Goal: Information Seeking & Learning: Check status

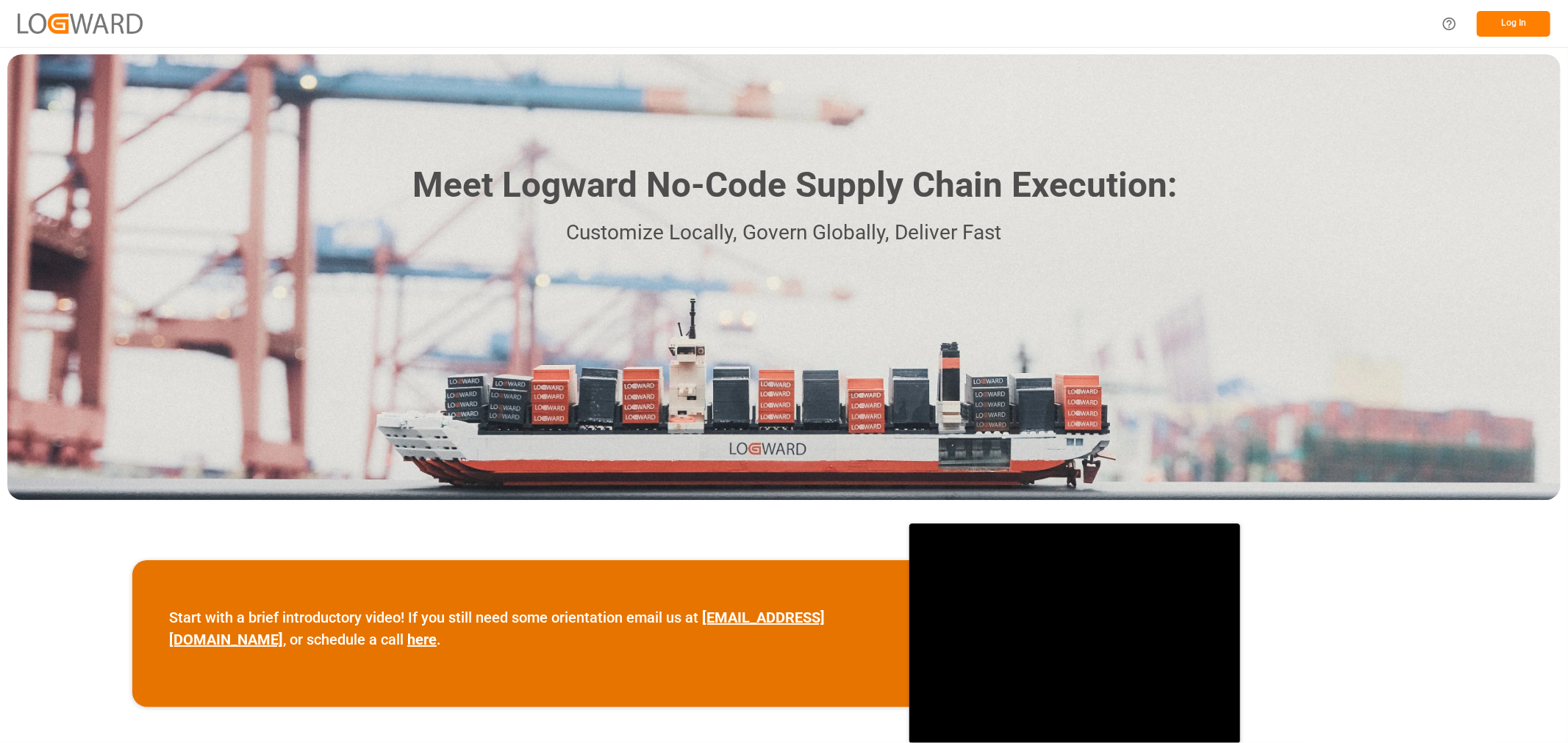
click at [1524, 25] on button "Log In" at bounding box center [1513, 24] width 74 height 25
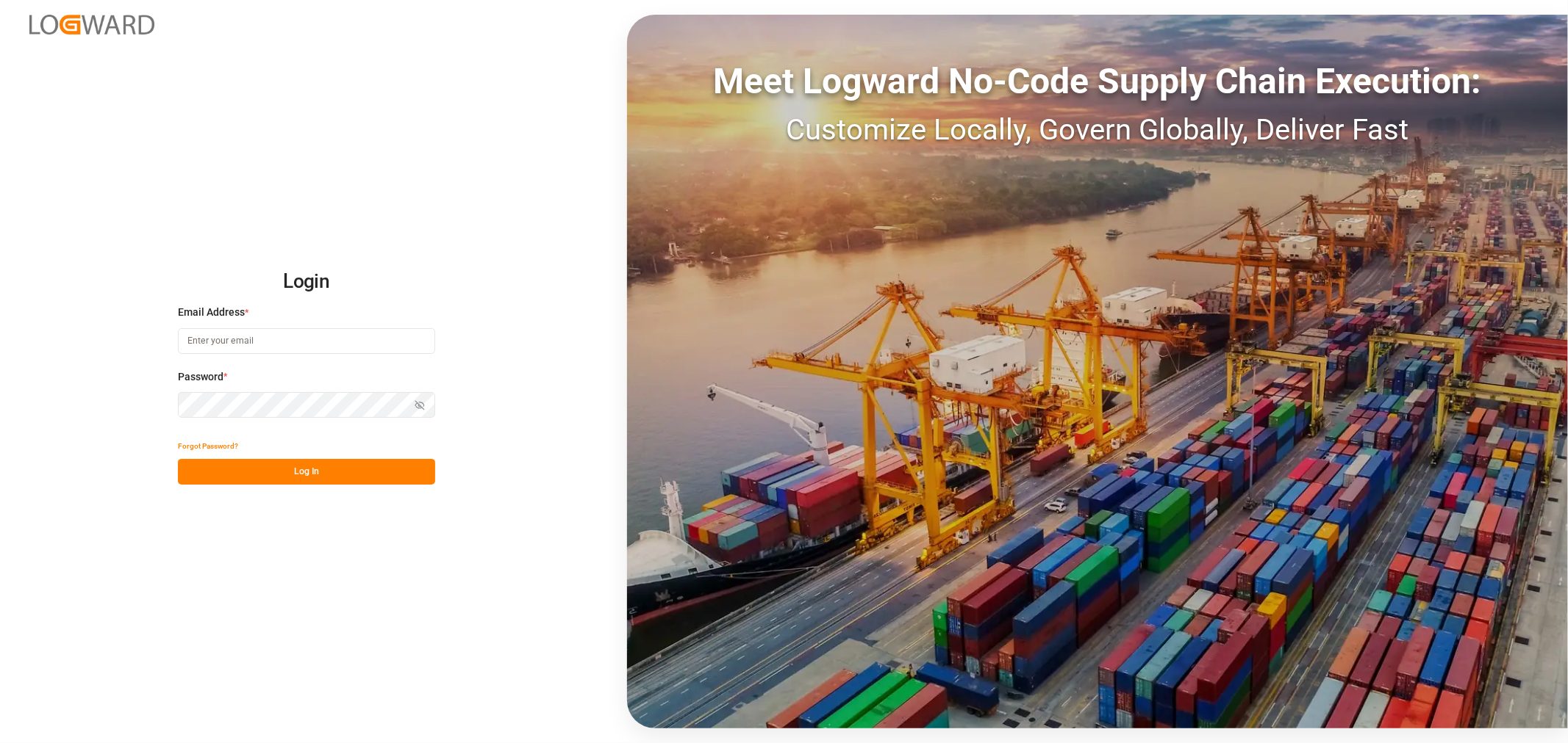
click at [267, 342] on input at bounding box center [306, 341] width 257 height 25
type input "[PERSON_NAME][EMAIL_ADDRESS][PERSON_NAME][DOMAIN_NAME]"
click at [361, 471] on button "Log In" at bounding box center [306, 471] width 257 height 25
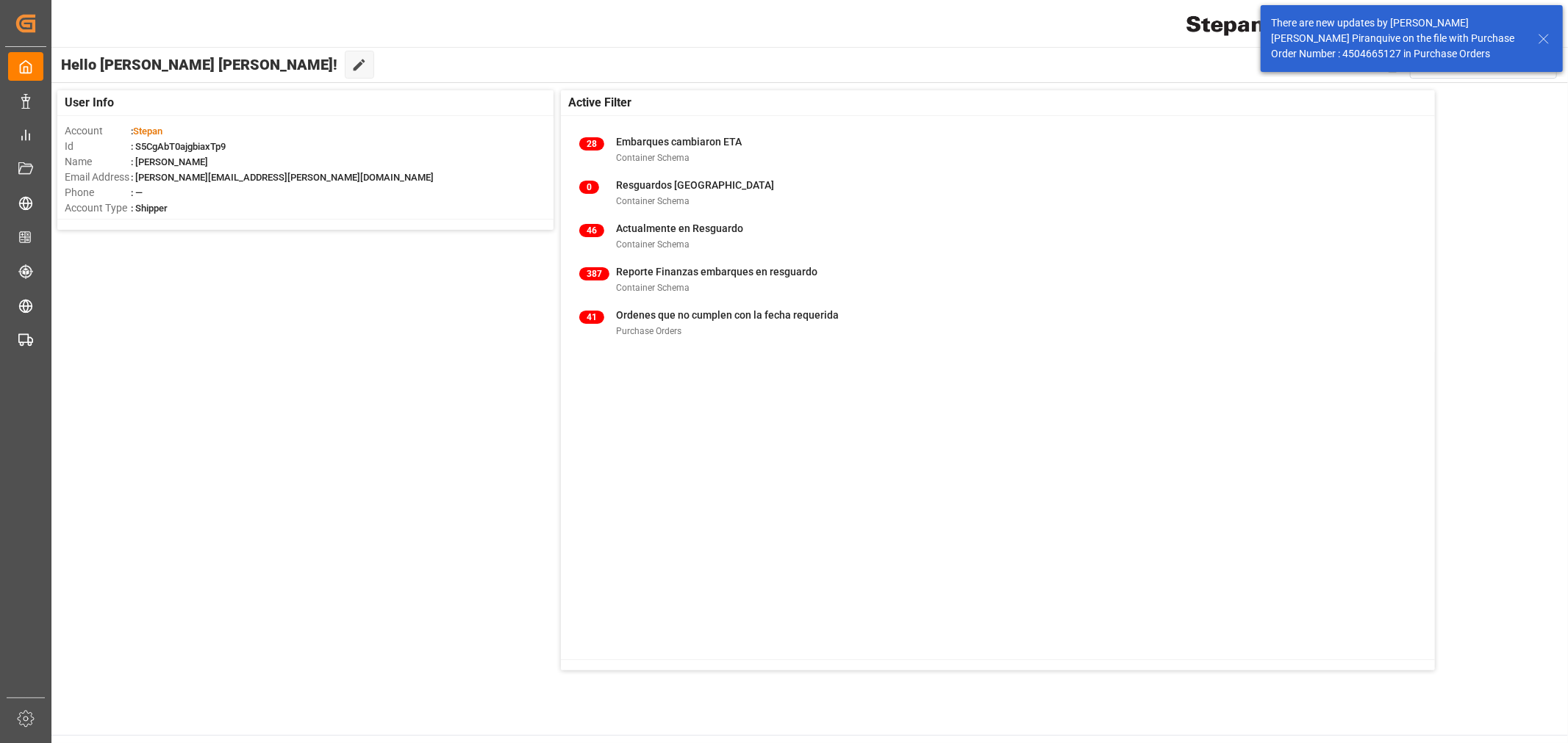
click at [1542, 36] on line at bounding box center [1543, 38] width 9 height 9
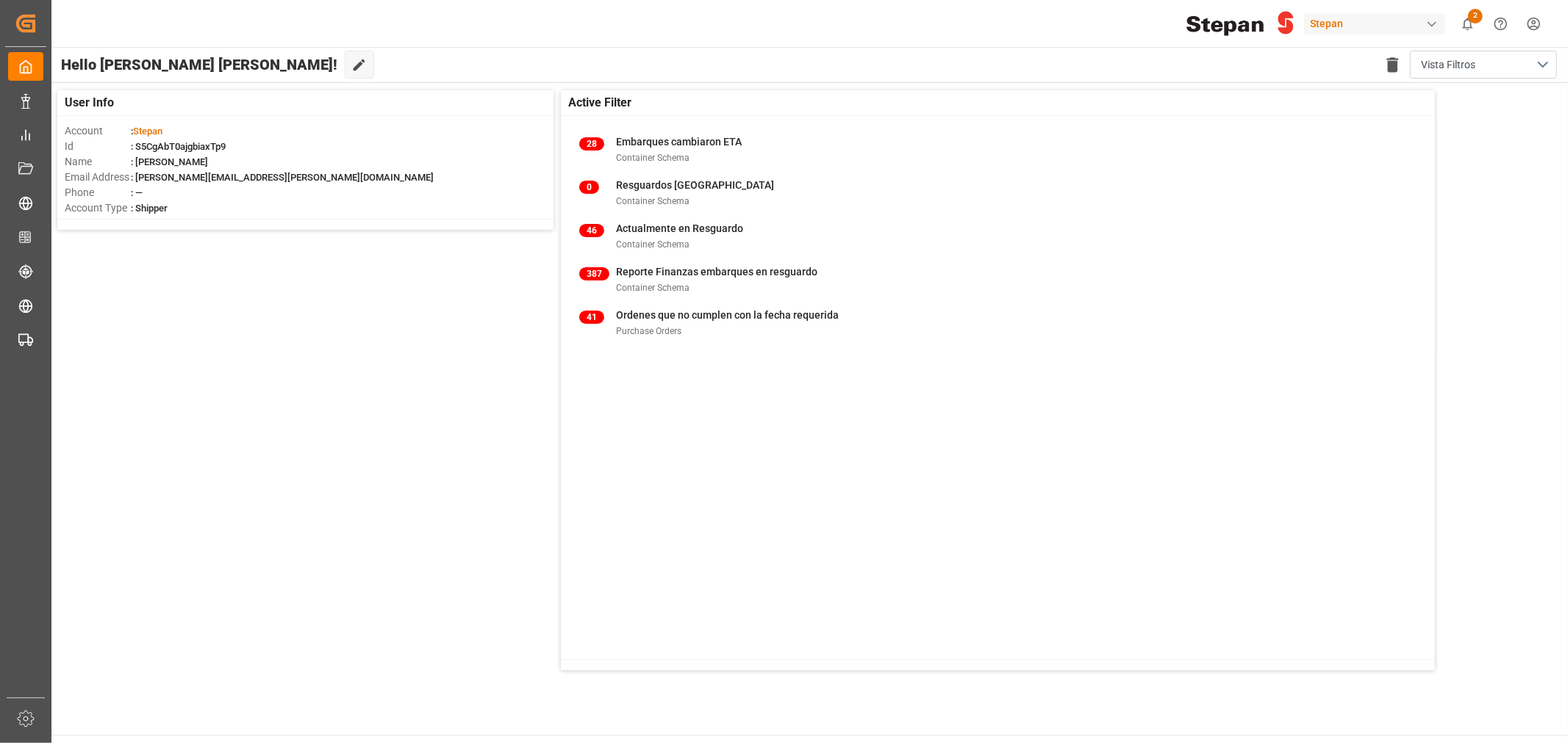
click at [1354, 20] on div "Stepan" at bounding box center [1375, 24] width 141 height 22
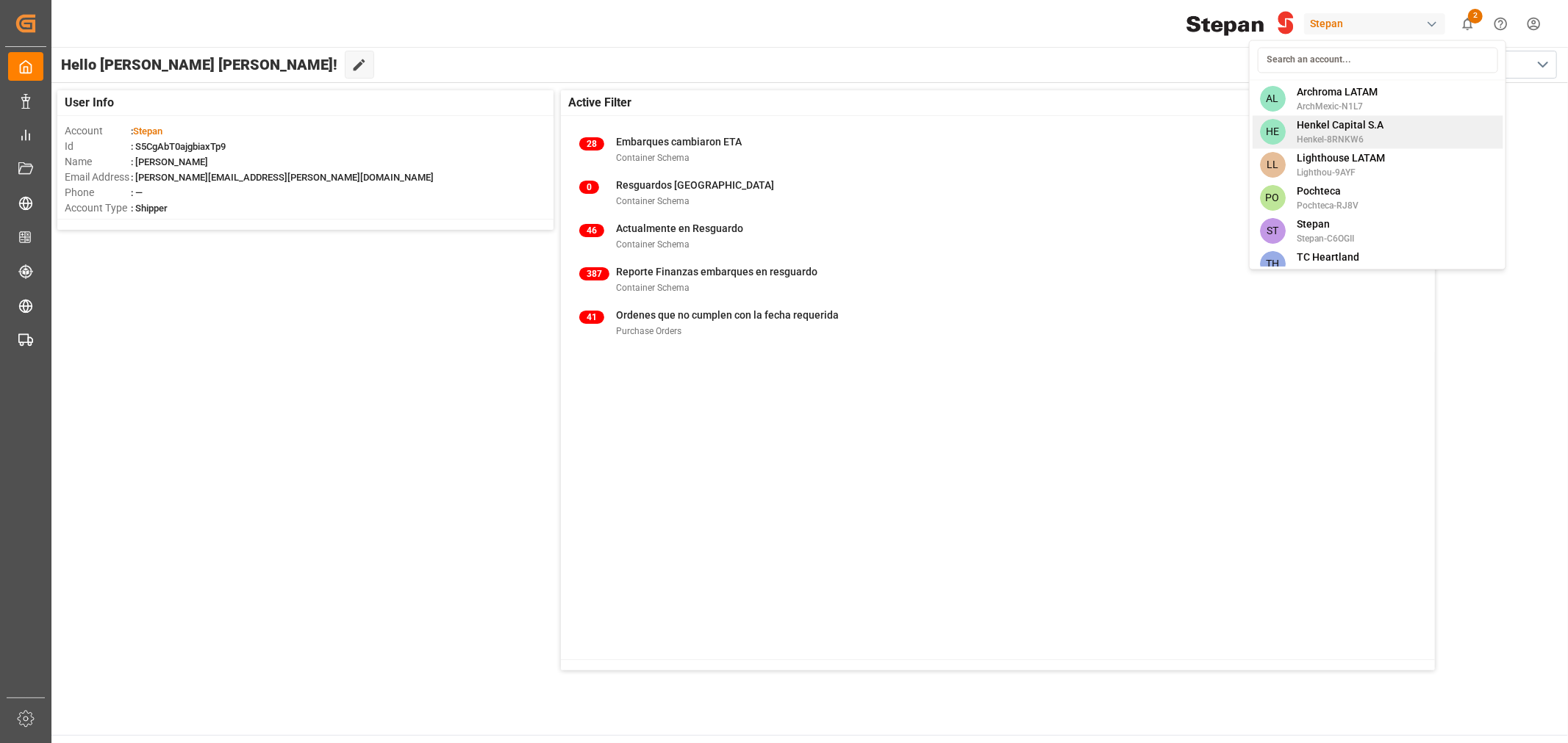
click at [1350, 125] on span "Henkel Capital S.A" at bounding box center [1340, 125] width 86 height 16
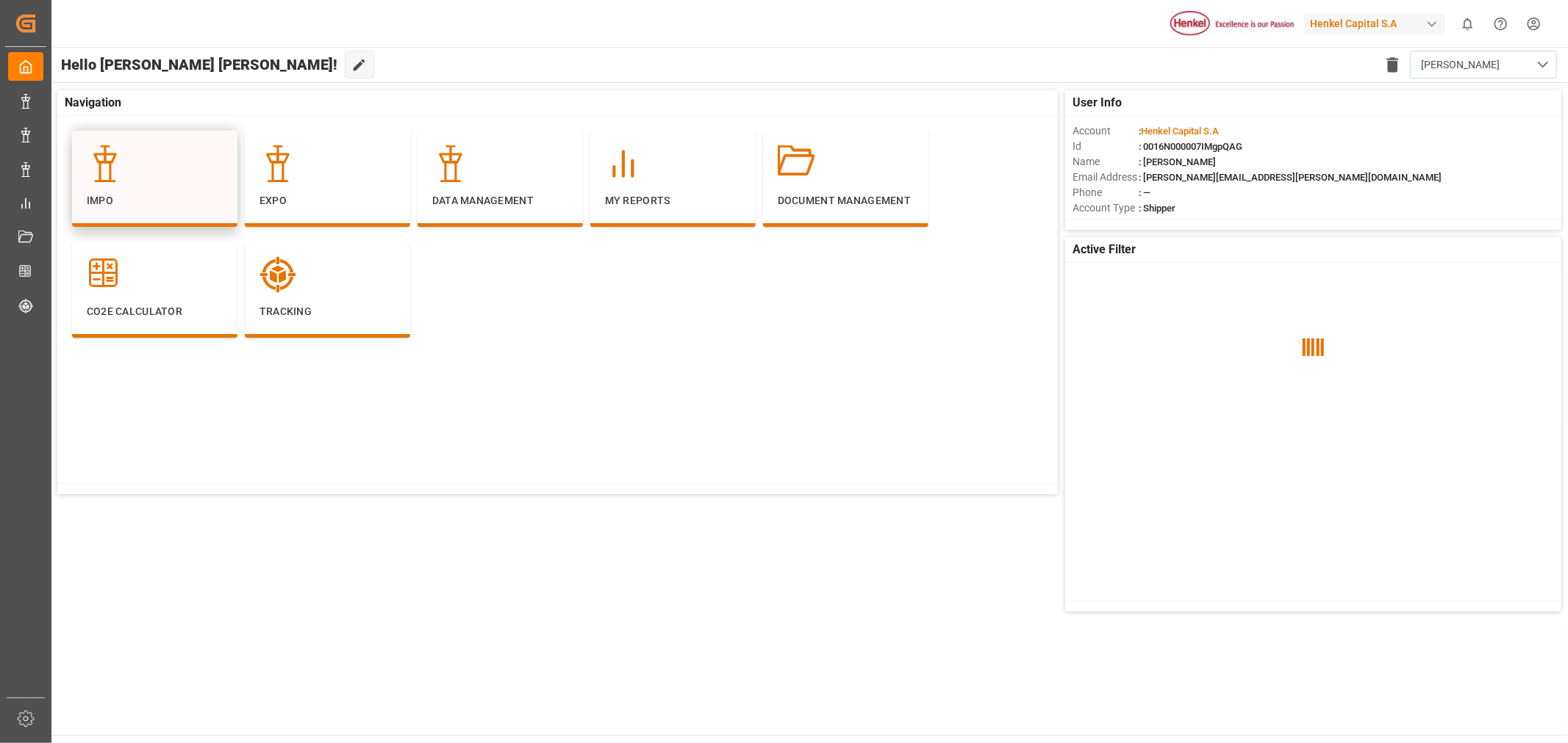
click at [197, 202] on p "Impo" at bounding box center [154, 201] width 136 height 16
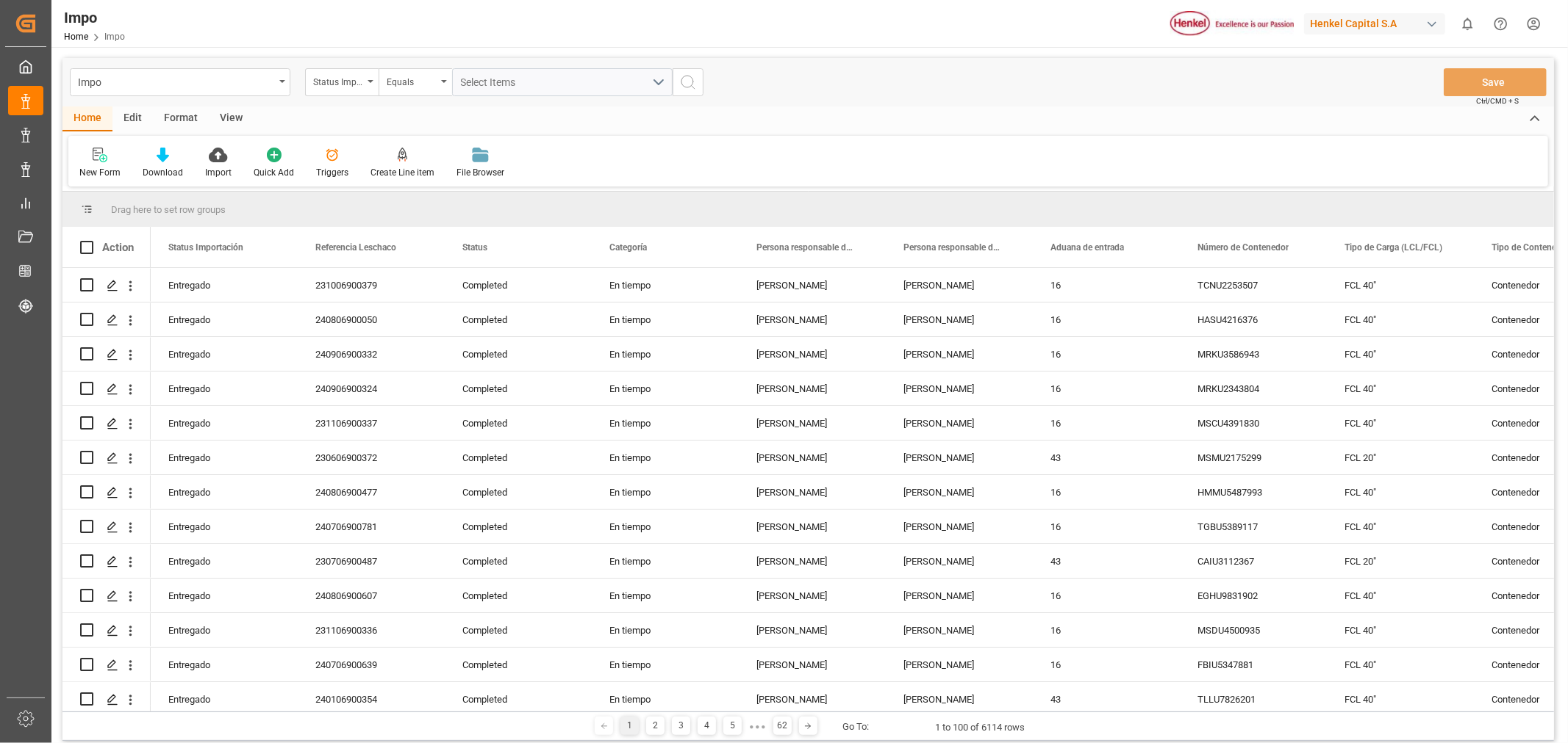
click at [126, 112] on div "Edit" at bounding box center [132, 119] width 40 height 25
click at [438, 162] on icon at bounding box center [433, 155] width 21 height 15
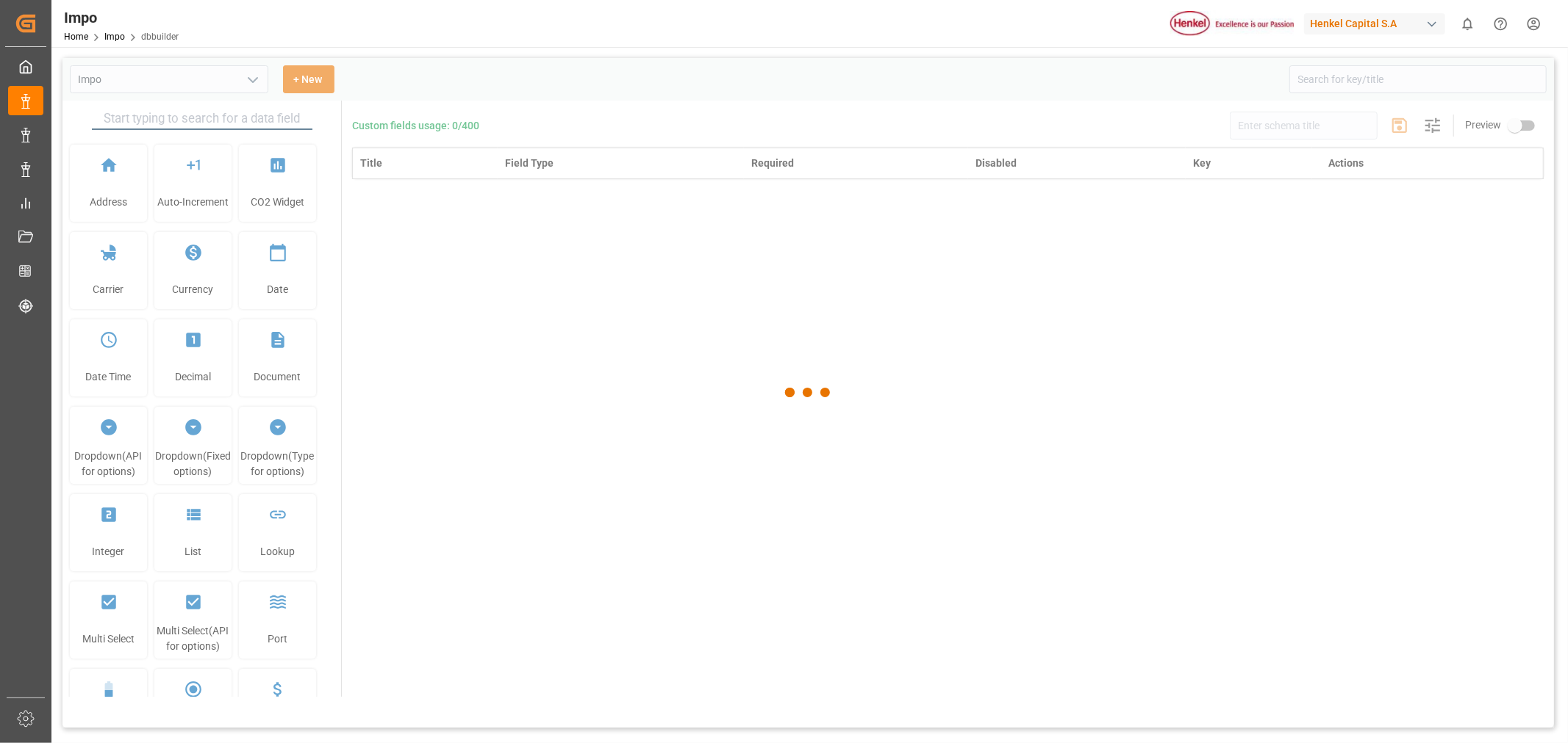
type input "Impo"
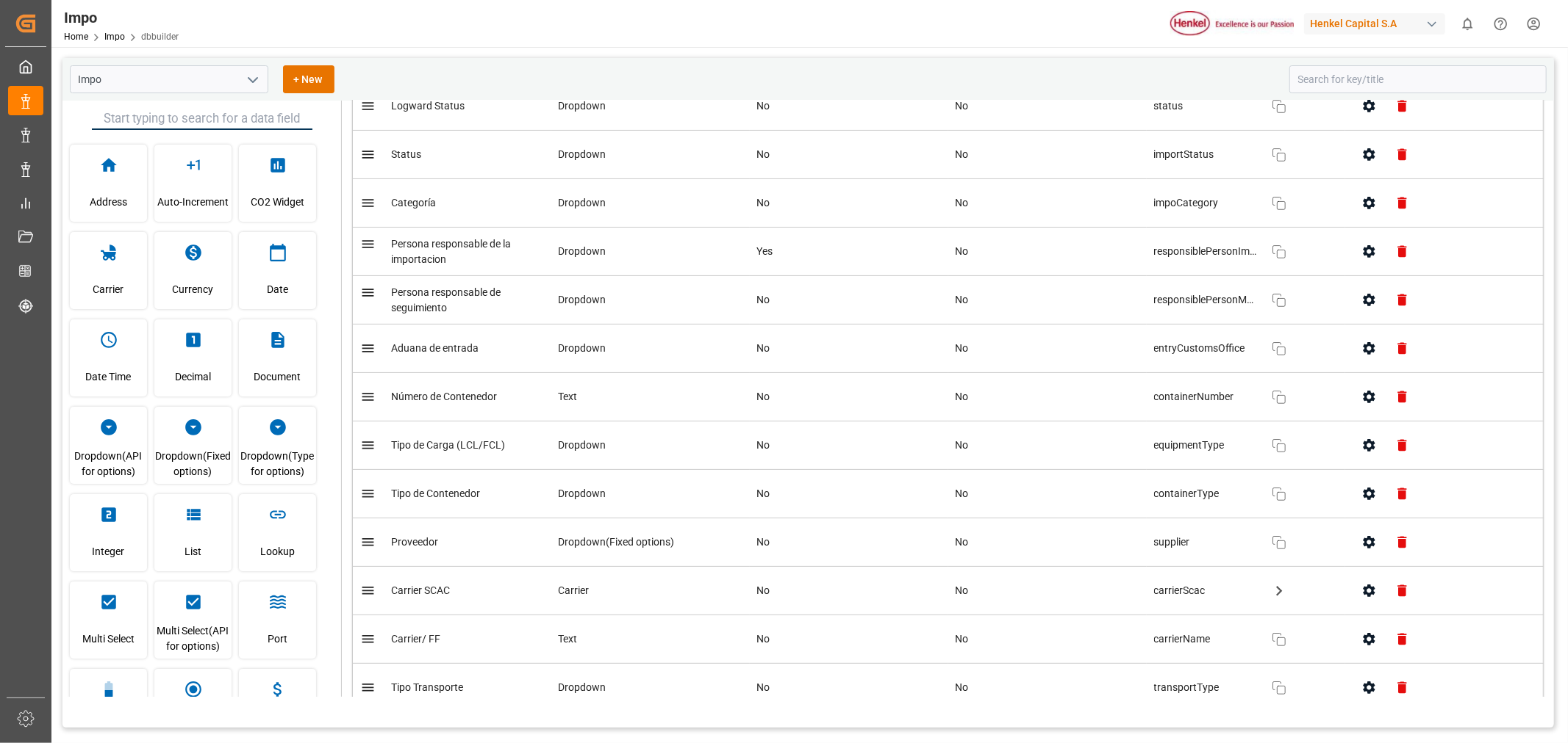
scroll to position [245, 0]
click at [1372, 544] on icon "button" at bounding box center [1369, 539] width 16 height 16
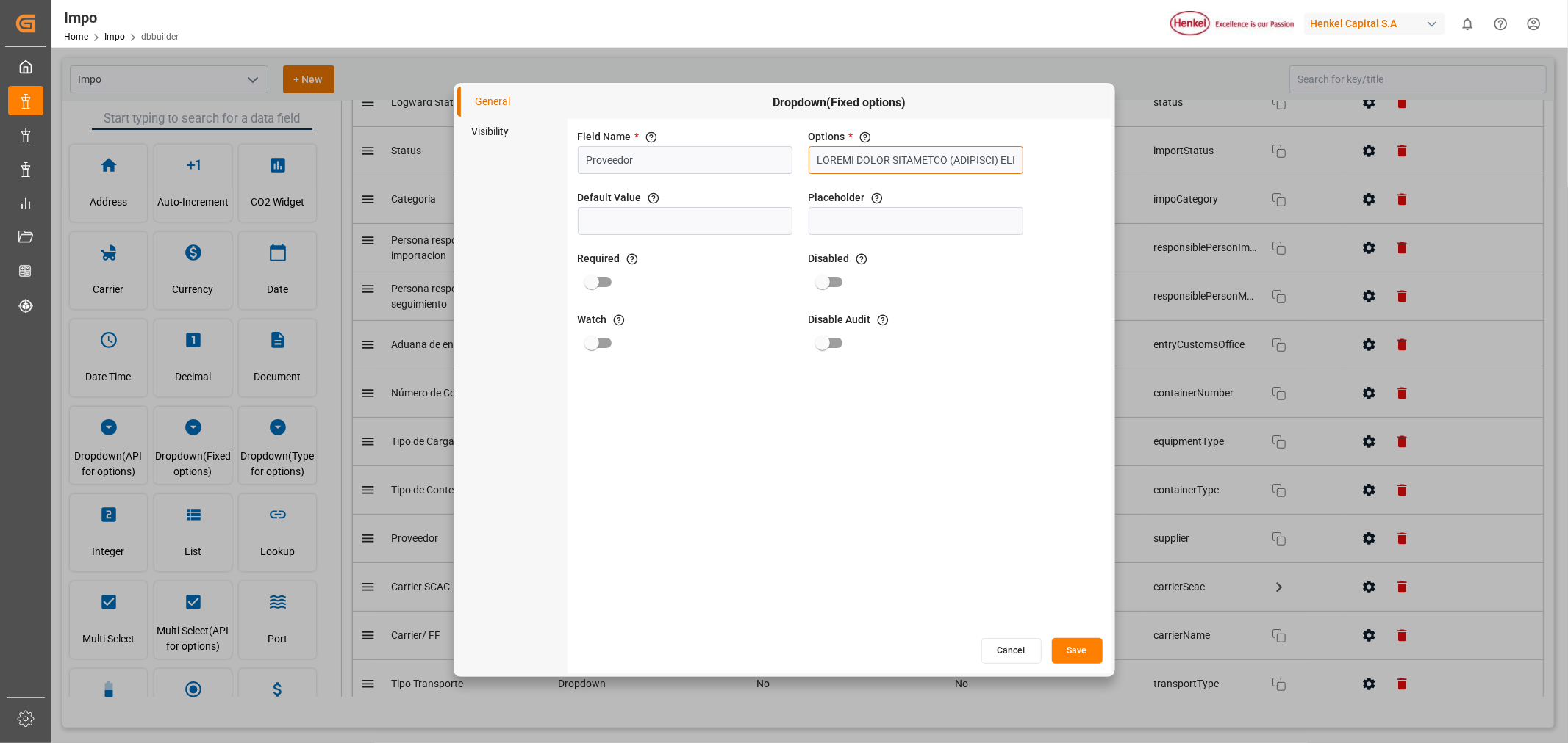
click at [929, 150] on input "text" at bounding box center [915, 160] width 215 height 27
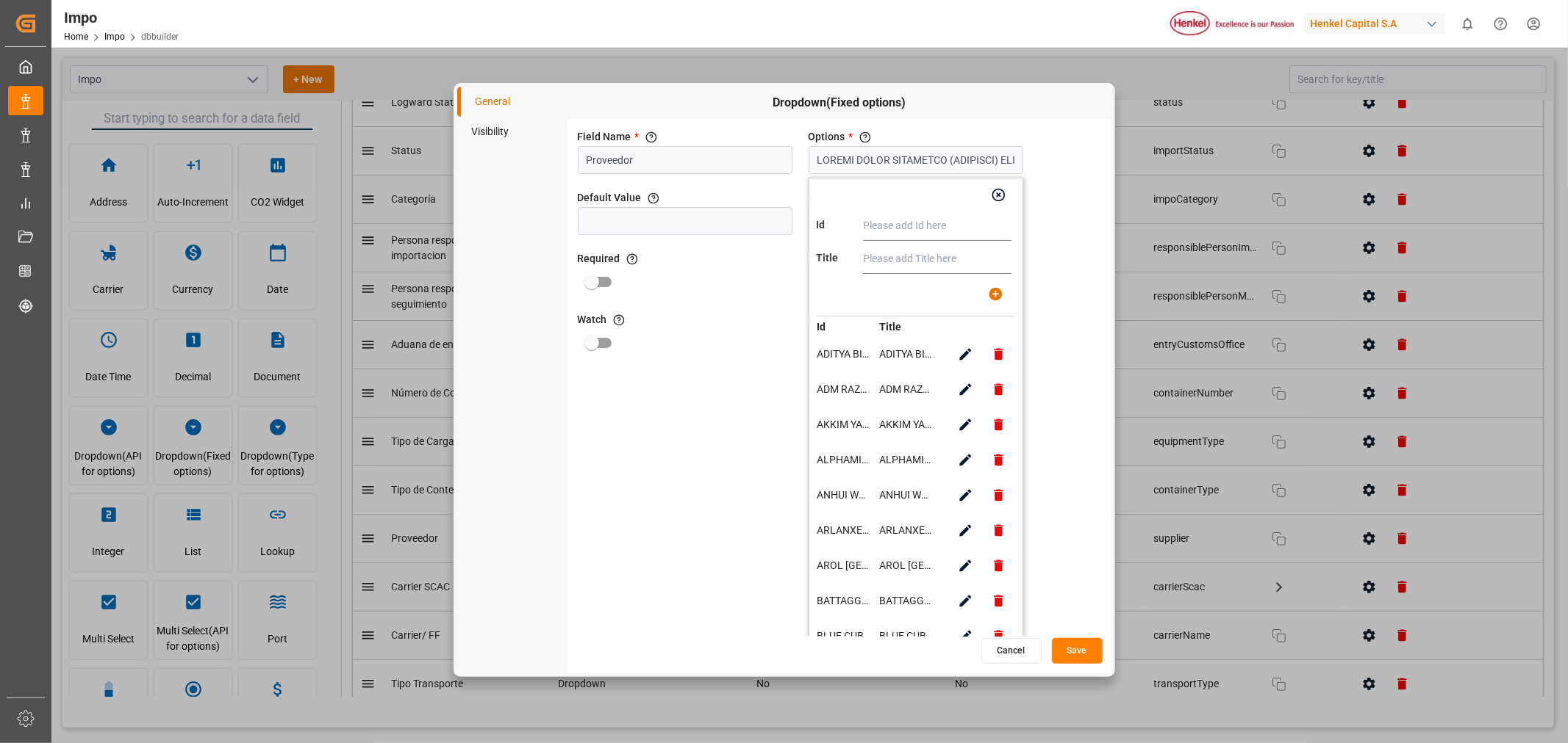
click at [961, 229] on input "text" at bounding box center [936, 226] width 148 height 29
click at [925, 239] on input "text" at bounding box center [936, 226] width 148 height 29
click at [929, 232] on input "text" at bounding box center [936, 226] width 148 height 29
paste input "NINGXIA HENGKANG TECHNOLOGY CO., LTD"
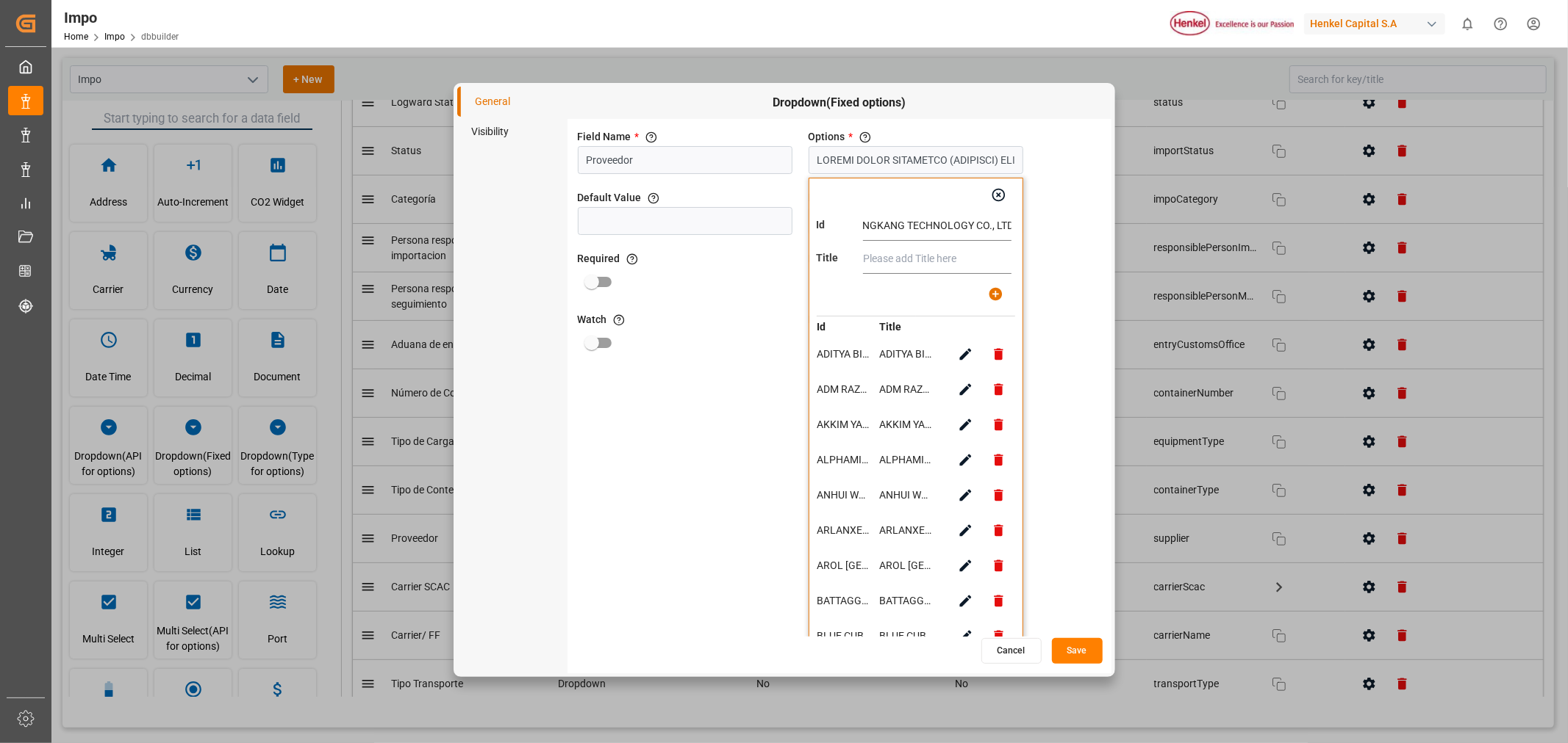
type input "NINGXIA HENGKANG TECHNOLOGY CO., LTD"
click at [906, 258] on input "text" at bounding box center [936, 260] width 148 height 29
paste input "NINGXIA HENGKANG TECHNOLOGY CO., LTD"
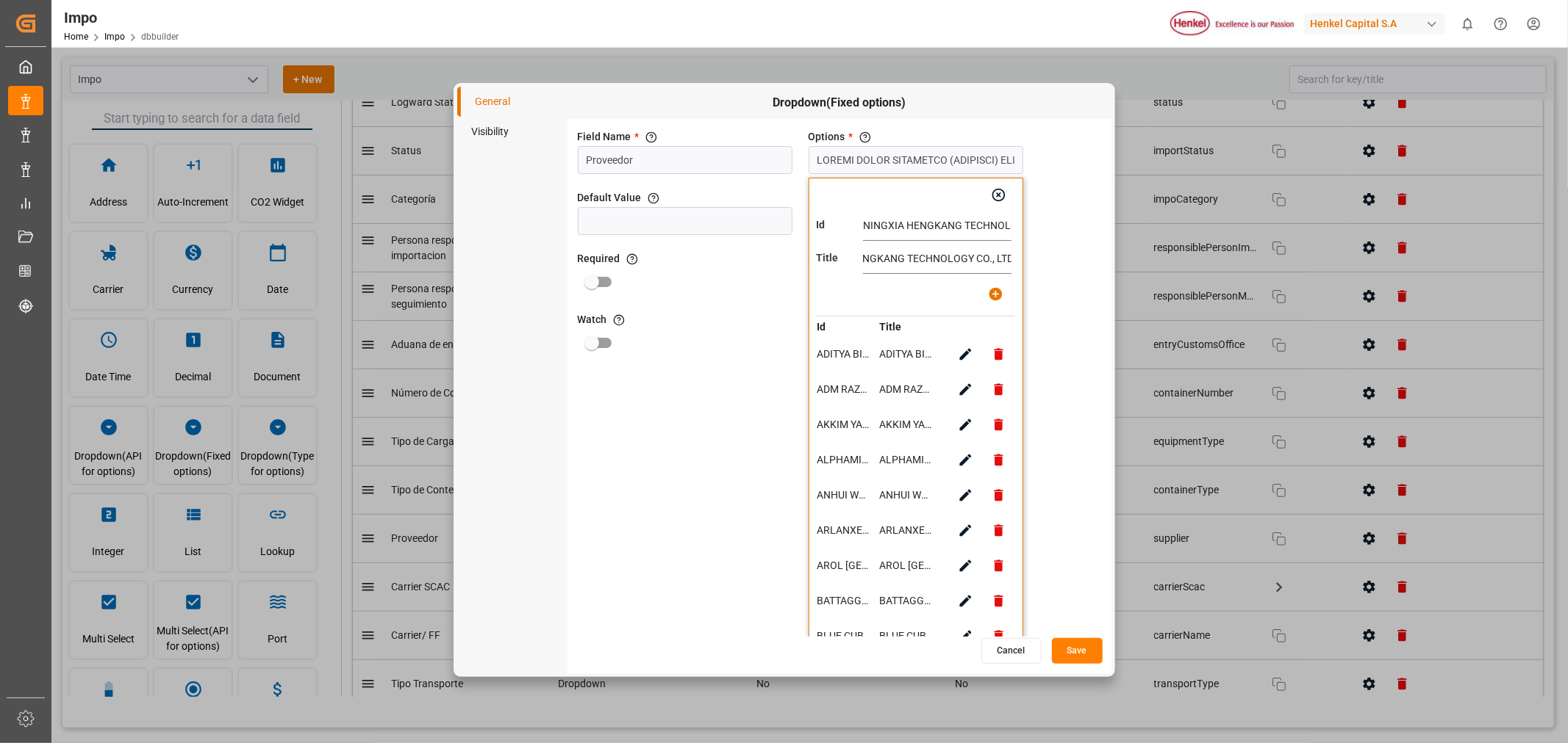
type input "NINGXIA HENGKANG TECHNOLOGY CO., LTD"
click at [1001, 291] on icon "button" at bounding box center [995, 294] width 13 height 13
type input "LOREMI DOLOR SITAMETCO (ADIPISCI) ELI, SED DOEIUSM TEM, INCID UTLA ETDOLOREMAGN…"
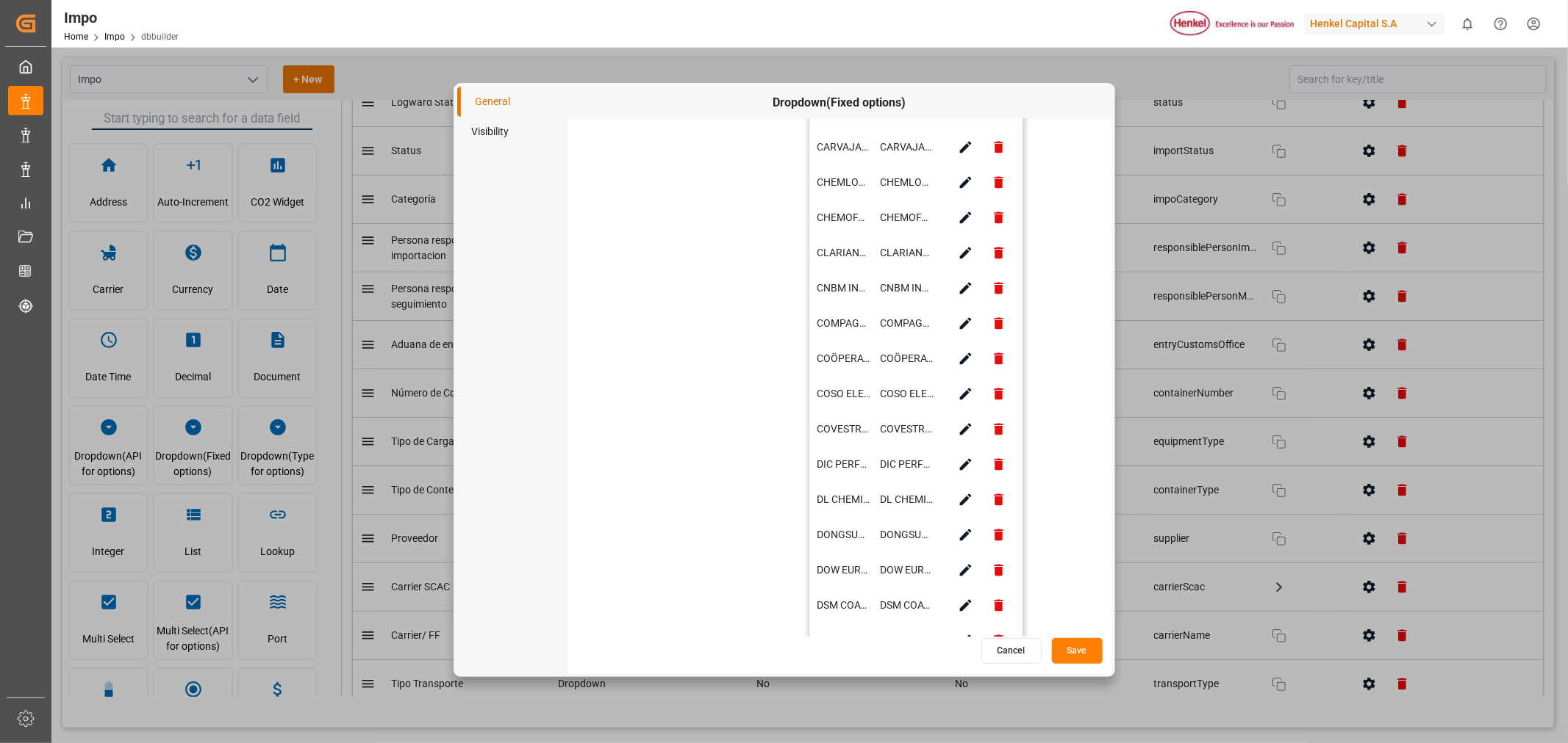
scroll to position [979, 0]
click at [1092, 655] on button "Save" at bounding box center [1078, 651] width 51 height 25
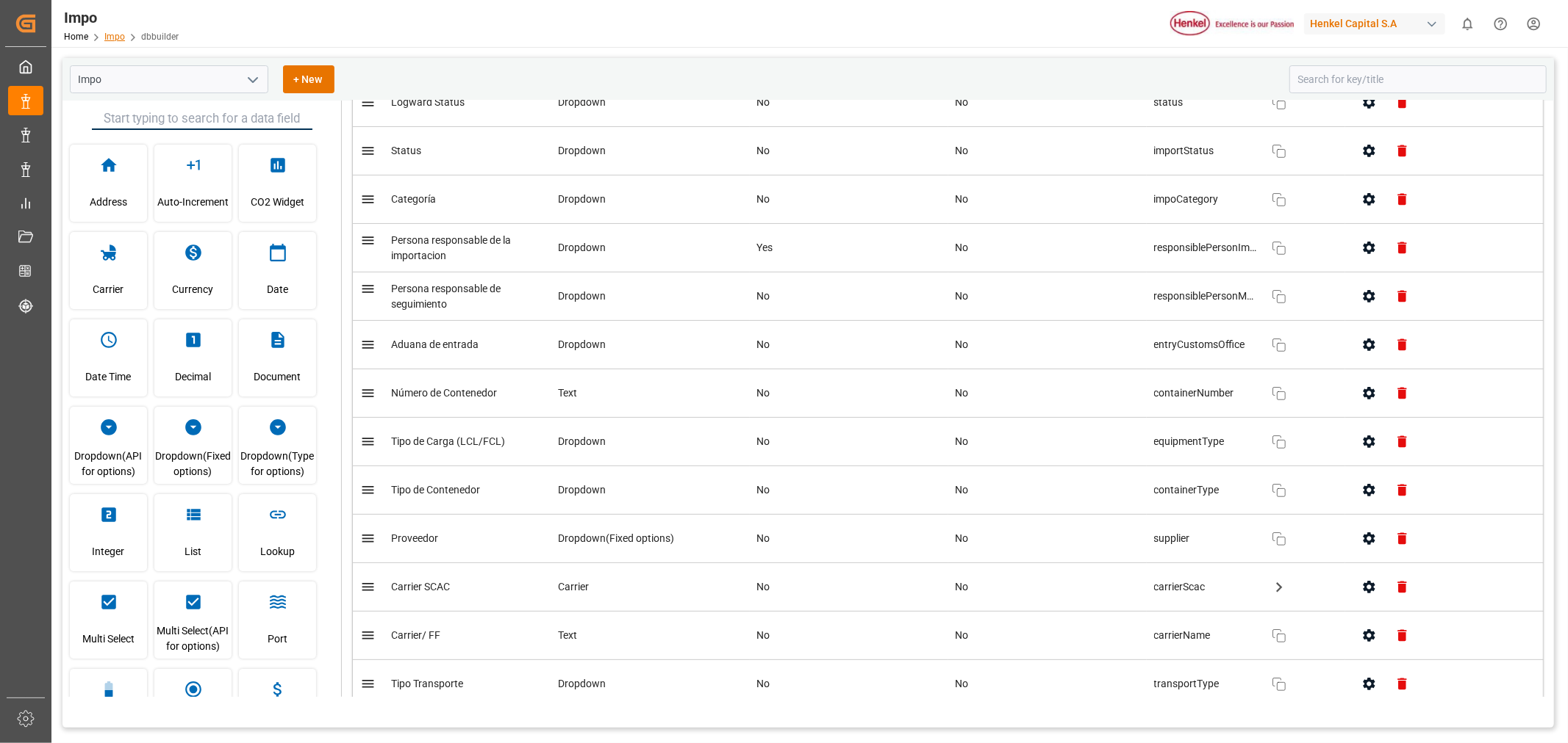
click at [104, 35] on link "Impo" at bounding box center [114, 36] width 21 height 10
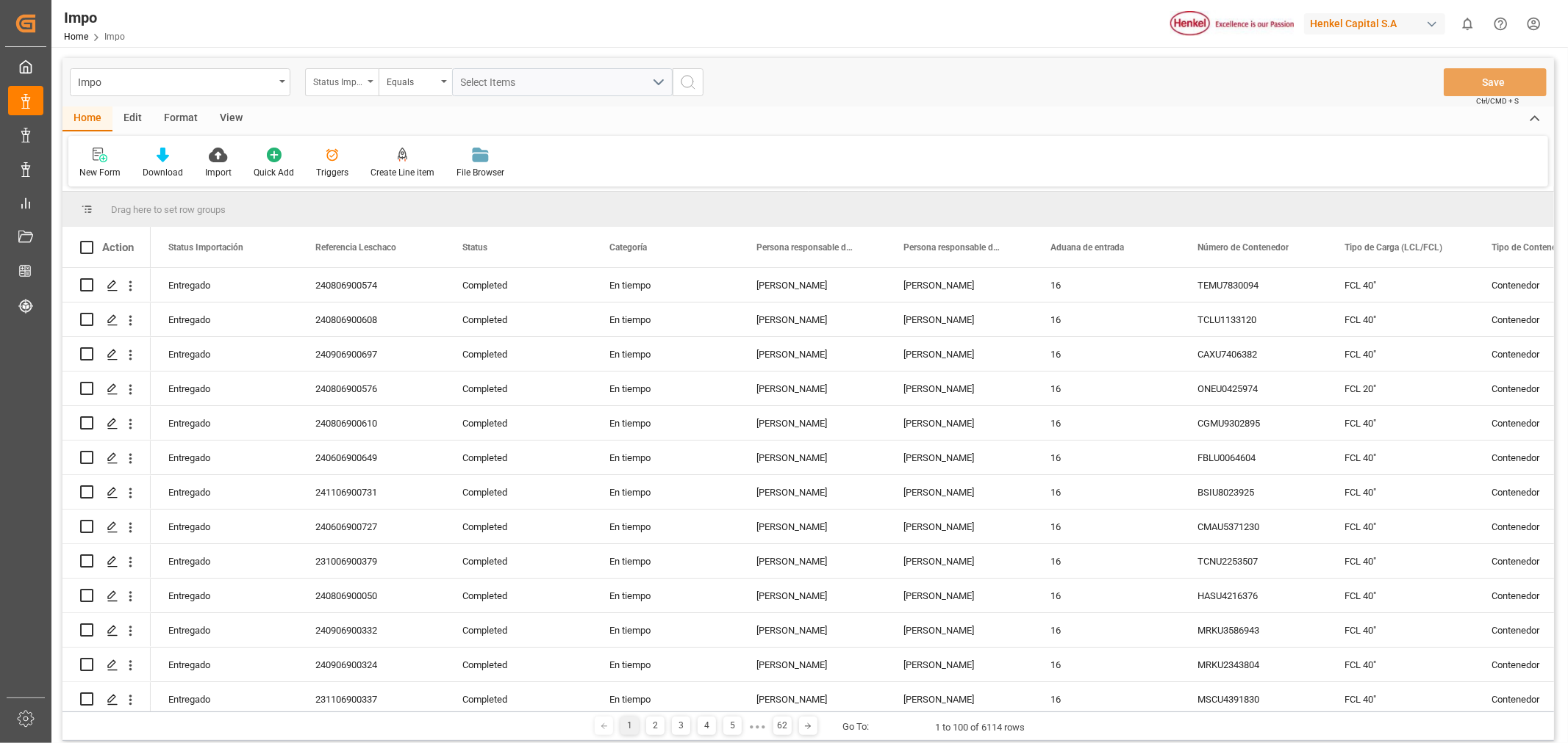
click at [365, 77] on div "Status Importación" at bounding box center [341, 82] width 74 height 27
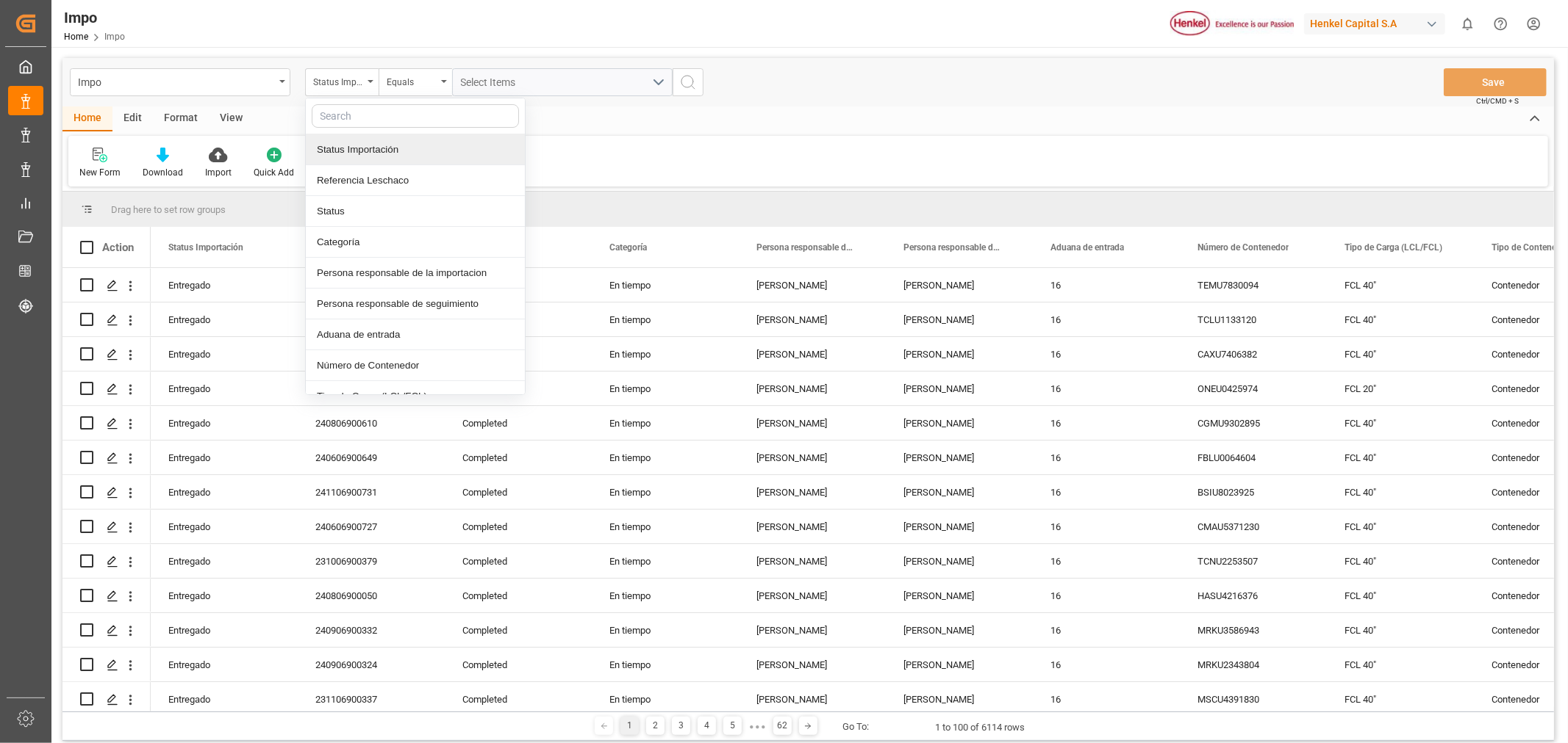
click at [389, 115] on input "text" at bounding box center [415, 116] width 207 height 24
type input "code"
click at [467, 112] on input "text" at bounding box center [415, 116] width 207 height 24
type input "code"
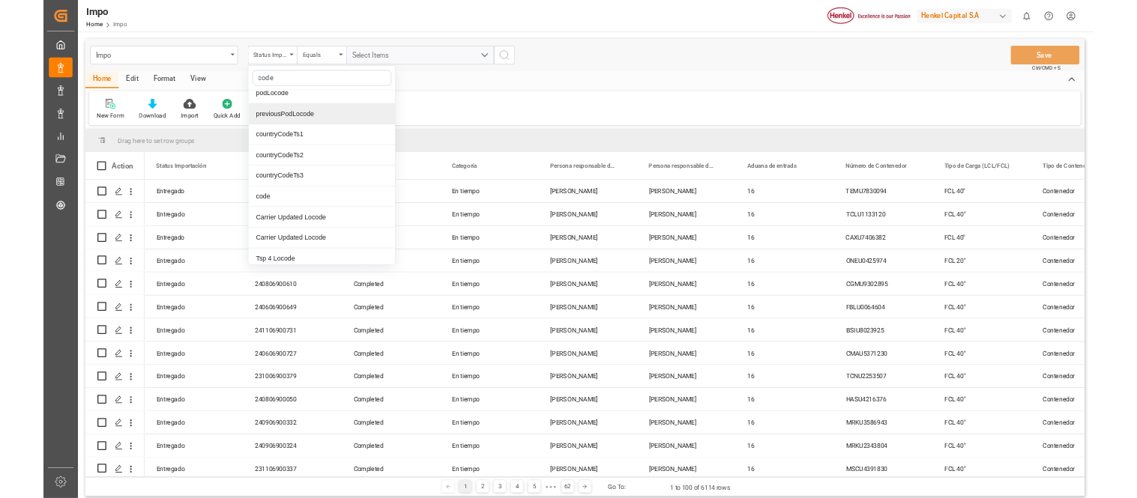
scroll to position [271, 0]
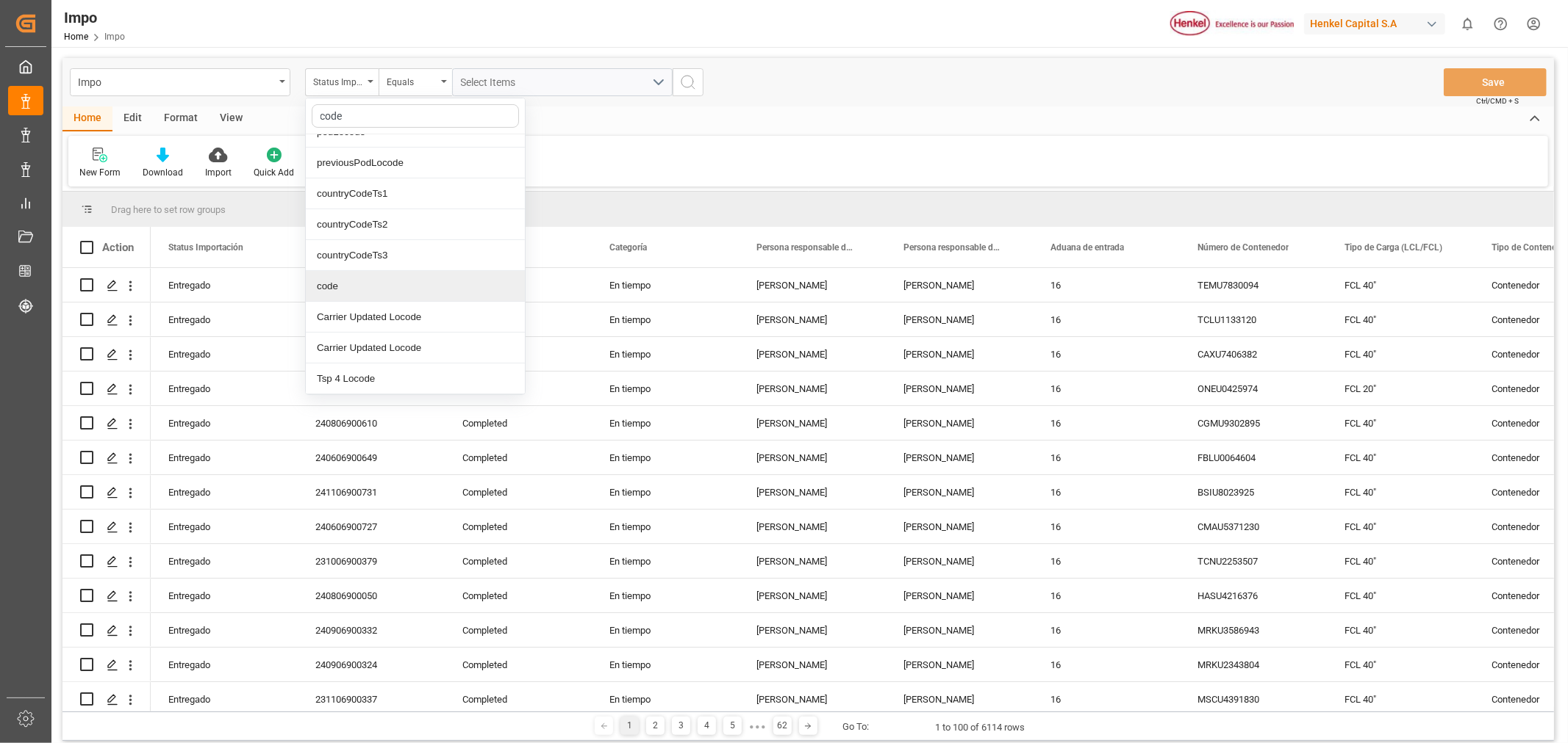
click at [430, 281] on div "code" at bounding box center [415, 286] width 219 height 30
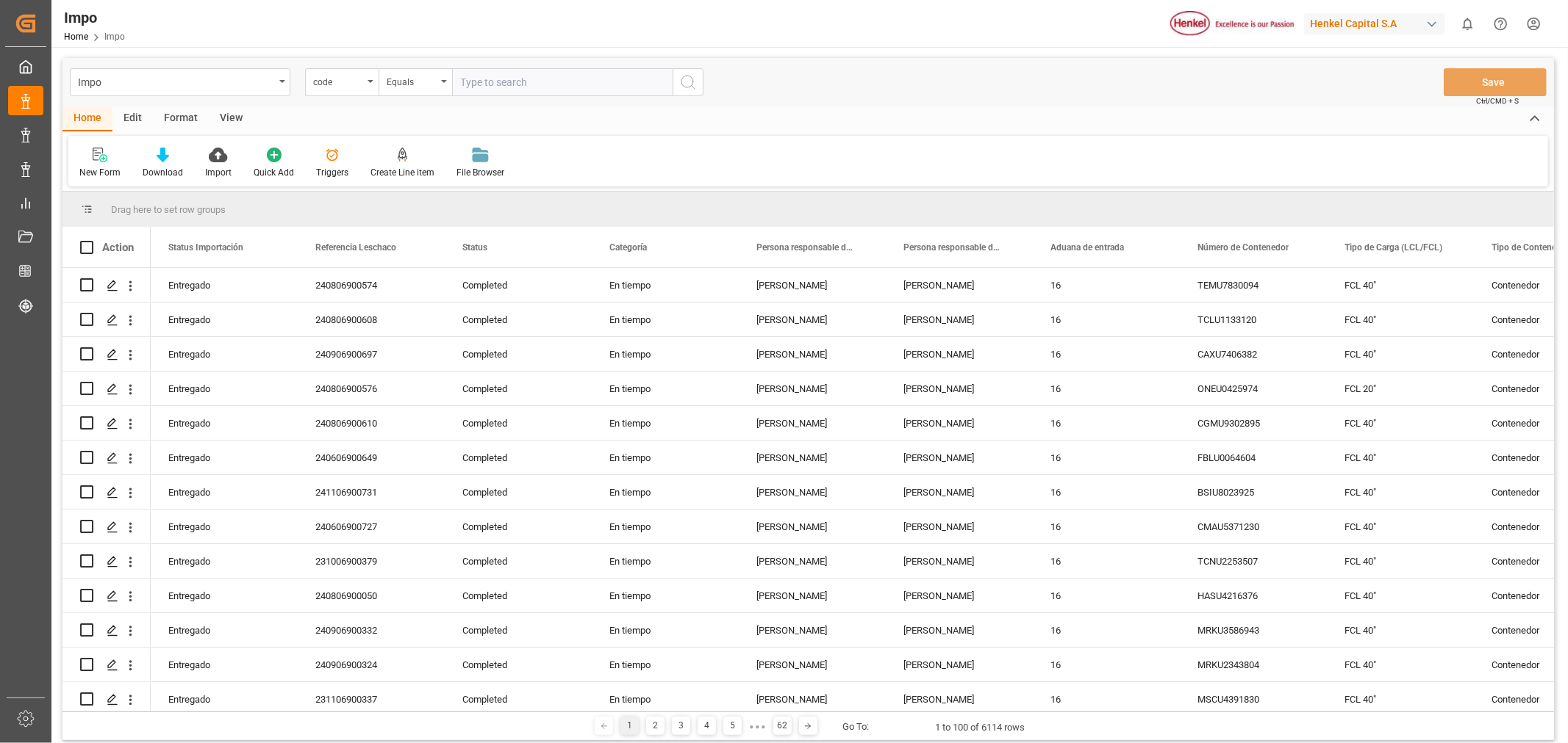
click at [530, 83] on input "text" at bounding box center [562, 82] width 221 height 27
type input "19c32478db57"
click at [682, 91] on button "search button" at bounding box center [687, 82] width 30 height 27
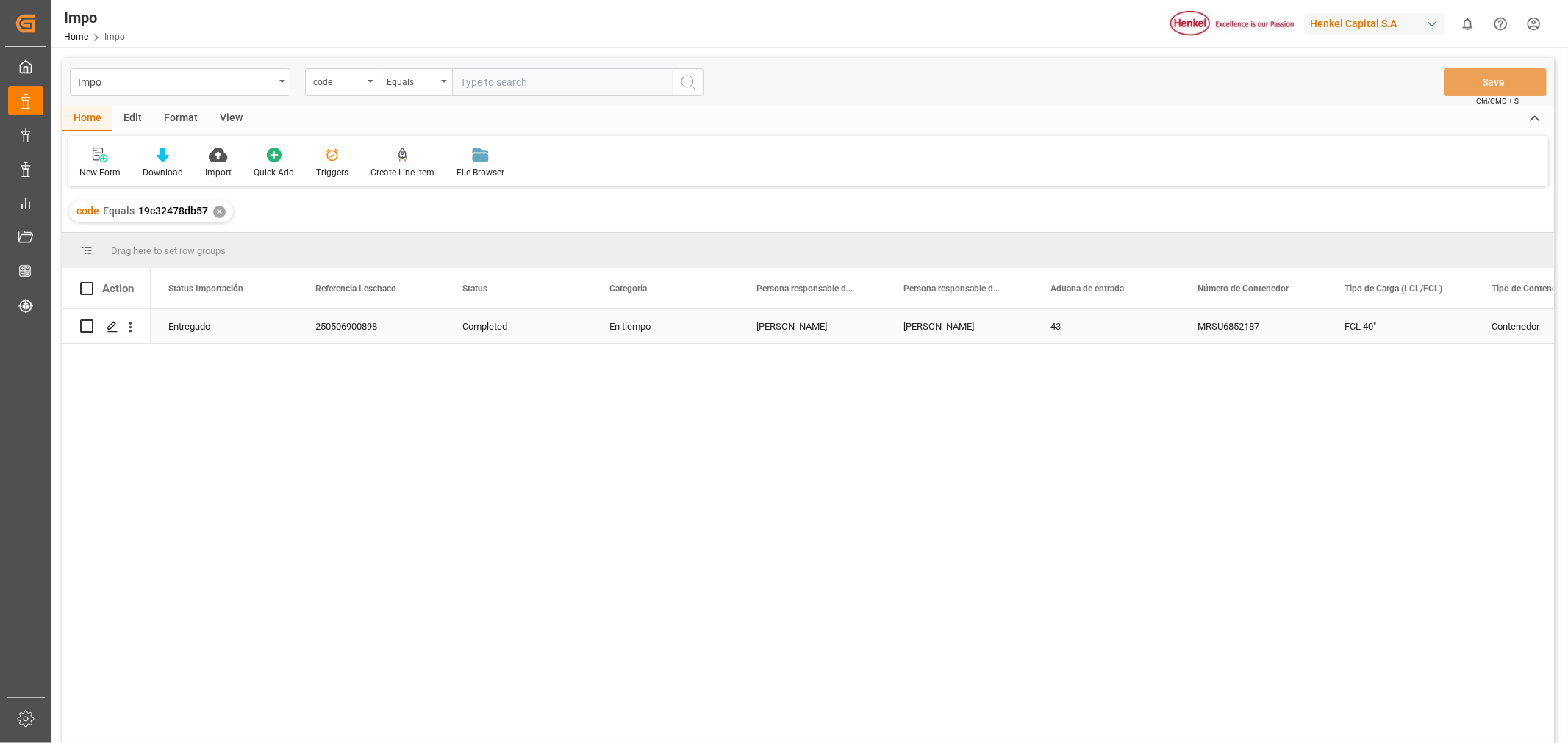
click at [336, 329] on div "250506900898" at bounding box center [372, 326] width 147 height 33
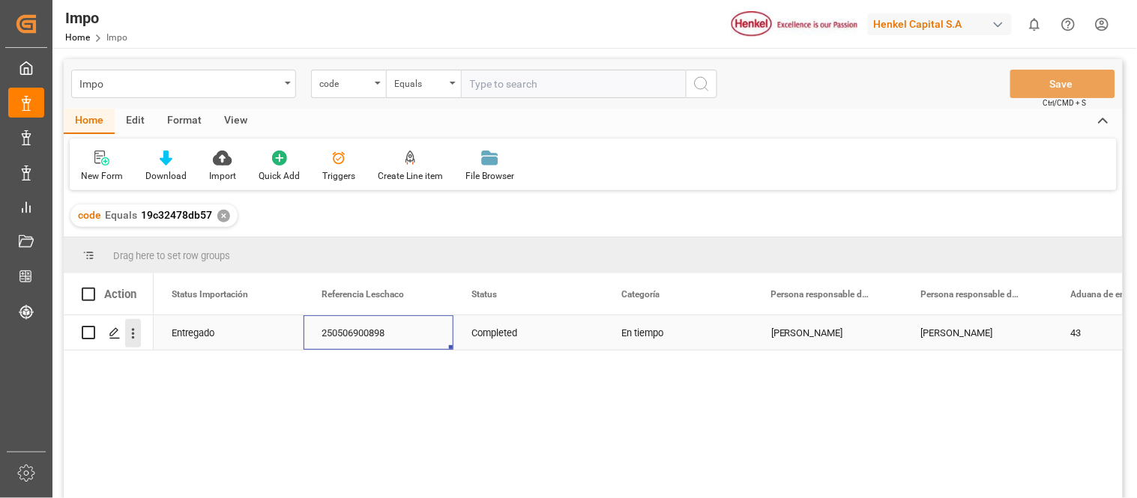
click at [136, 334] on icon "open menu" at bounding box center [133, 334] width 16 height 16
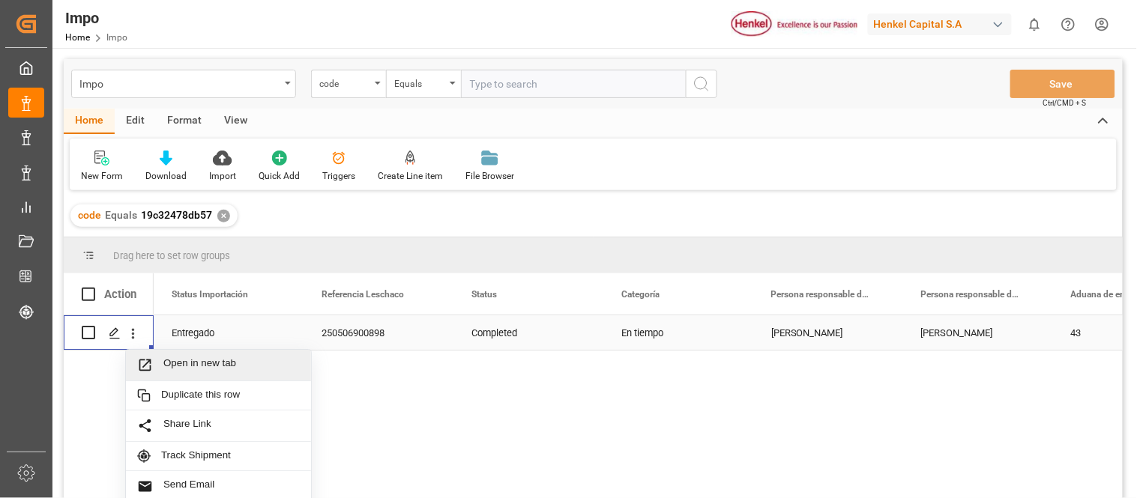
click at [163, 358] on span "Open in new tab" at bounding box center [231, 366] width 136 height 16
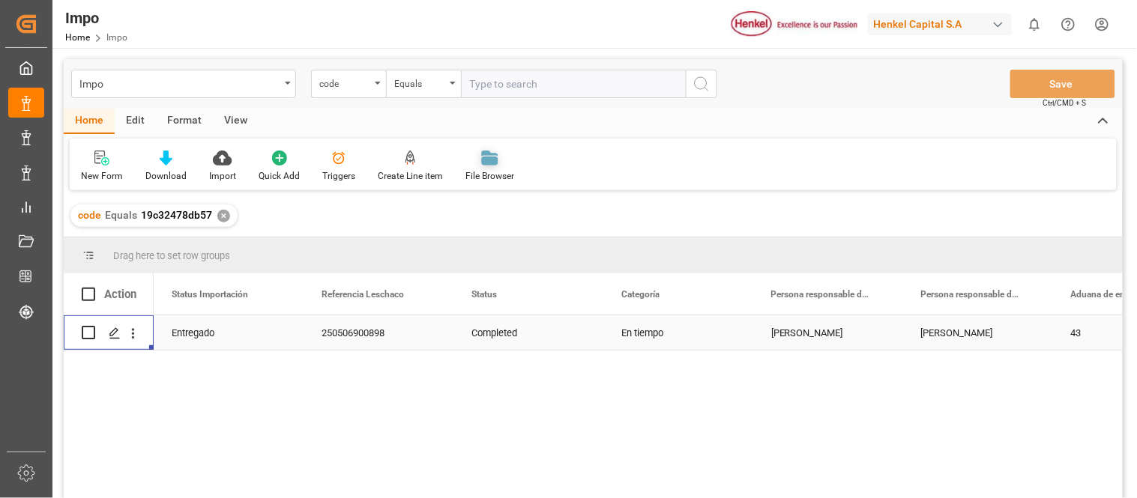
click at [492, 175] on div "File Browser" at bounding box center [489, 175] width 49 height 13
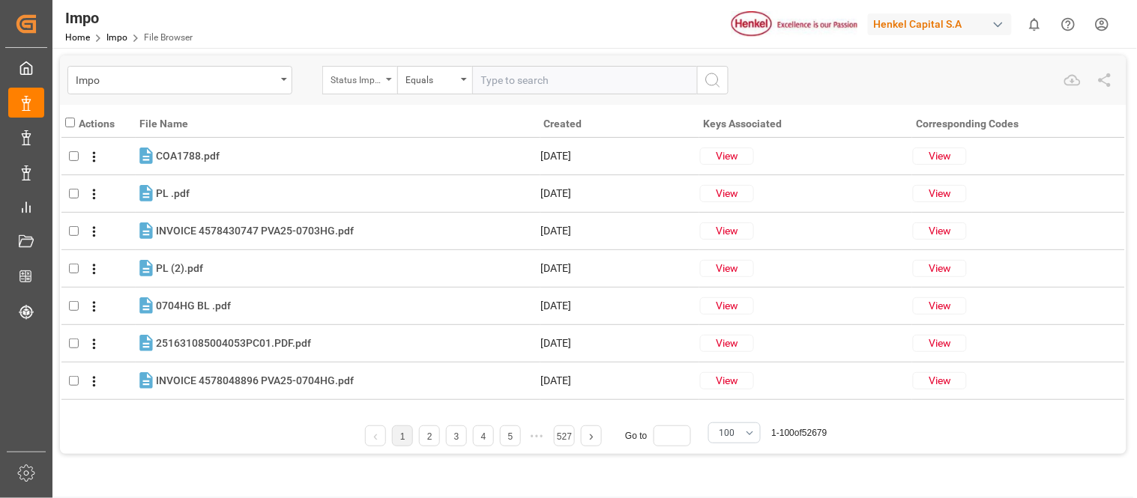
click at [381, 72] on div "Status Importación" at bounding box center [356, 78] width 51 height 17
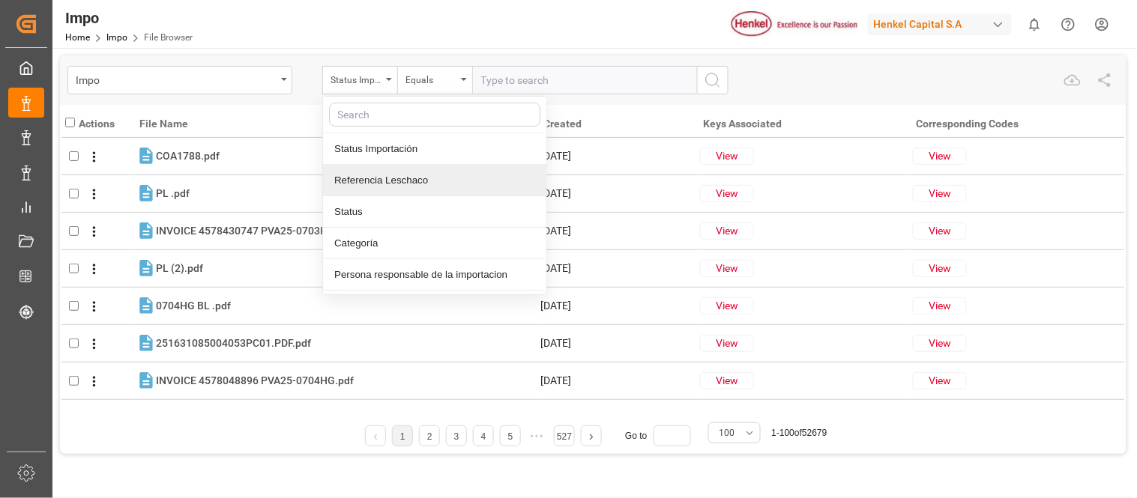
click at [400, 178] on div "Referencia Leschaco" at bounding box center [434, 180] width 223 height 31
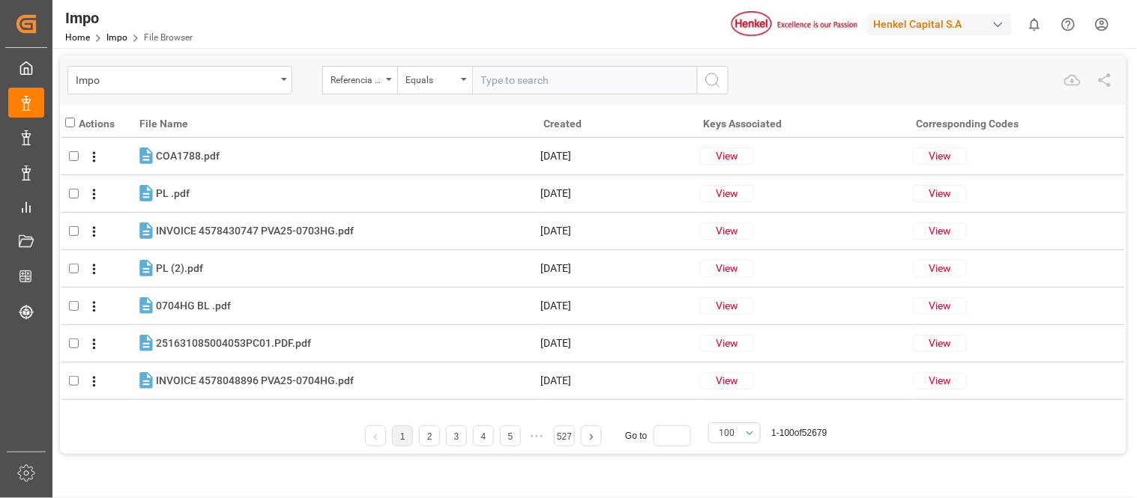
click at [526, 80] on input "text" at bounding box center [584, 80] width 225 height 28
paste input "250506900898"
type input "250506900898"
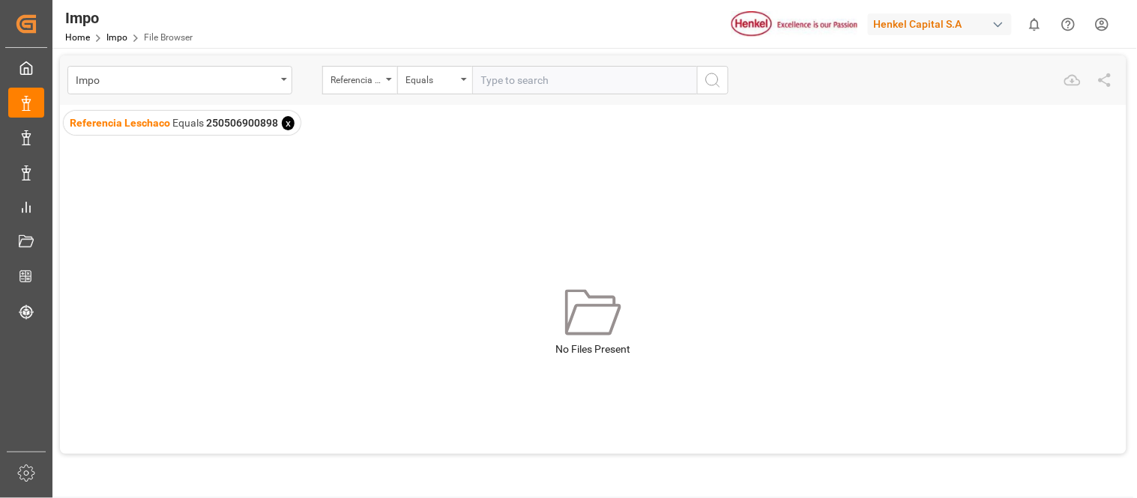
click at [286, 122] on span "x" at bounding box center [288, 123] width 13 height 14
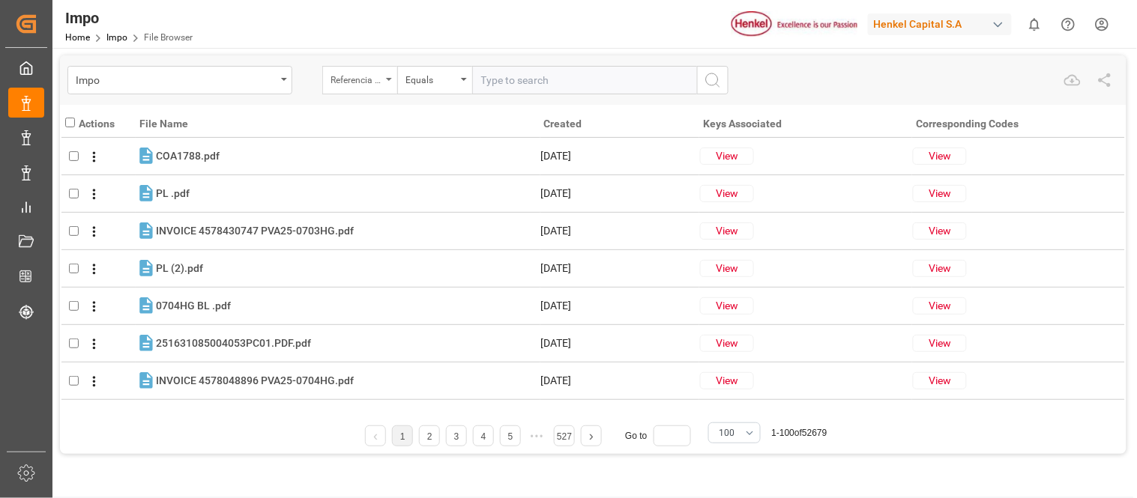
click at [355, 85] on div "Referencia Leschaco" at bounding box center [356, 78] width 51 height 17
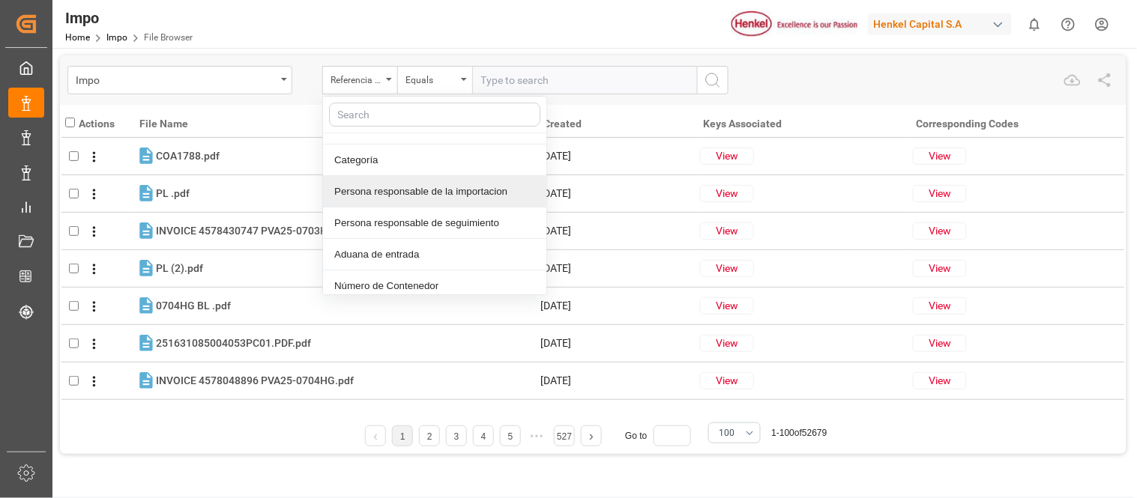
scroll to position [166, 0]
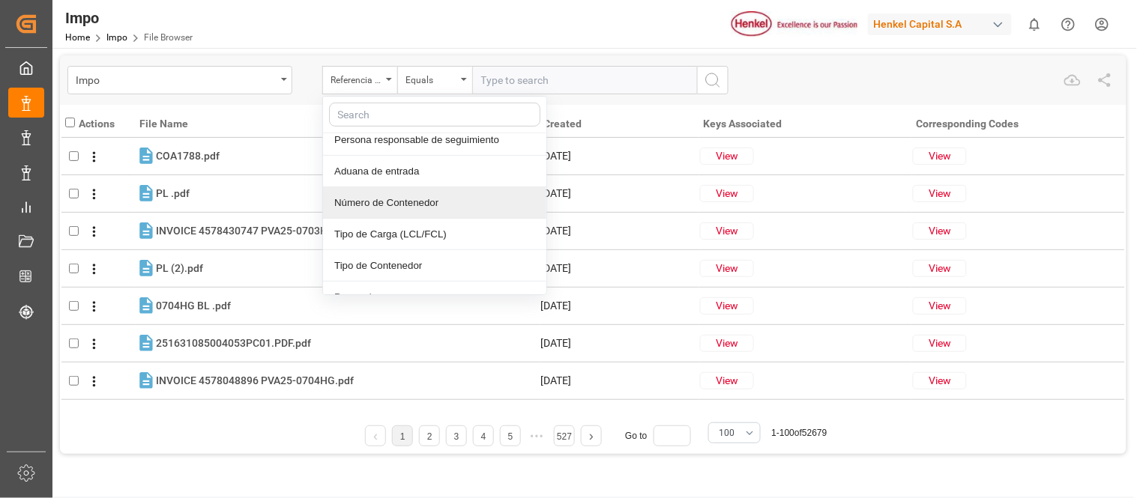
click at [423, 200] on div "Número de Contenedor" at bounding box center [434, 202] width 223 height 31
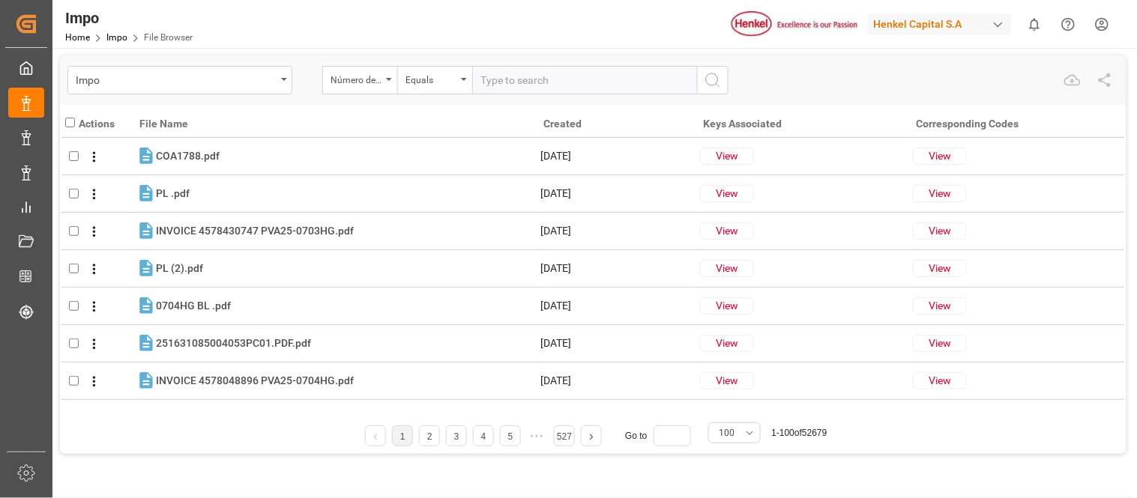
click at [531, 86] on input "text" at bounding box center [584, 80] width 225 height 28
click at [521, 76] on input "text" at bounding box center [584, 80] width 225 height 28
paste input "MRSU6852187"
type input "MRSU6852187"
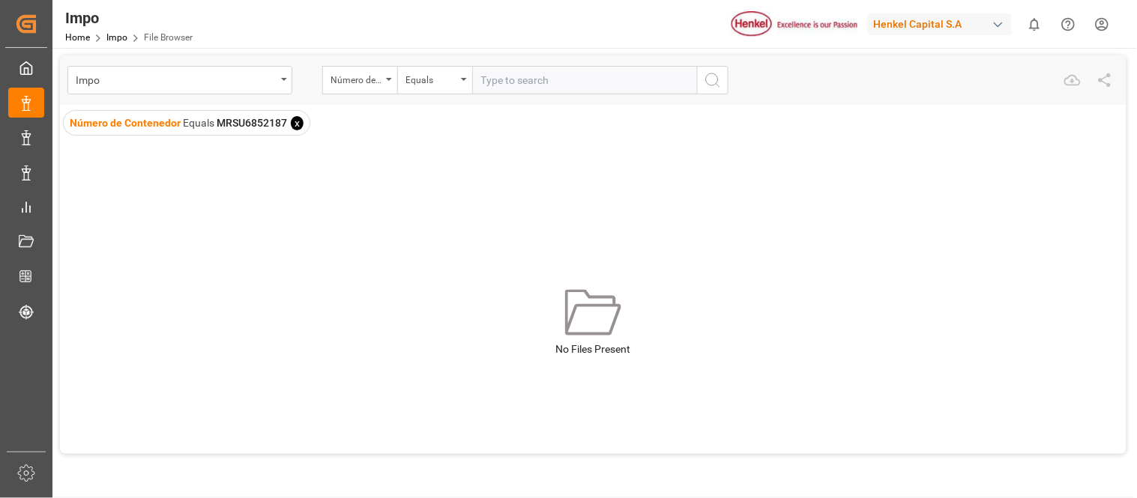
click at [289, 124] on span "Número de Contenedor Equals MRSU6852187 x" at bounding box center [187, 123] width 246 height 24
click at [295, 123] on span "x" at bounding box center [297, 123] width 13 height 14
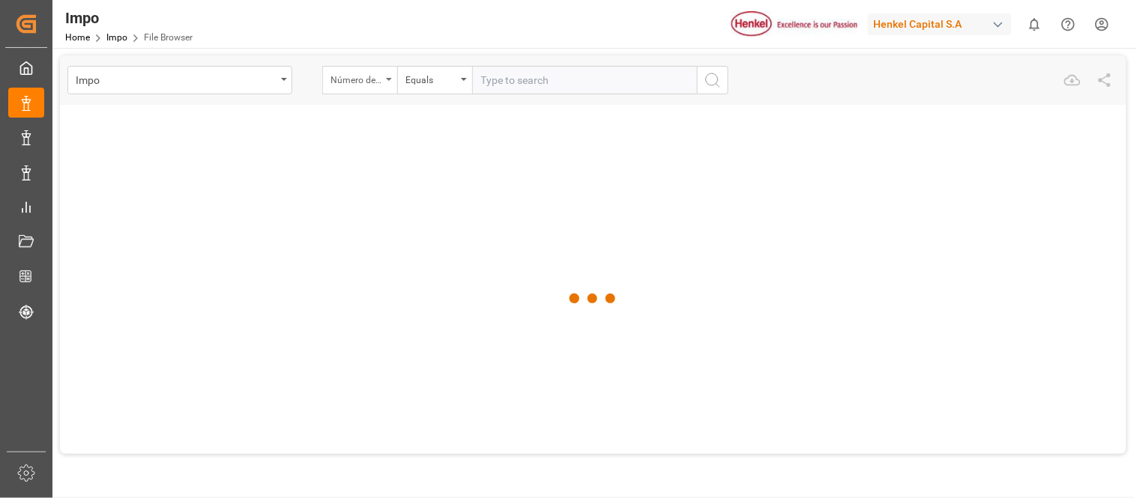
click at [381, 79] on div "Número de Contenedor" at bounding box center [356, 78] width 51 height 17
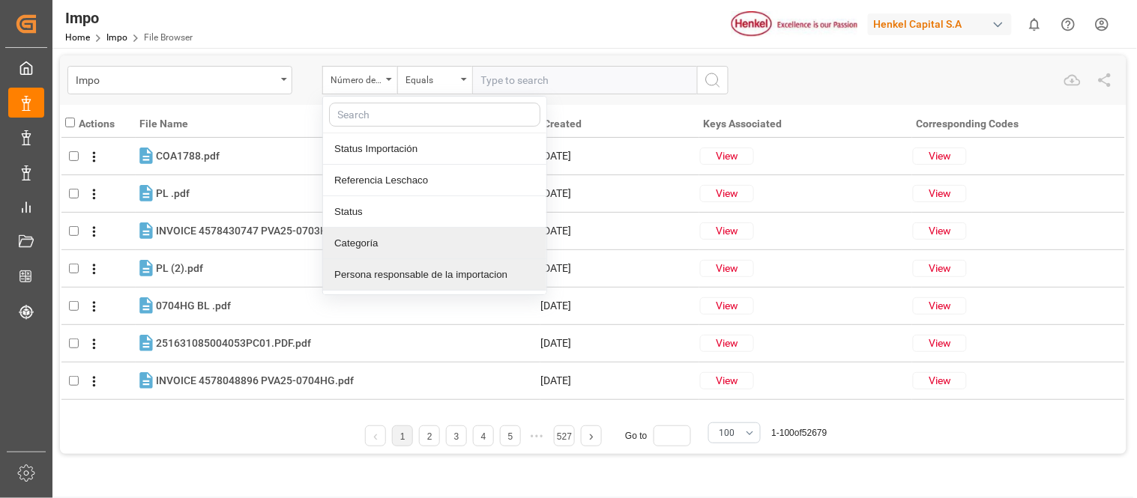
scroll to position [83, 0]
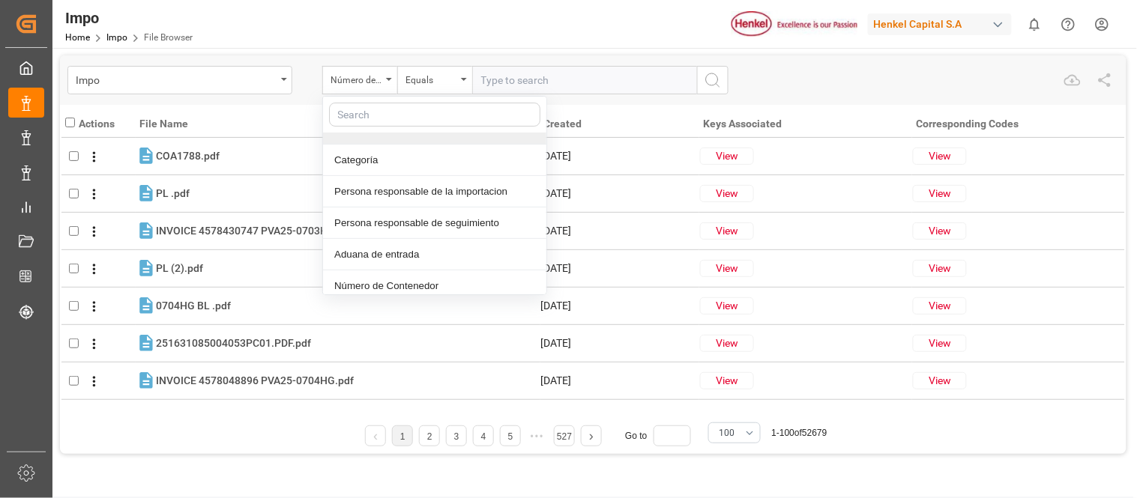
click at [532, 42] on div "Impo Home Impo File Browser [PERSON_NAME] Capital S.A 0 Notifications Only show…" at bounding box center [589, 24] width 1095 height 48
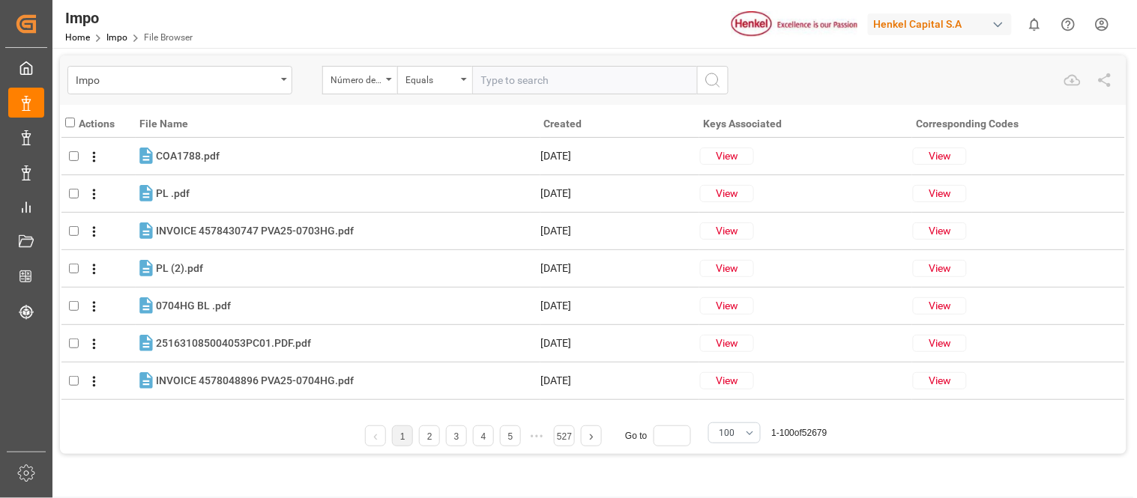
click at [997, 28] on div "button" at bounding box center [998, 24] width 15 height 15
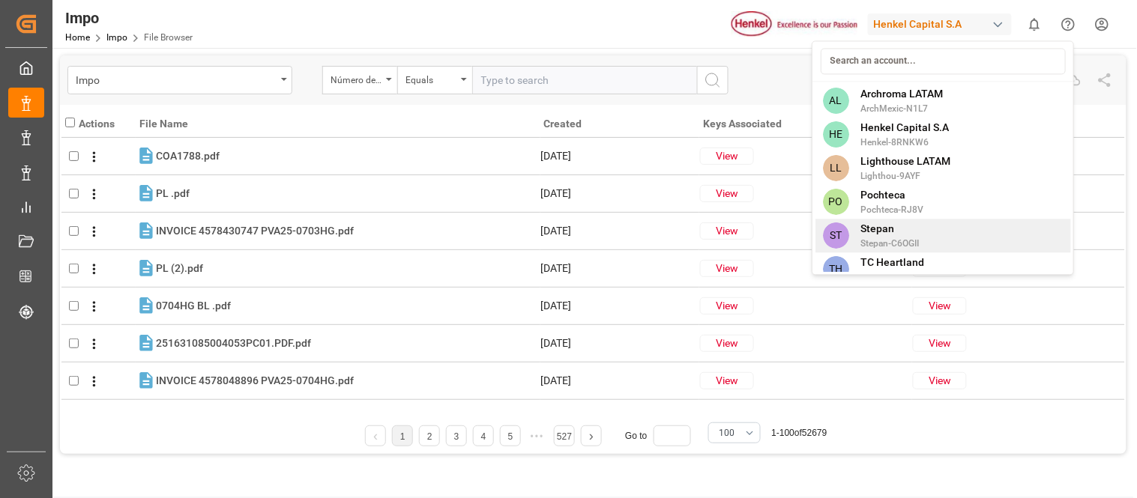
click at [884, 235] on span "Stepan" at bounding box center [890, 229] width 58 height 16
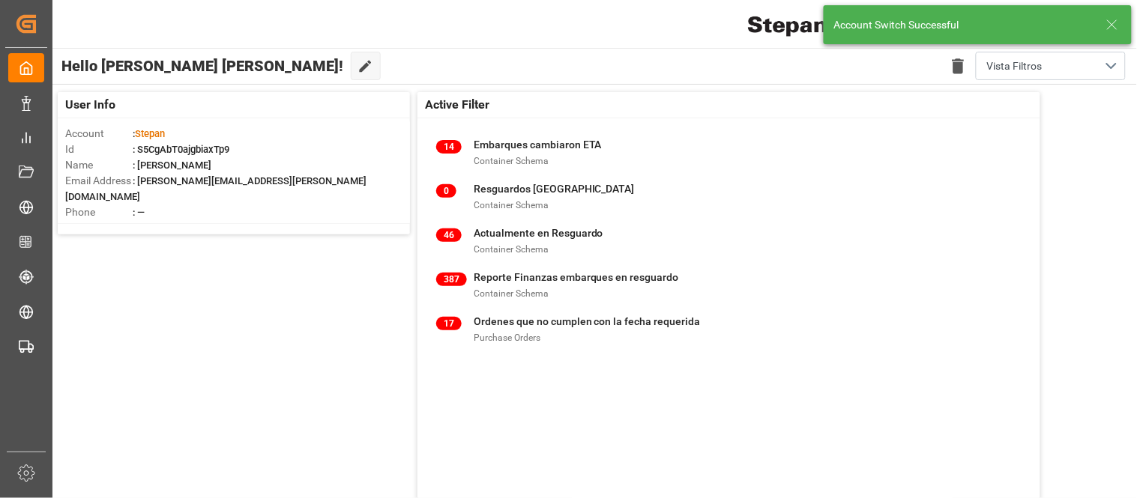
click at [1110, 31] on icon at bounding box center [1112, 25] width 18 height 18
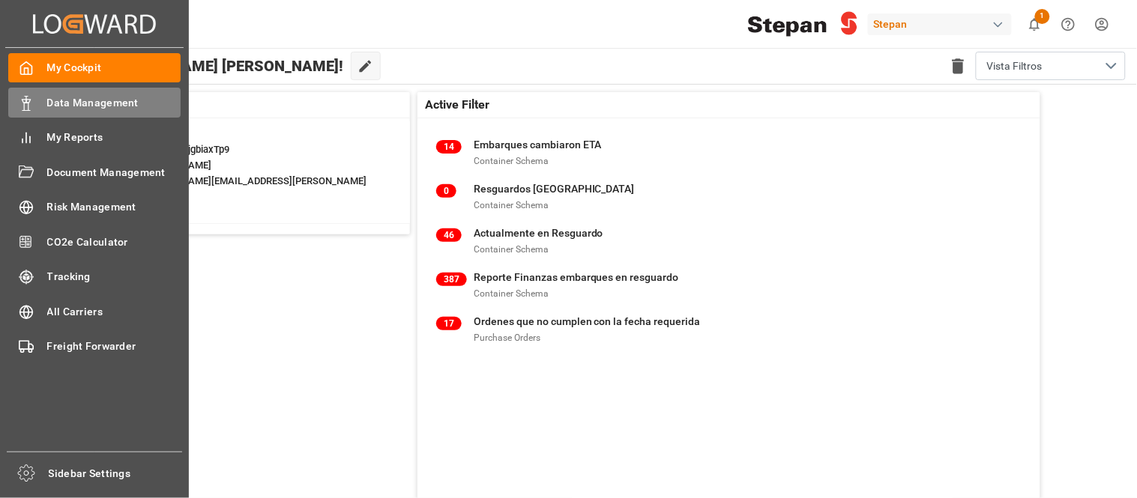
click at [34, 105] on div "Data Management Data Management" at bounding box center [94, 102] width 172 height 29
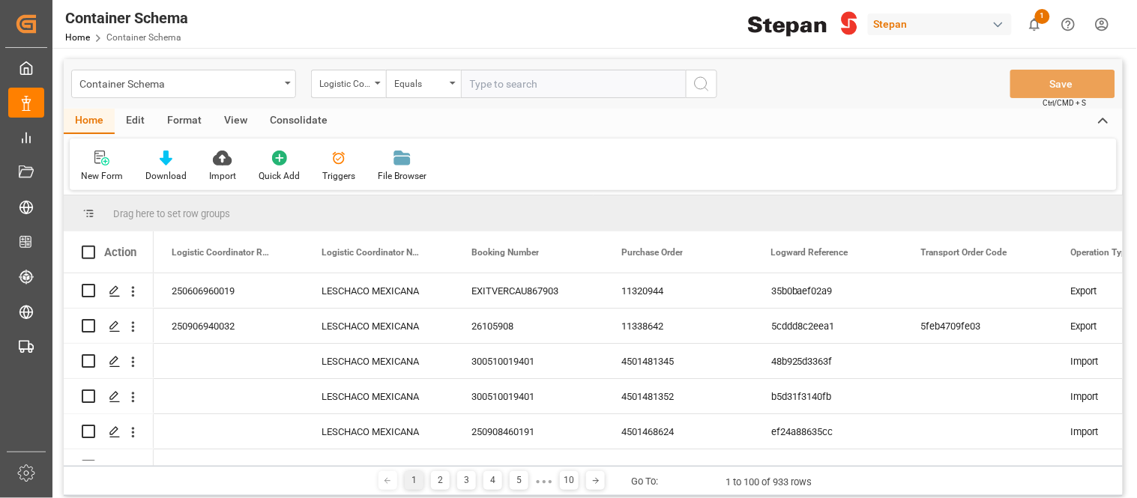
click at [139, 125] on div "Edit" at bounding box center [135, 121] width 41 height 25
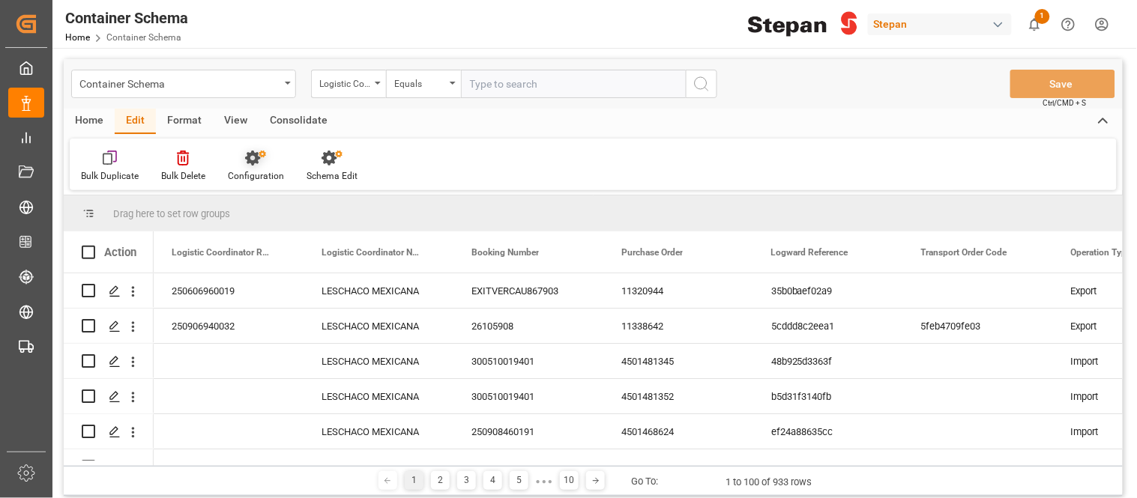
click at [263, 171] on div "Configuration" at bounding box center [256, 175] width 56 height 13
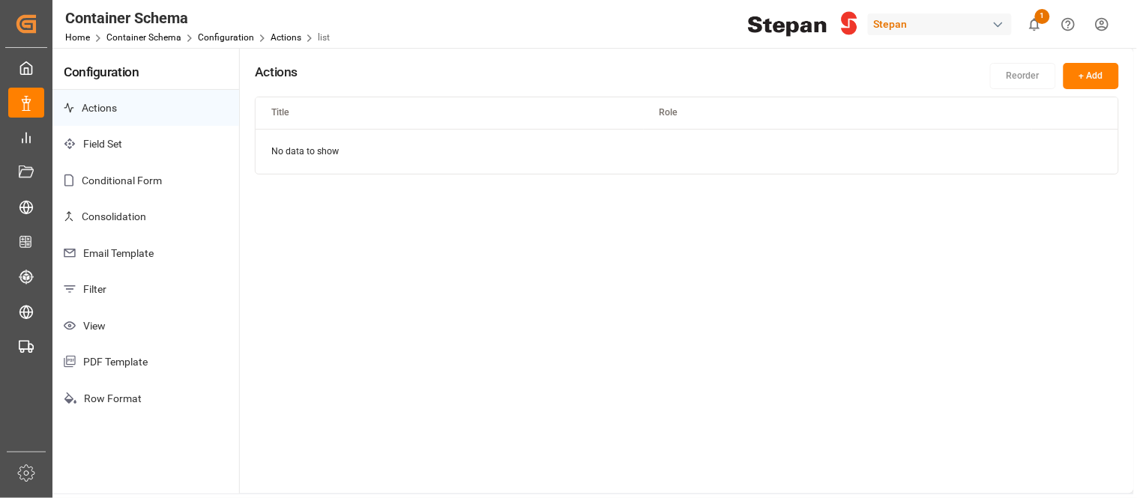
click at [98, 244] on p "Email Template" at bounding box center [145, 253] width 187 height 37
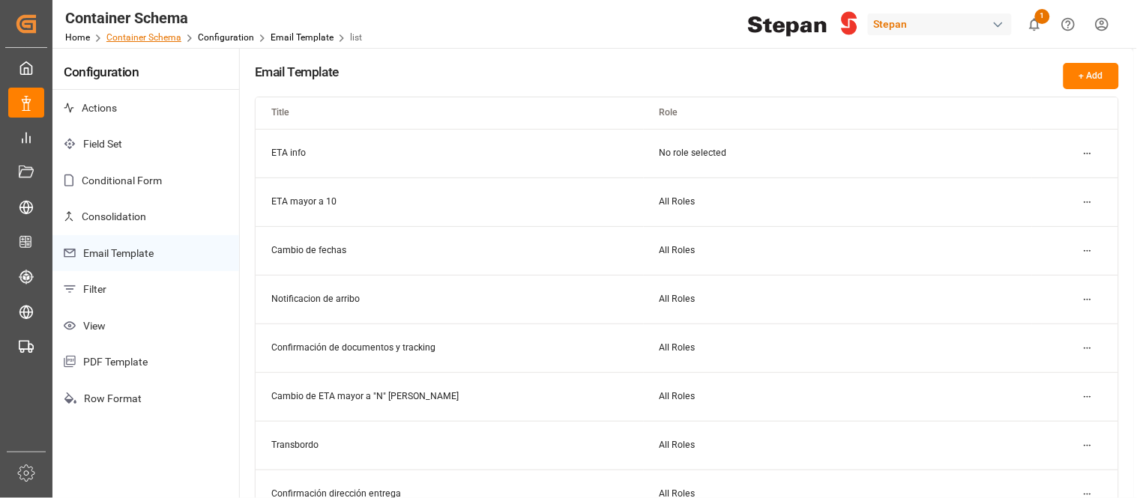
click at [156, 35] on link "Container Schema" at bounding box center [143, 37] width 75 height 10
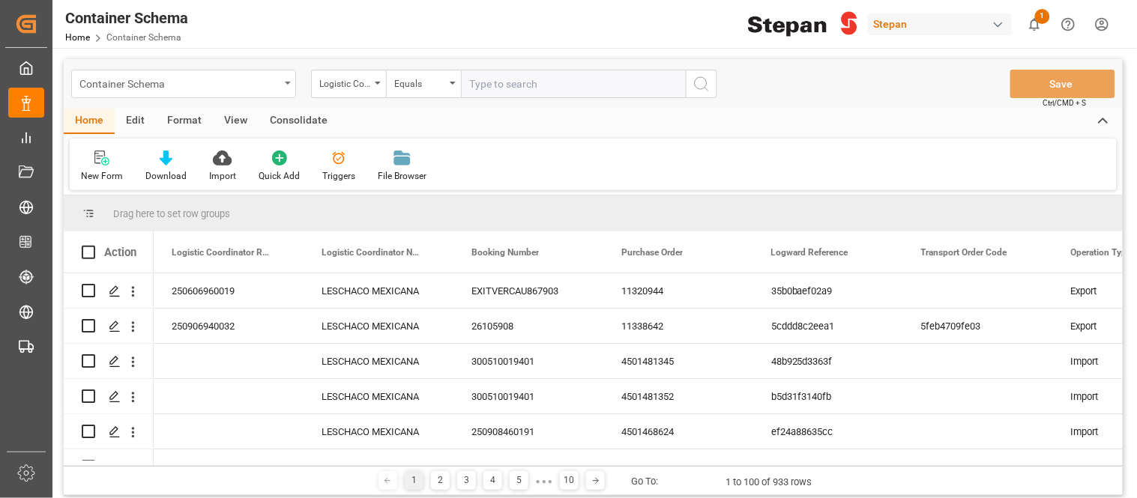
click at [257, 88] on div "Container Schema" at bounding box center [179, 82] width 200 height 19
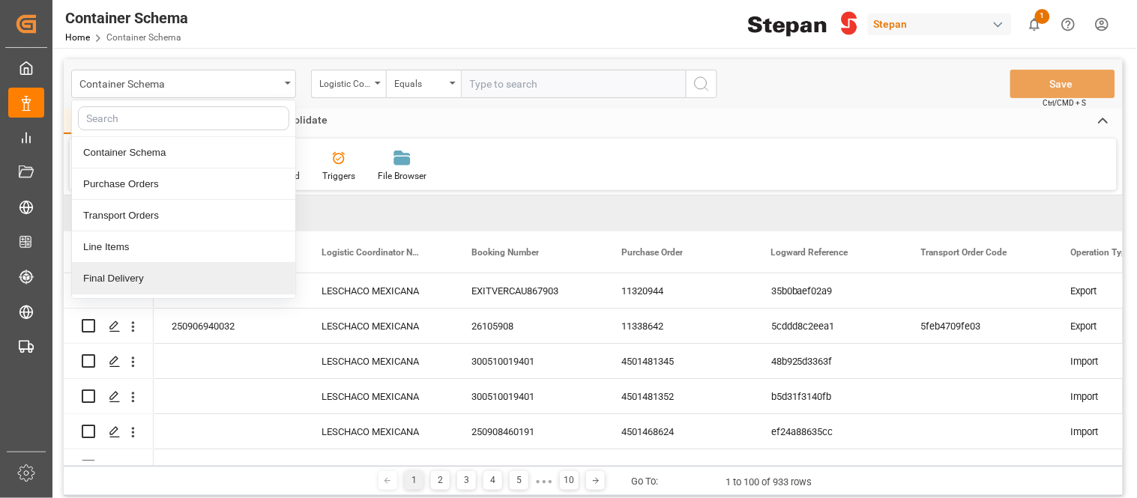
click at [136, 285] on div "Final Delivery" at bounding box center [183, 278] width 223 height 31
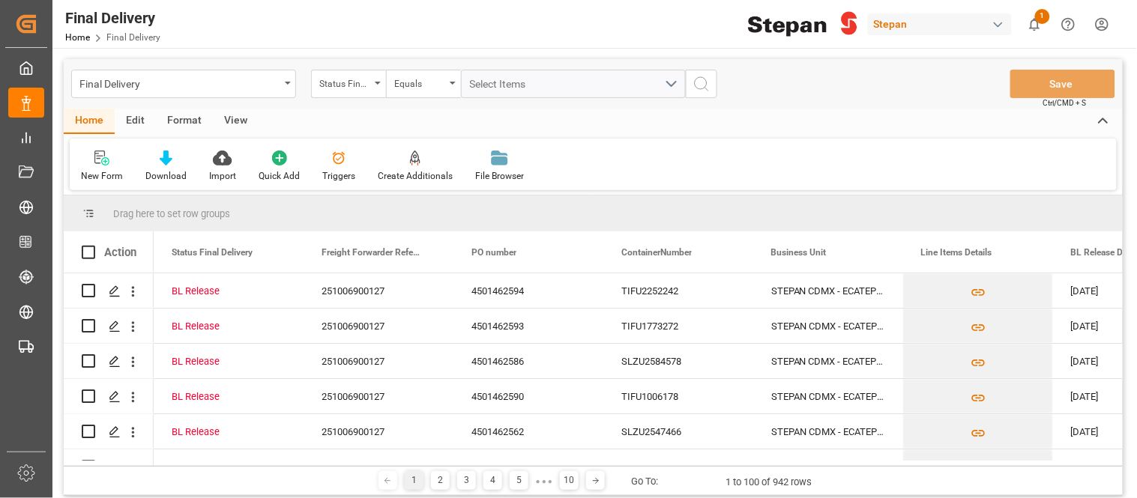
click at [128, 121] on div "Edit" at bounding box center [135, 121] width 41 height 25
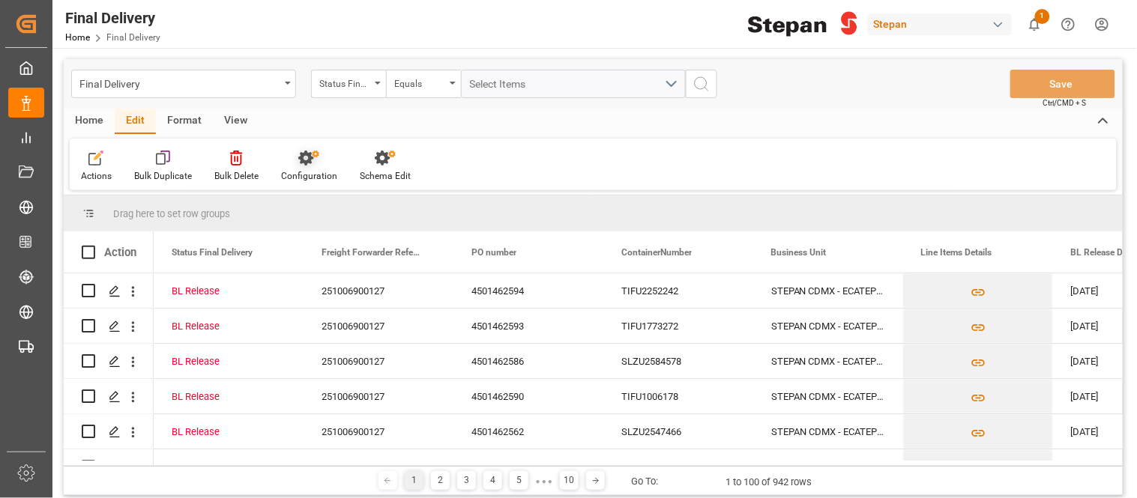
click at [306, 171] on div "Configuration" at bounding box center [309, 175] width 56 height 13
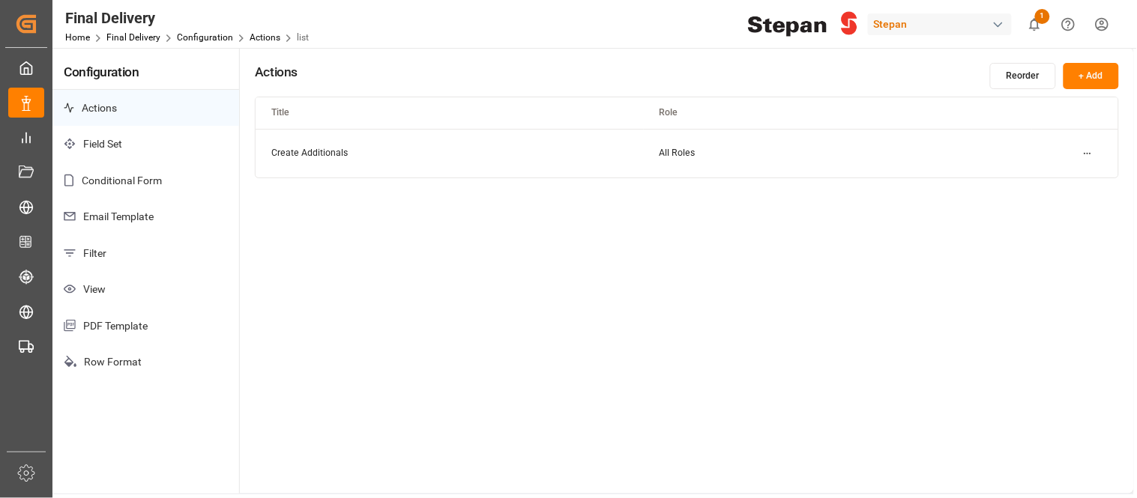
click at [120, 218] on p "Email Template" at bounding box center [145, 217] width 187 height 37
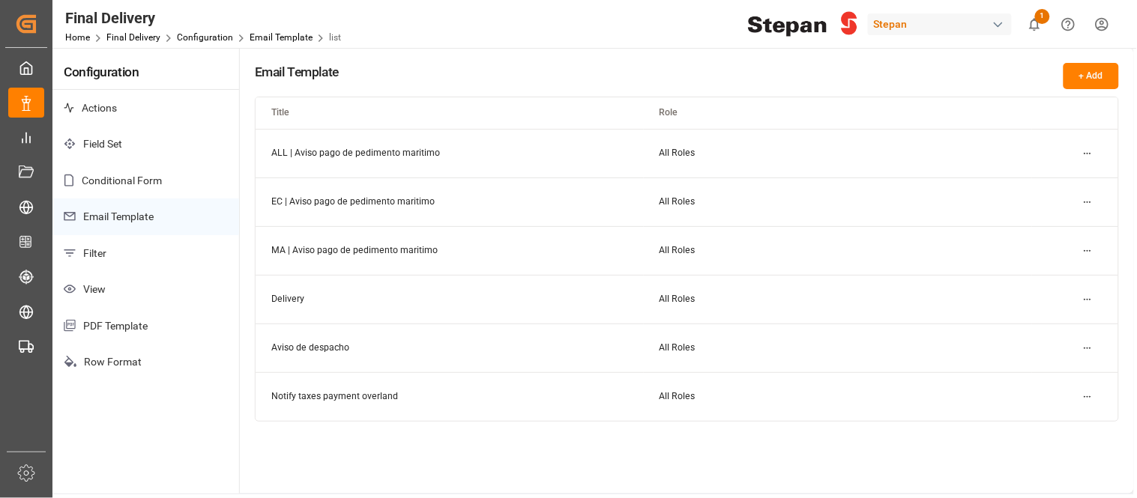
click at [1085, 158] on html "Created by potrace 1.15, written by [PERSON_NAME] [DATE]-[DATE] Created by potr…" at bounding box center [568, 249] width 1137 height 498
click at [1048, 178] on div "Edit" at bounding box center [1061, 182] width 77 height 21
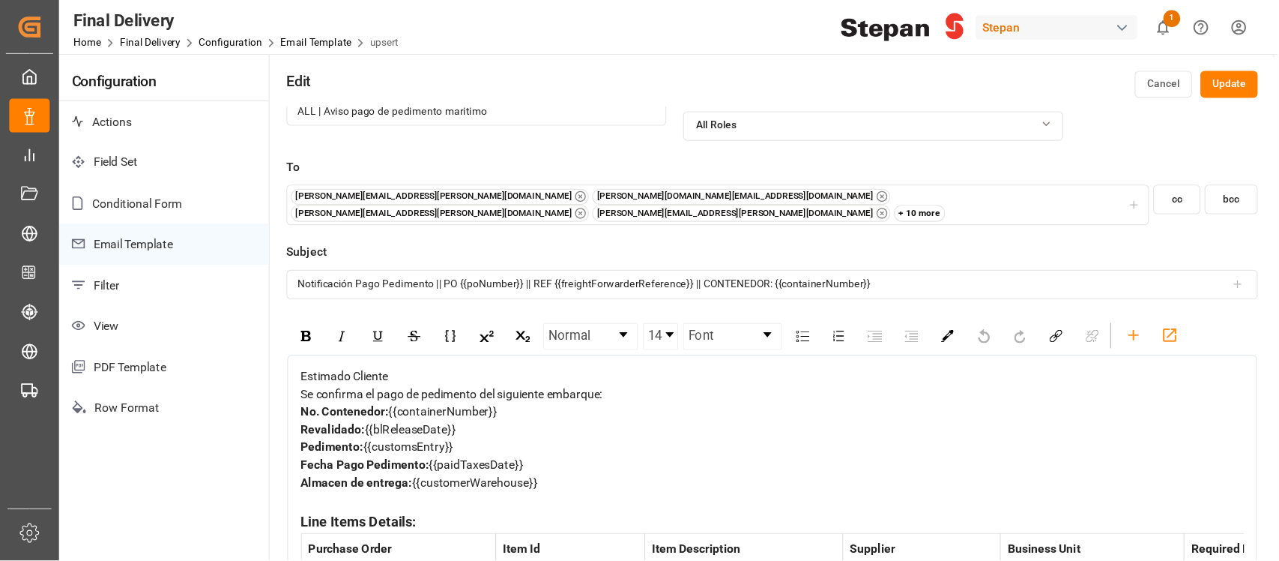
scroll to position [83, 0]
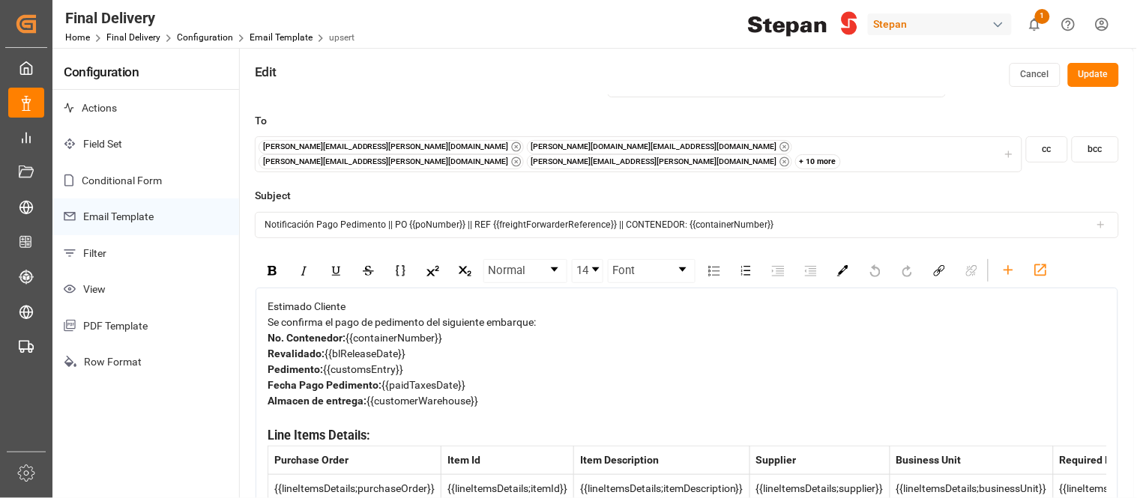
click at [795, 154] on div "+ 10 more" at bounding box center [818, 161] width 46 height 15
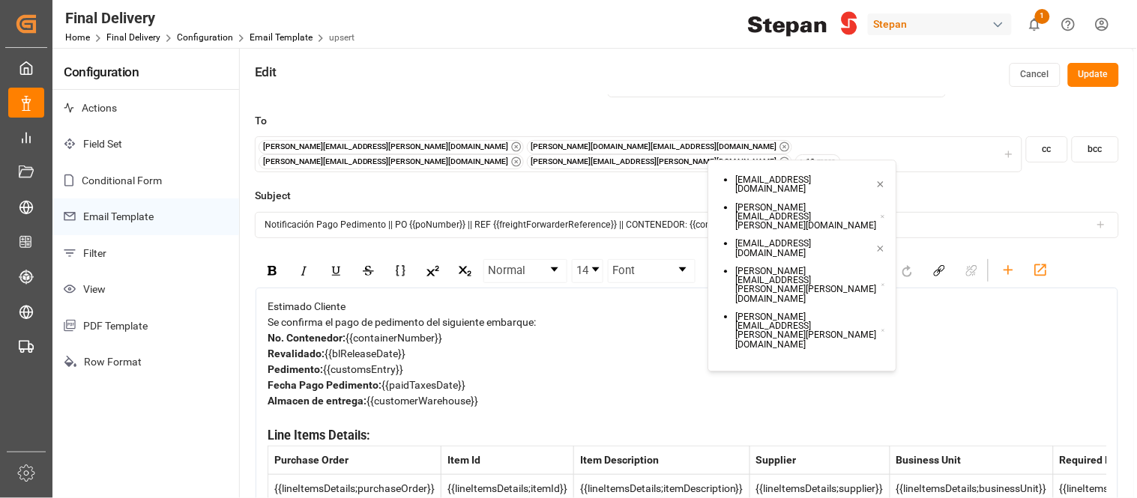
click at [872, 404] on small "[EMAIL_ADDRESS][DOMAIN_NAME]" at bounding box center [805, 413] width 140 height 19
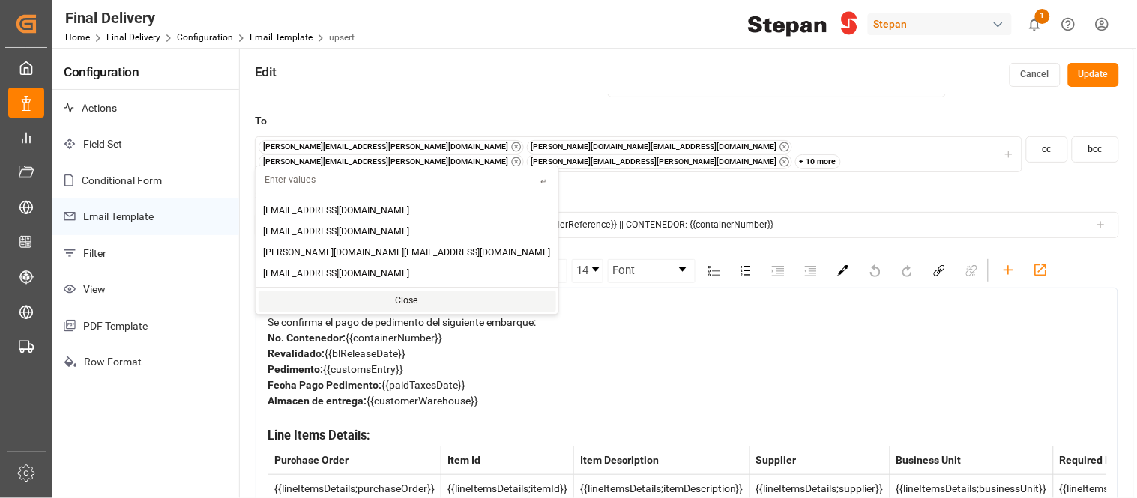
click at [802, 154] on div "+ 10 more" at bounding box center [818, 161] width 46 height 15
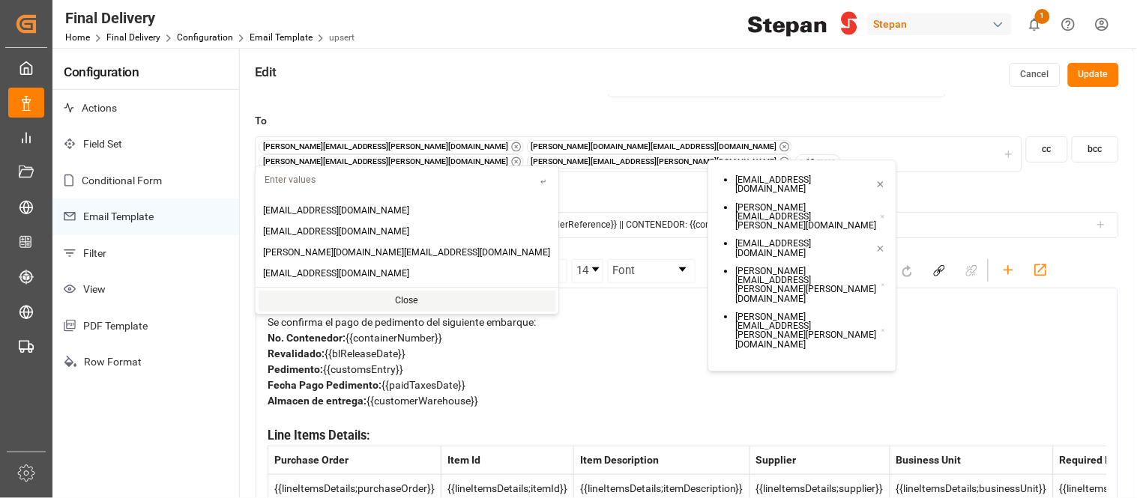
click at [947, 169] on div "To [PERSON_NAME][EMAIL_ADDRESS][PERSON_NAME][DOMAIN_NAME] [PERSON_NAME][DOMAIN_…" at bounding box center [687, 151] width 864 height 76
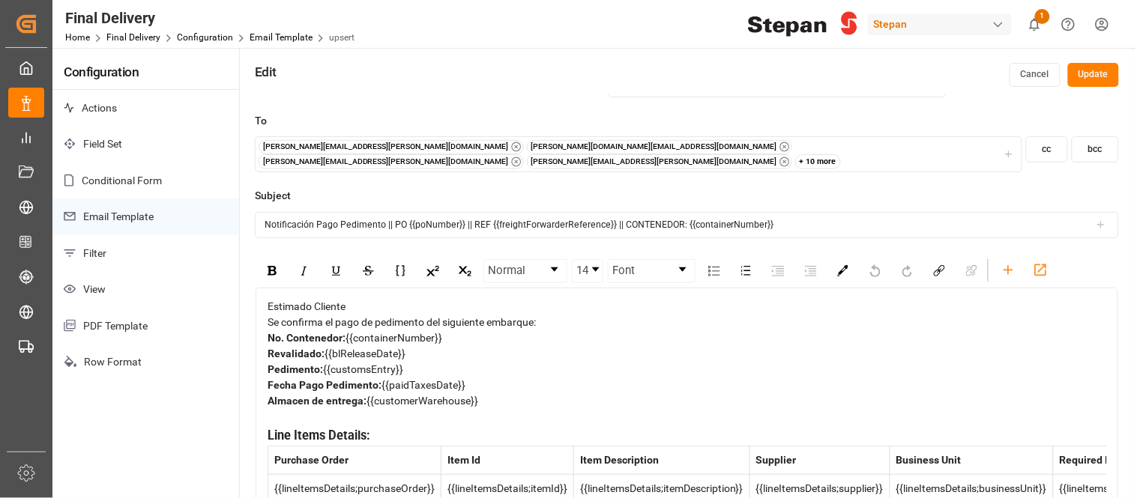
click at [821, 154] on div "+ 10 more" at bounding box center [818, 161] width 46 height 15
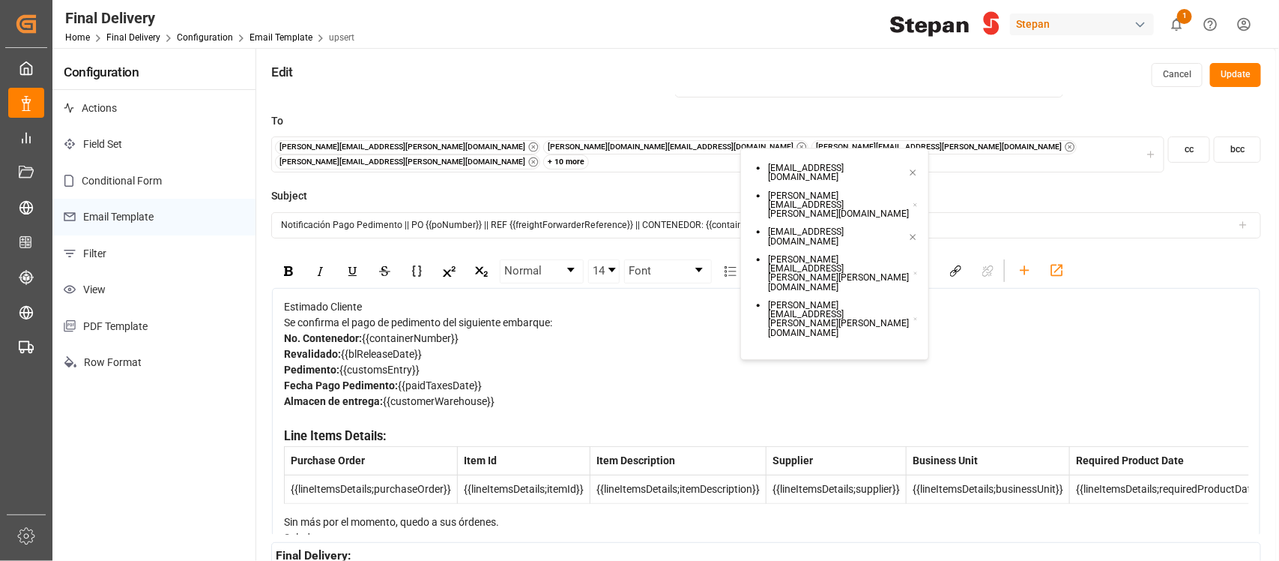
scroll to position [82, 0]
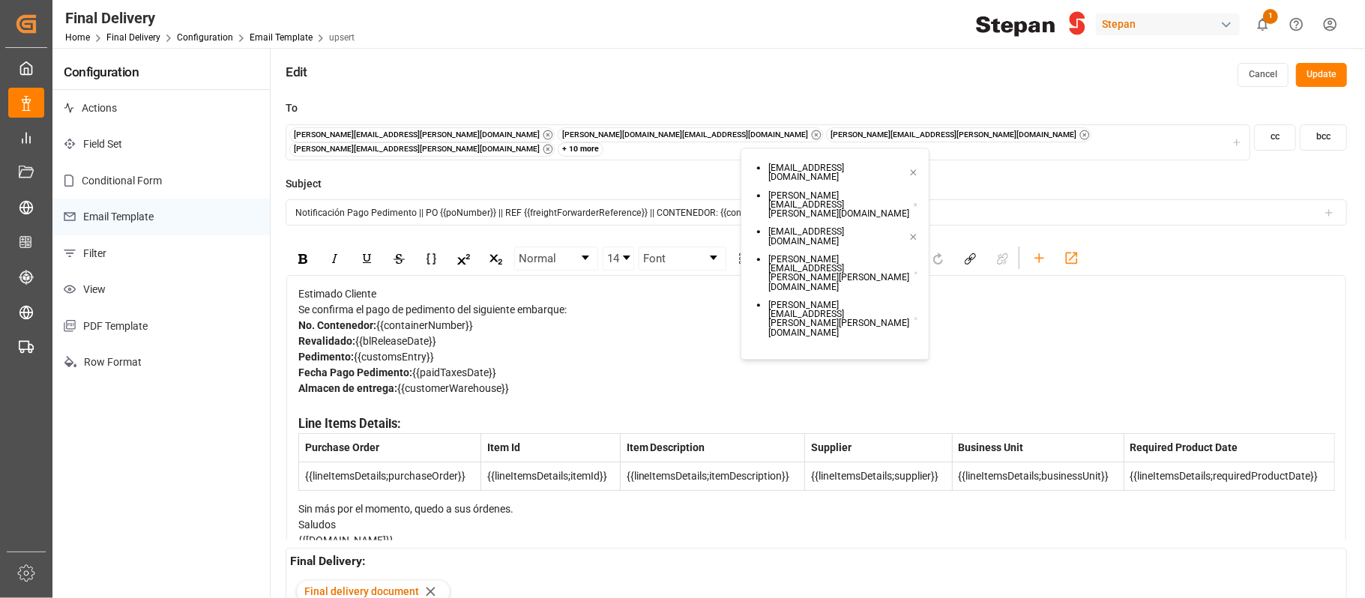
drag, startPoint x: 1085, startPoint y: 0, endPoint x: 799, endPoint y: 375, distance: 472.2
click at [799, 381] on div "Almacen de entrega: {{customerWarehouse}}" at bounding box center [816, 389] width 1037 height 16
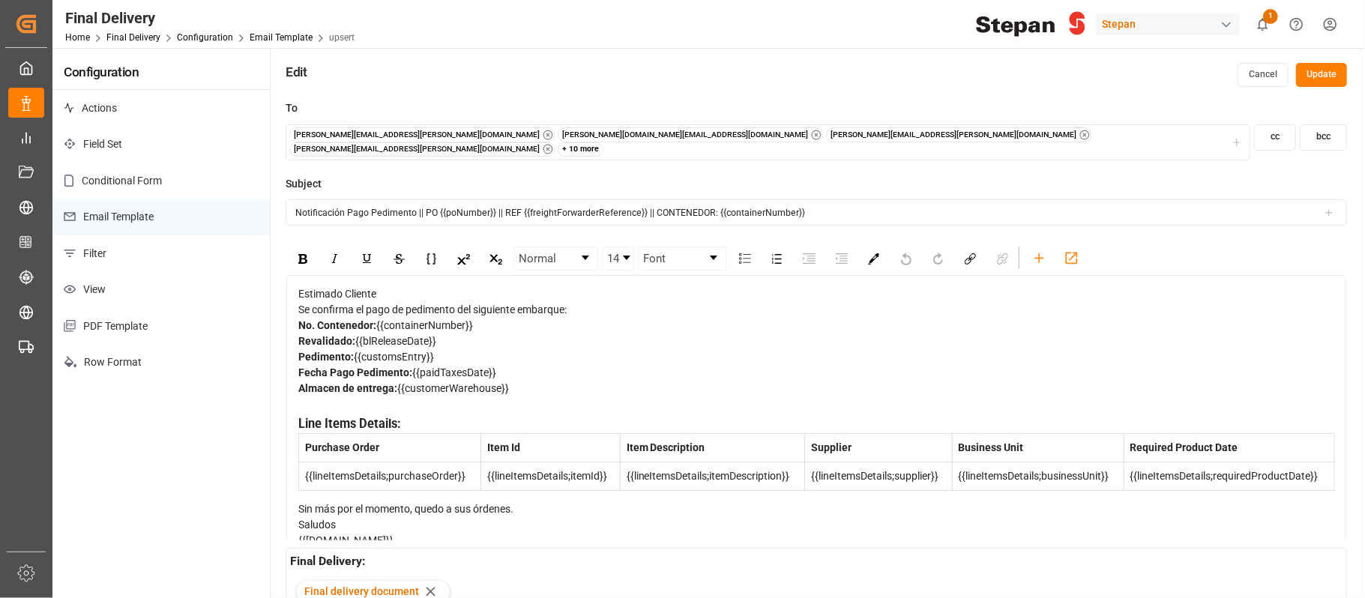
click at [604, 142] on div "+ 10 more" at bounding box center [581, 149] width 46 height 15
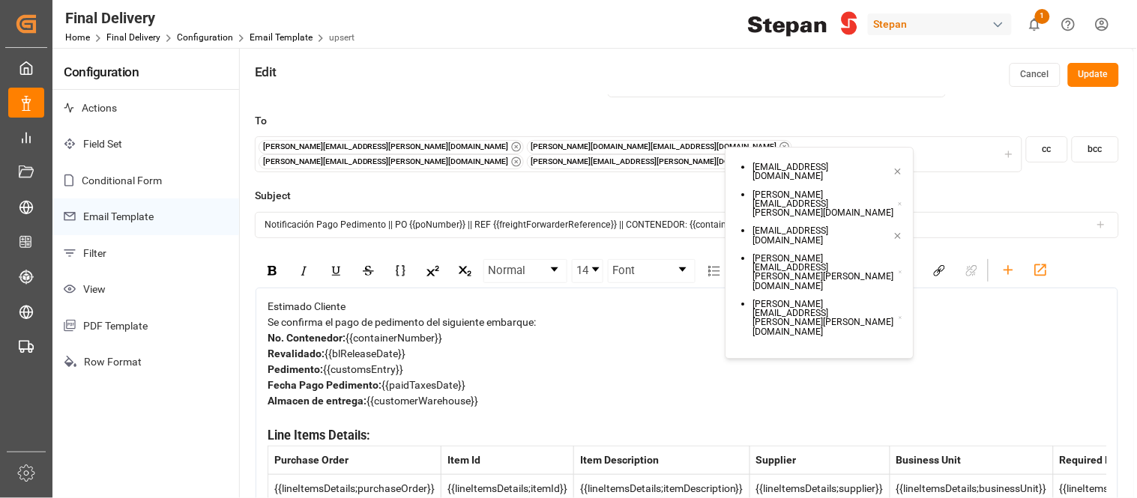
scroll to position [83, 0]
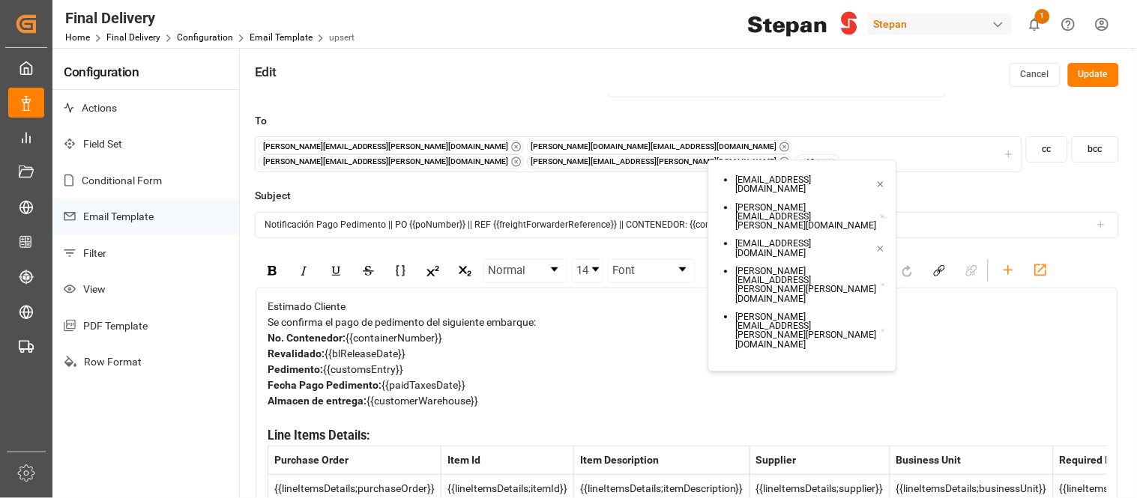
drag, startPoint x: 1321, startPoint y: 0, endPoint x: 687, endPoint y: 388, distance: 743.5
click at [687, 393] on div "Almacen de entrega: {{customerWarehouse}}" at bounding box center [687, 401] width 839 height 16
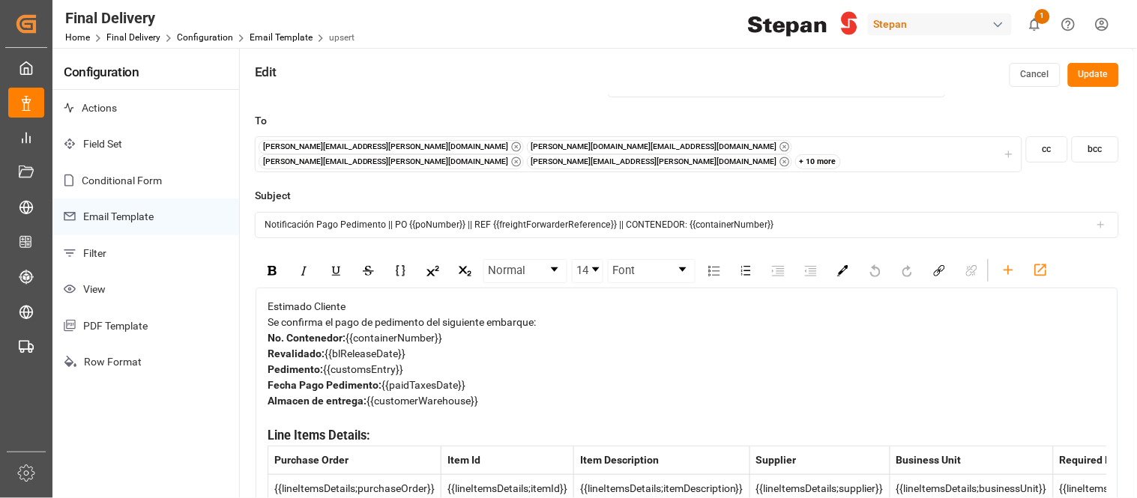
click at [803, 154] on div "+ 10 more" at bounding box center [818, 161] width 46 height 15
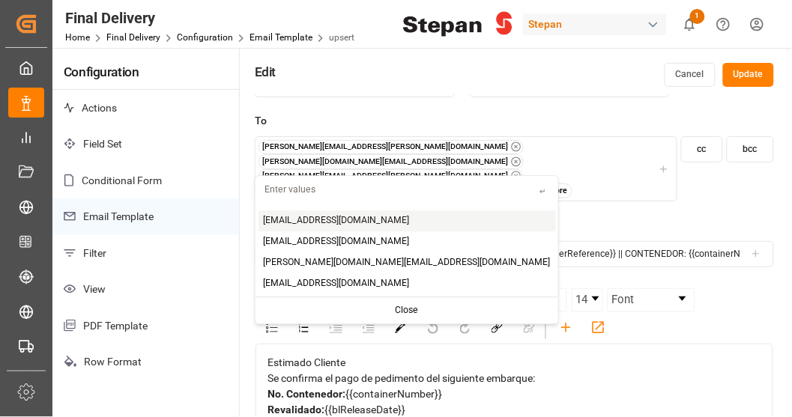
click at [527, 184] on div "+ 10 more" at bounding box center [550, 191] width 46 height 15
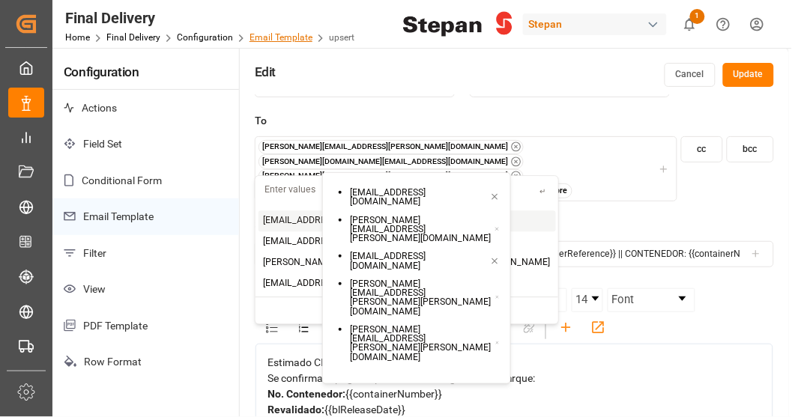
click at [290, 33] on link "Email Template" at bounding box center [281, 37] width 63 height 10
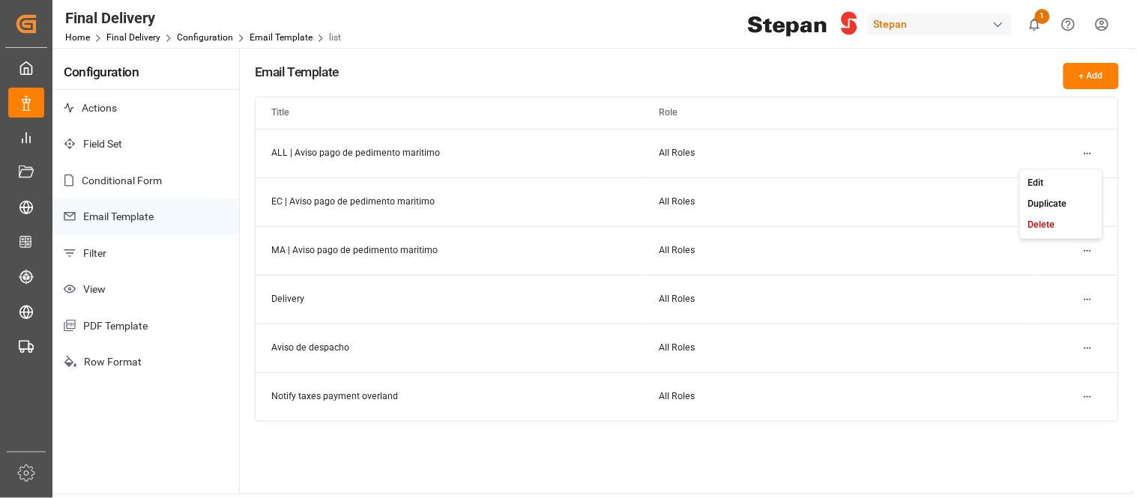
click at [1088, 152] on html "Created by potrace 1.15, written by [PERSON_NAME] [DATE]-[DATE] Created by potr…" at bounding box center [568, 249] width 1137 height 498
click at [1042, 181] on small "Edit" at bounding box center [1036, 182] width 16 height 9
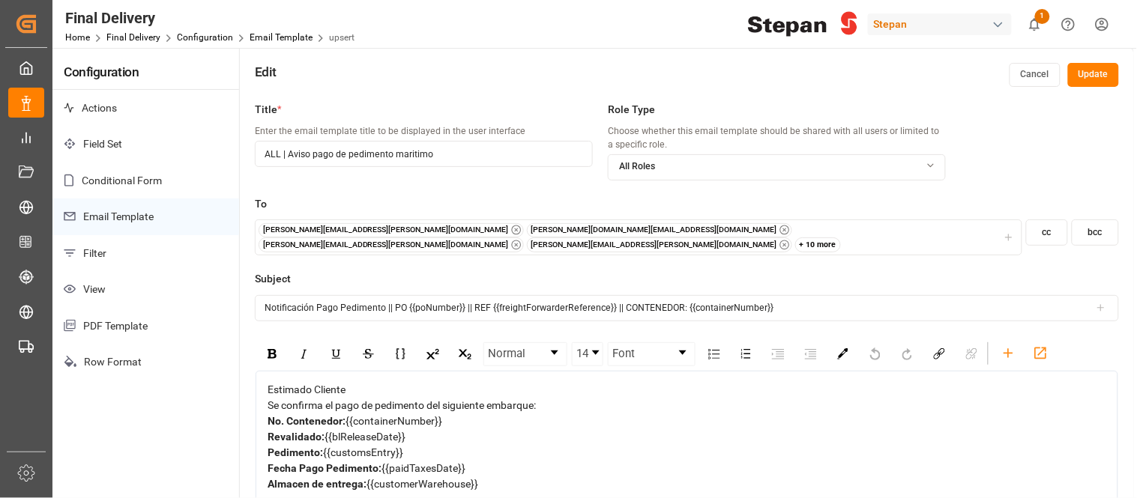
click at [795, 238] on div "+ 10 more" at bounding box center [818, 245] width 46 height 15
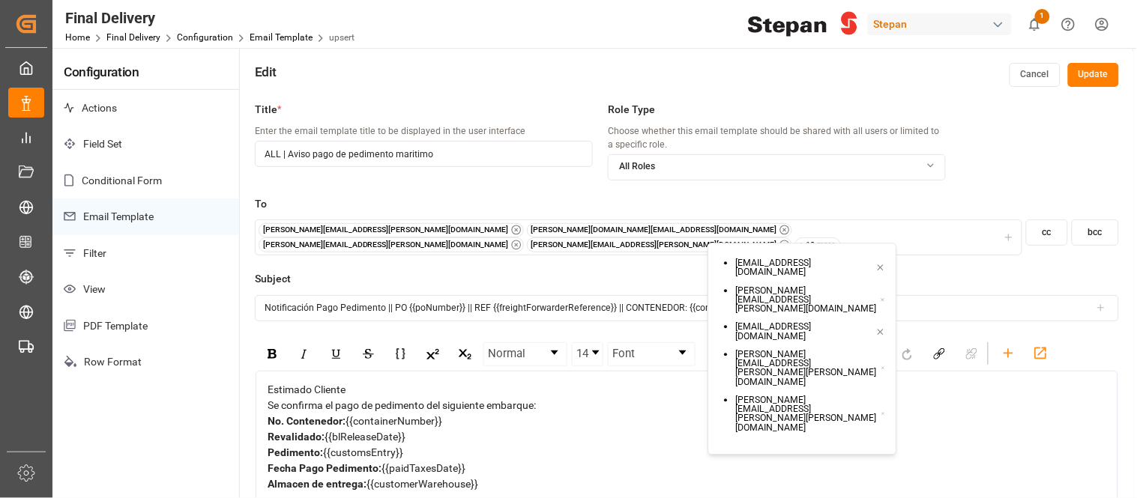
click at [860, 193] on div "Role Type Choose whether this email template should be shared with all users or…" at bounding box center [777, 149] width 338 height 94
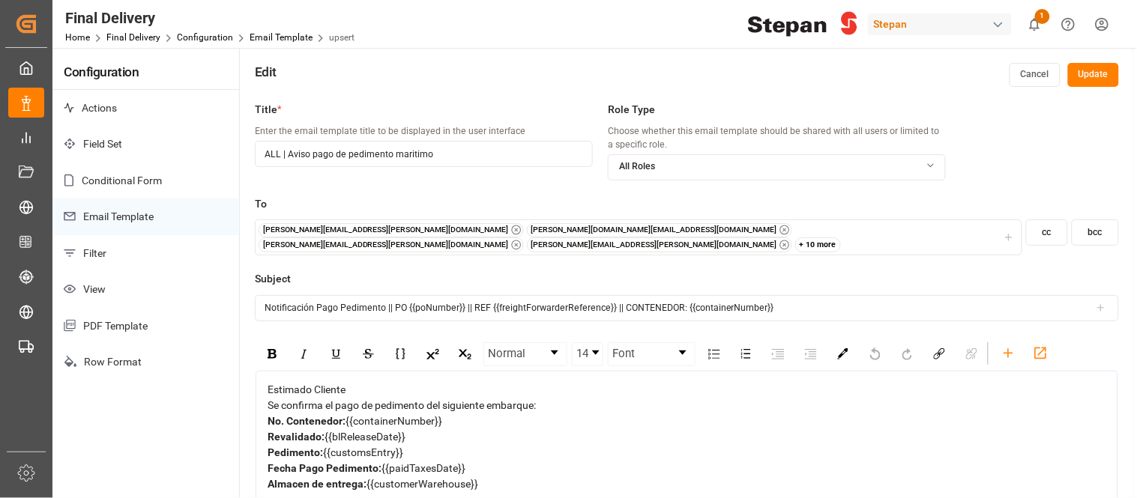
click at [1043, 83] on button "Cancel" at bounding box center [1035, 75] width 51 height 24
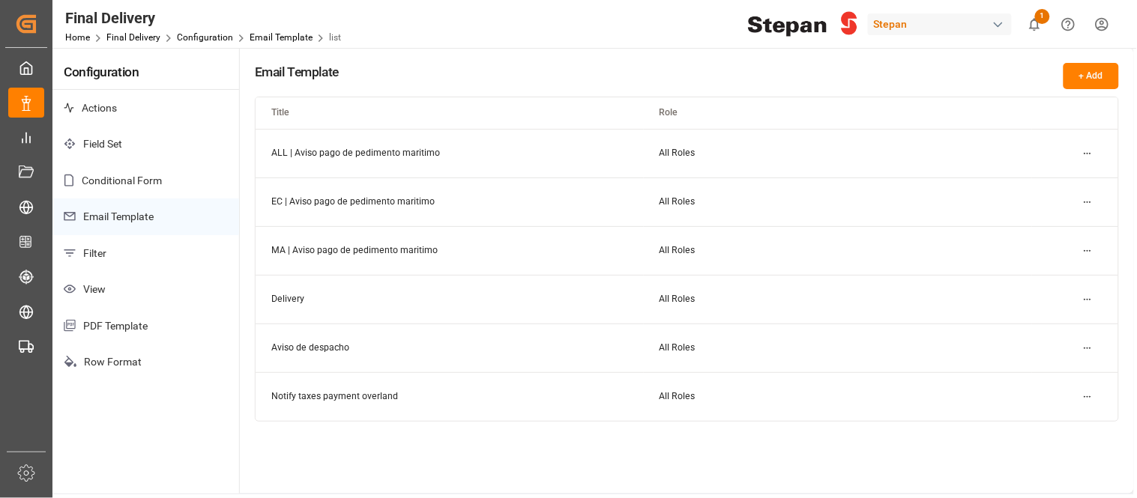
click at [986, 20] on div "Stepan" at bounding box center [940, 24] width 144 height 22
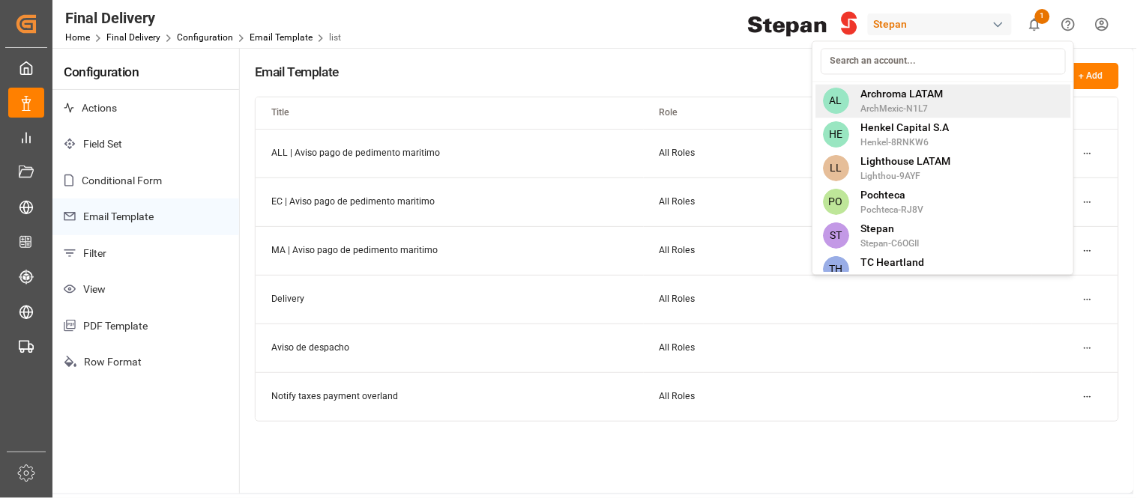
click at [954, 88] on div "AL Archroma LATAM ArchMexic-N1L7" at bounding box center [943, 101] width 256 height 34
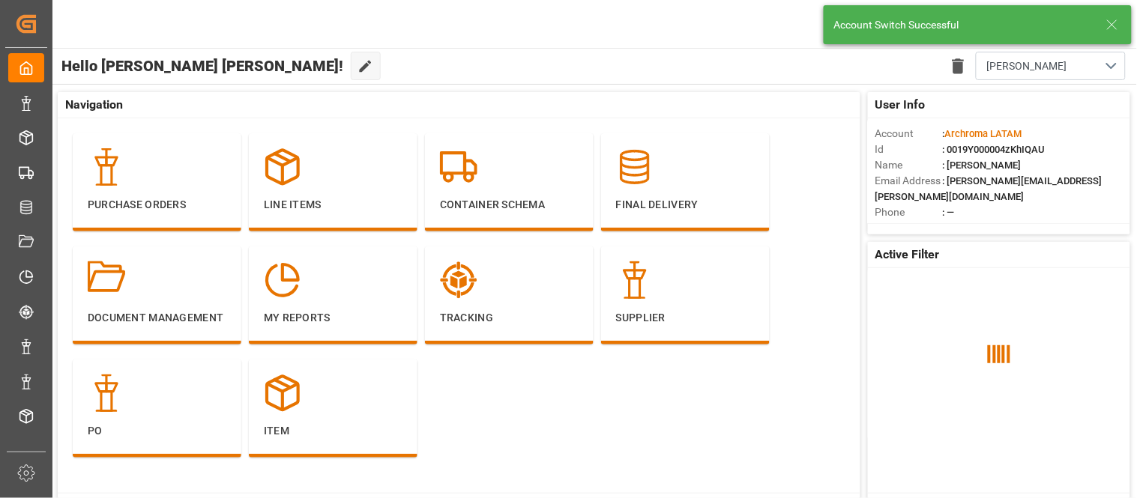
click at [1111, 26] on icon at bounding box center [1112, 25] width 18 height 18
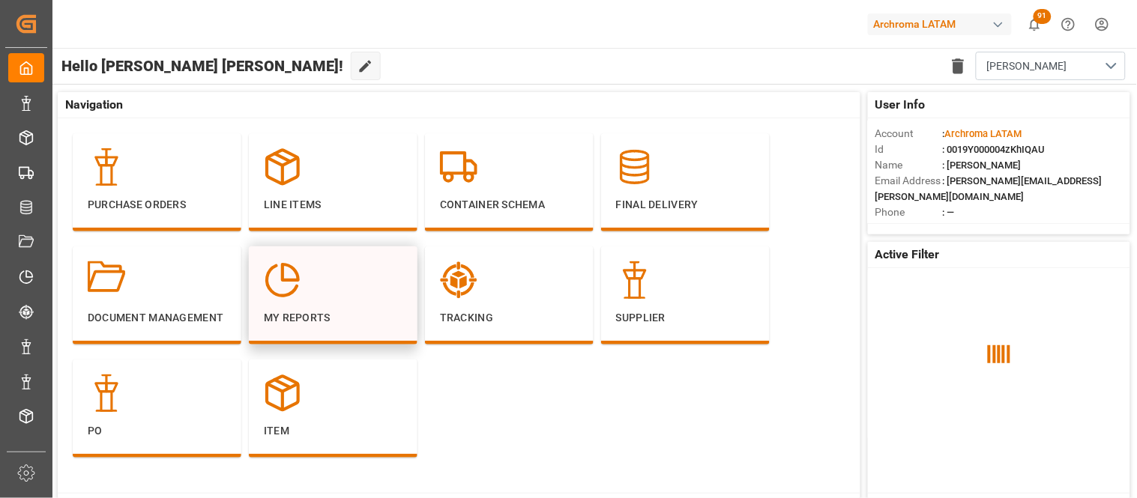
click at [318, 302] on div "My Reports" at bounding box center [333, 294] width 139 height 64
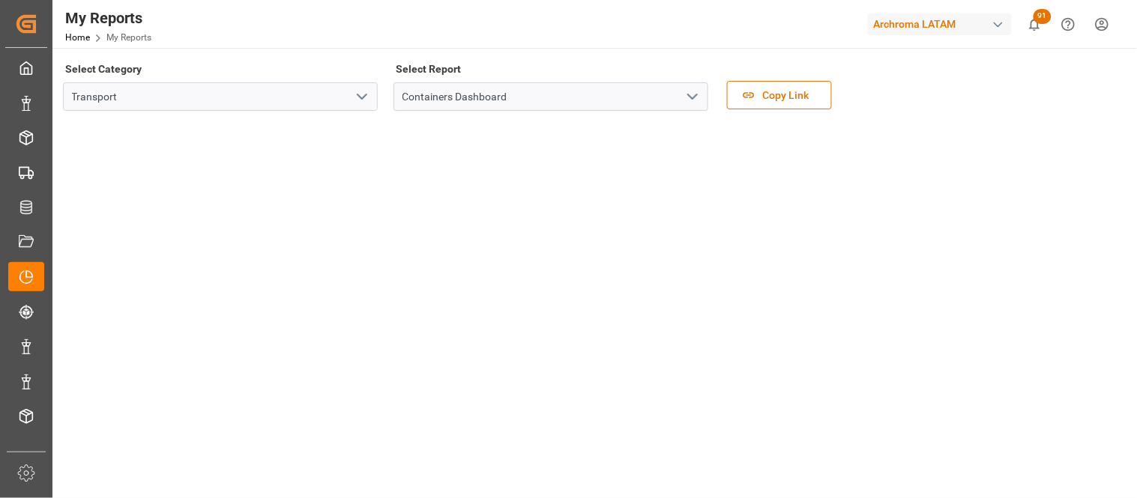
click at [600, 230] on div "Select Category Transport Select Report Containers Dashboard Copy Link" at bounding box center [593, 201] width 1061 height 286
click at [682, 102] on button "open menu" at bounding box center [692, 96] width 22 height 23
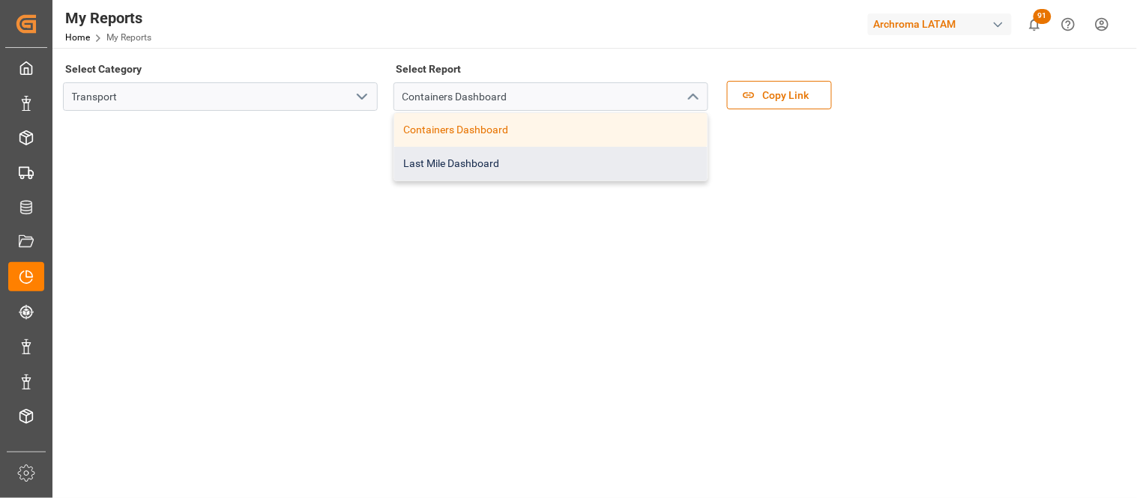
click at [462, 172] on div "Last Mile Dashboard" at bounding box center [550, 164] width 313 height 34
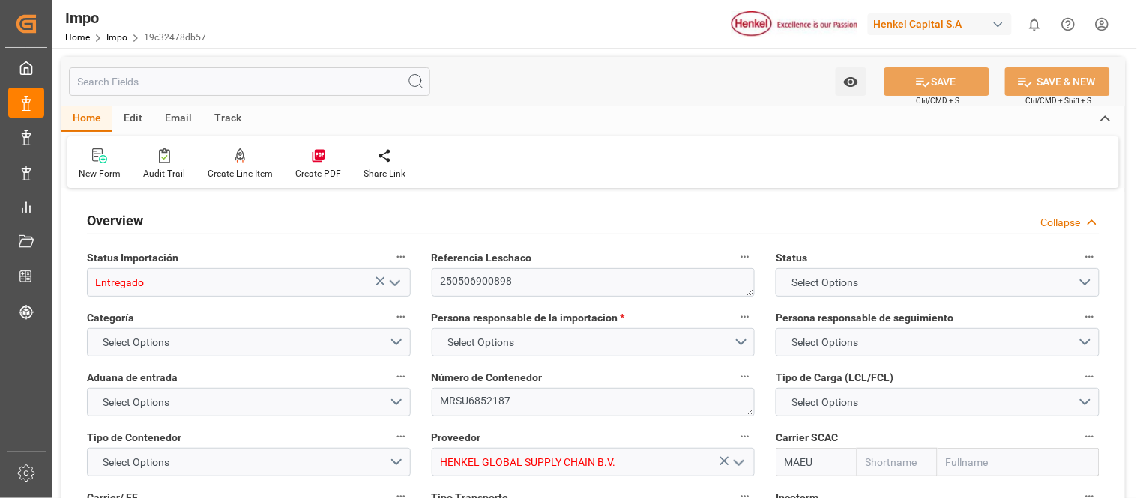
type input "Maersk"
type input "Maersk Line AS"
type input "1"
type input "25.272"
type input "18"
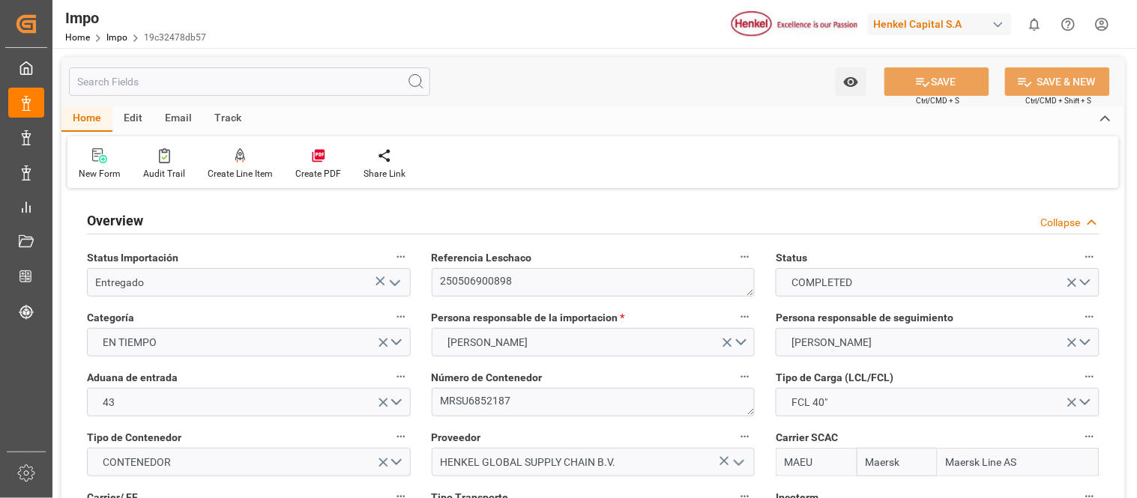
type input "05-05-2025"
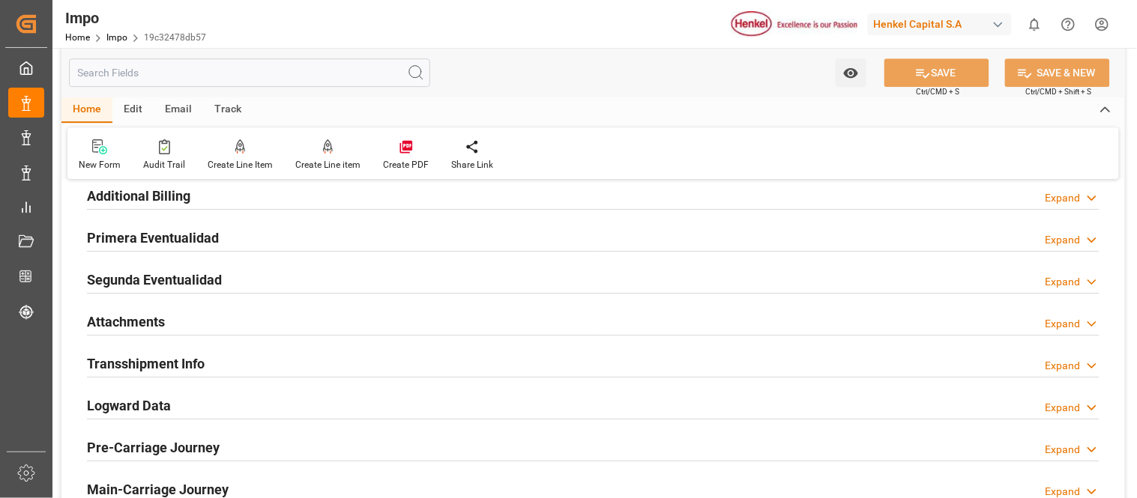
scroll to position [1249, 0]
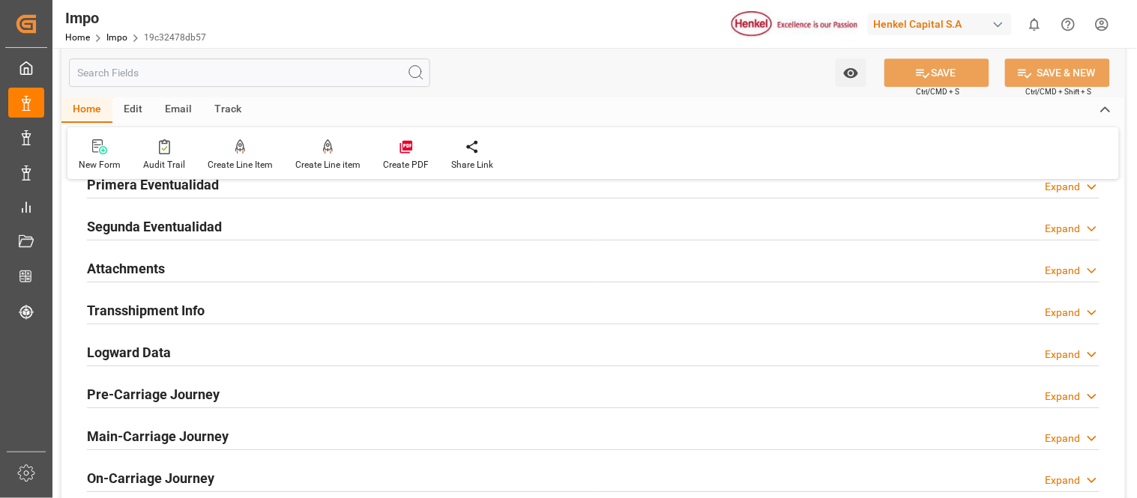
click at [173, 280] on div "Attachments Expand" at bounding box center [593, 267] width 1013 height 28
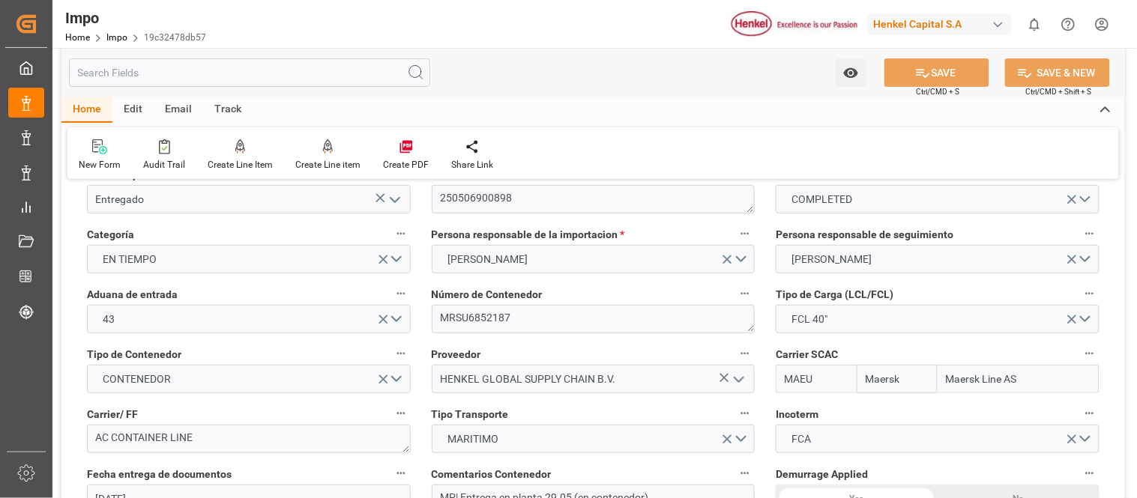
scroll to position [0, 0]
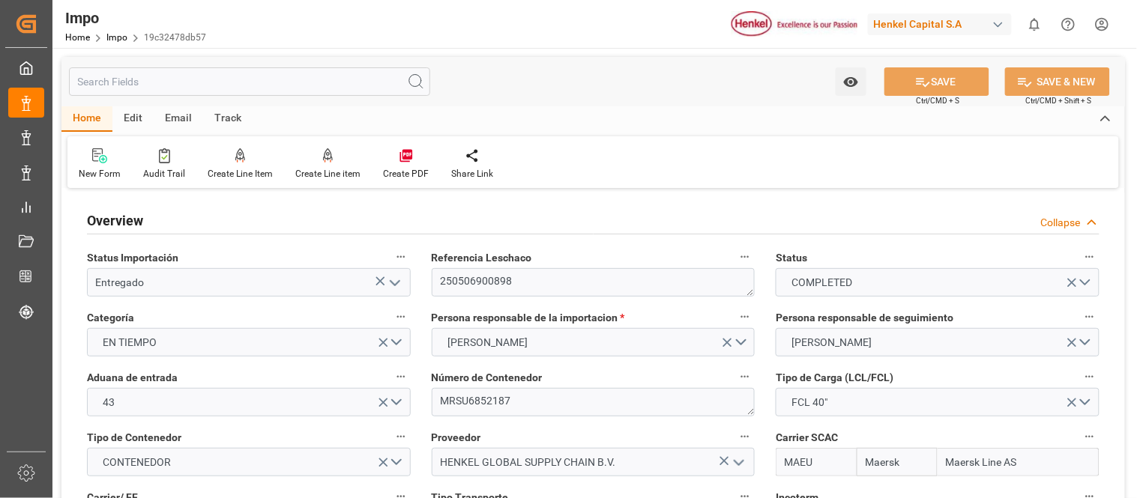
click at [110, 79] on input "text" at bounding box center [249, 81] width 361 height 28
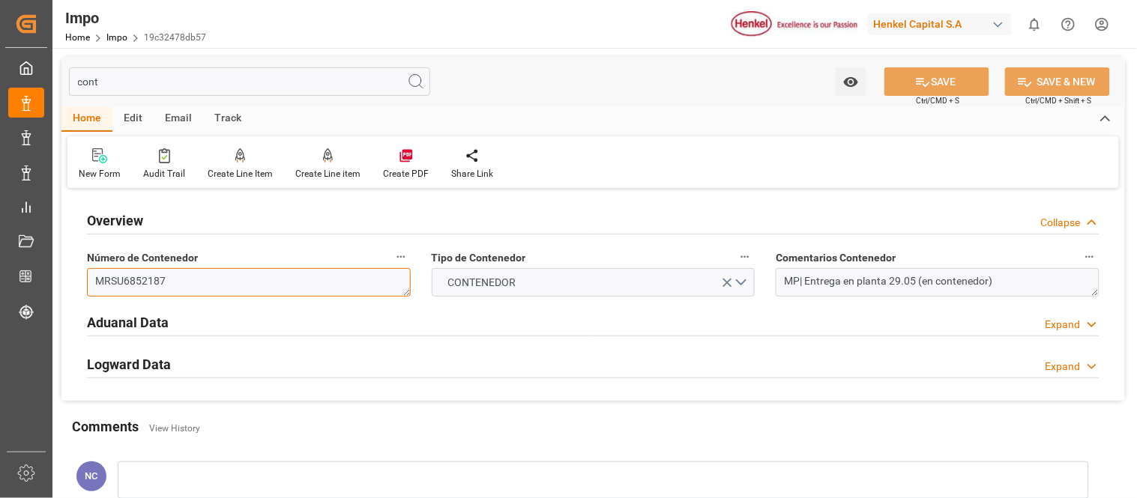
drag, startPoint x: 185, startPoint y: 280, endPoint x: 66, endPoint y: 283, distance: 119.2
click at [66, 283] on div "Overview Collapse Número de Contenedor MRSU6852187 Tipo de Contenedor CONTENEDO…" at bounding box center [593, 297] width 1064 height 208
click at [106, 77] on input "cont" at bounding box center [249, 81] width 361 height 28
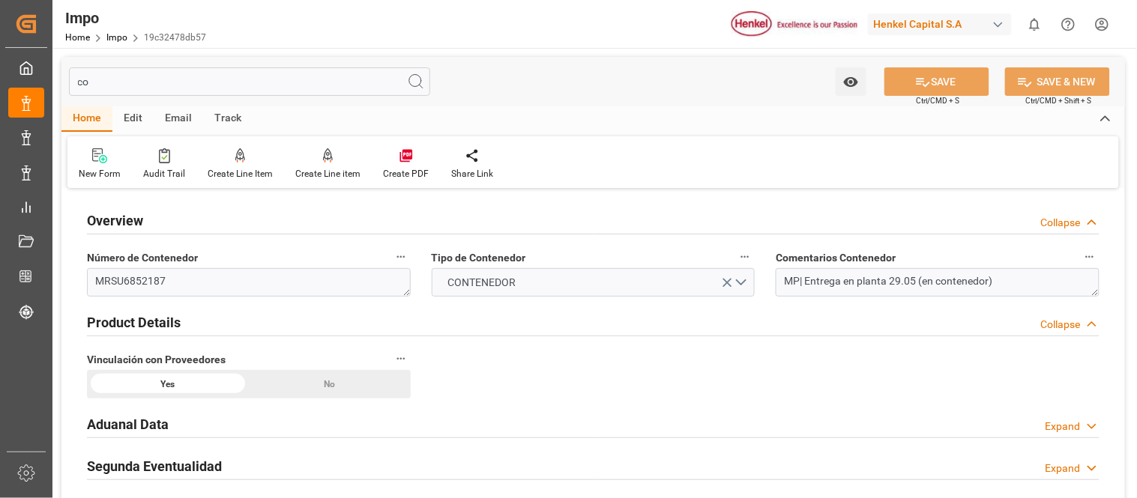
type input "c"
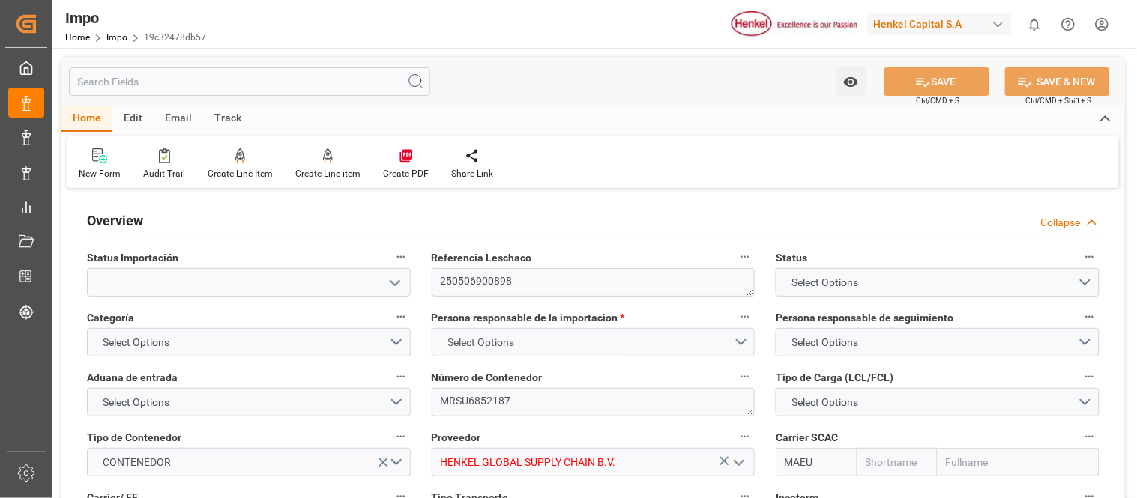
type input "Entregado"
type input "Maersk"
type input "Maersk Line AS"
type input "1"
type input "25.272"
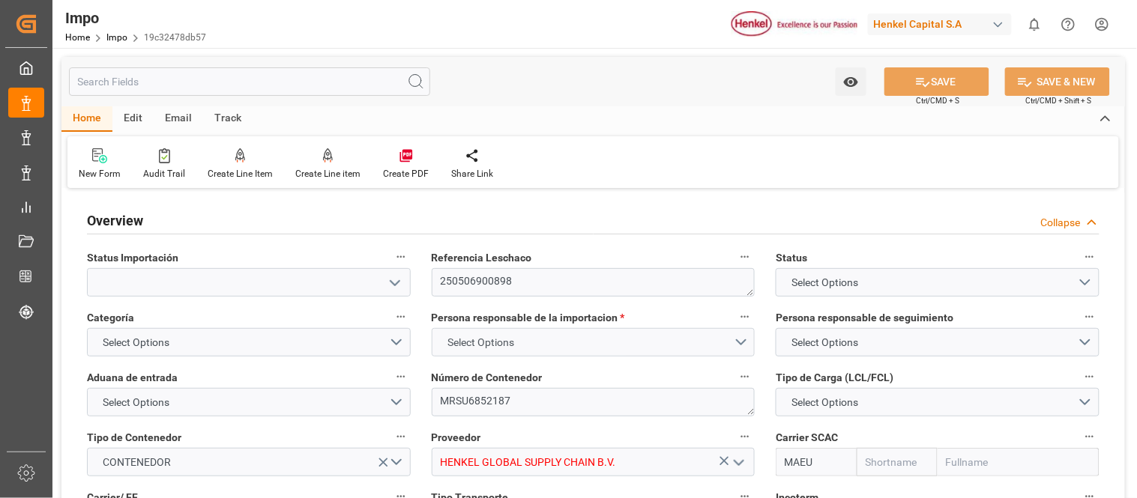
type input "18"
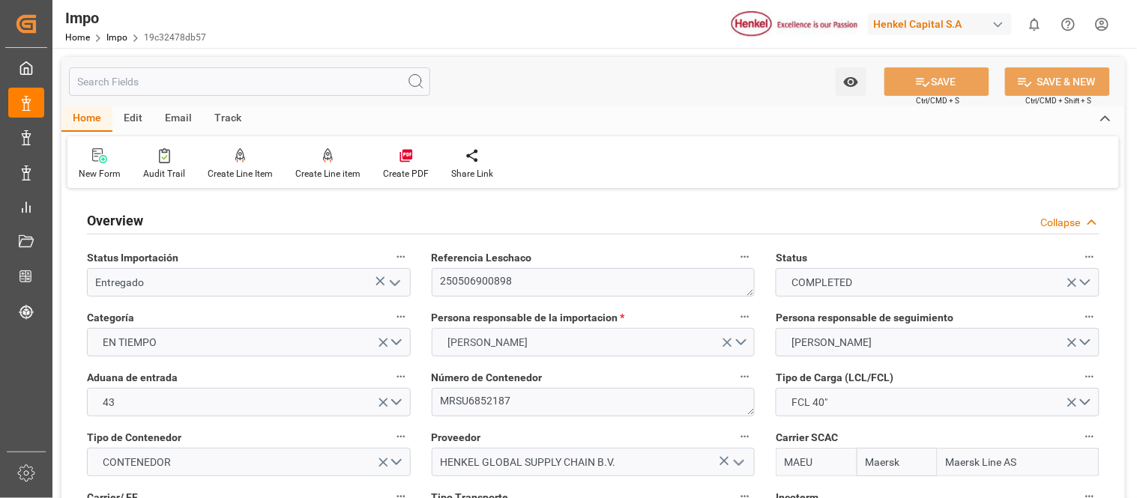
type input "05-05-2025"
drag, startPoint x: 518, startPoint y: 282, endPoint x: 393, endPoint y: 278, distance: 125.2
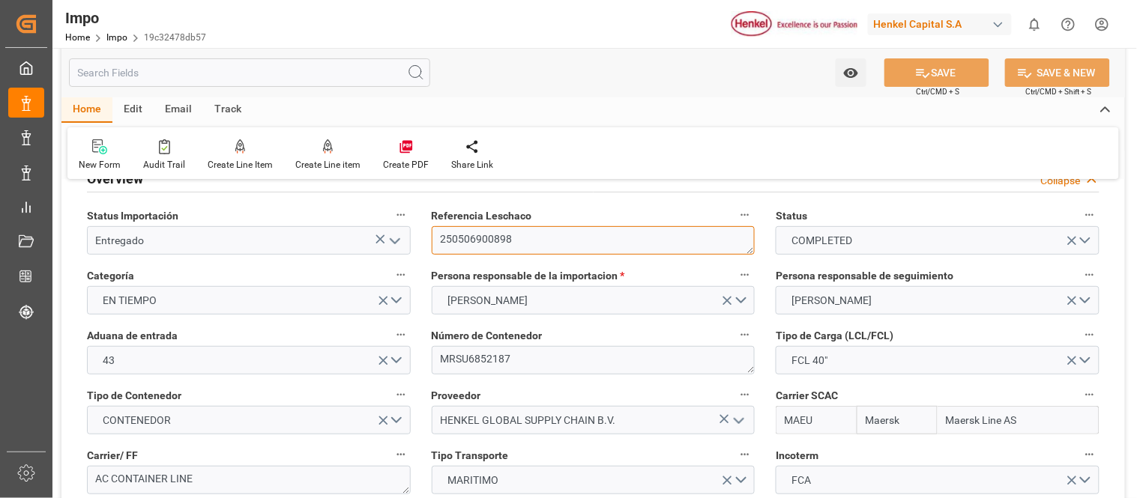
scroll to position [83, 0]
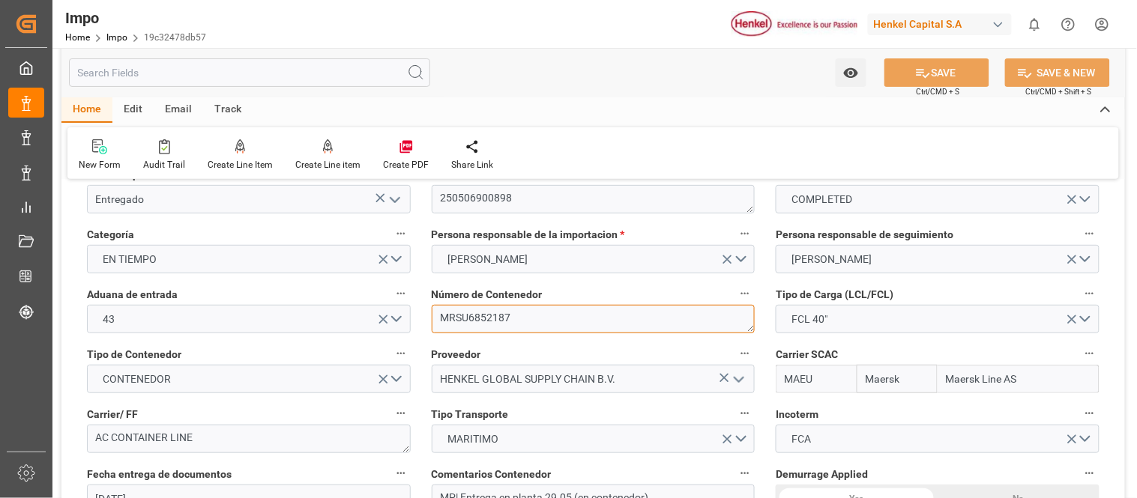
click at [503, 331] on textarea "MRSU6852187" at bounding box center [594, 319] width 324 height 28
click at [527, 318] on textarea "MRSU6852187" at bounding box center [594, 319] width 324 height 28
drag, startPoint x: 544, startPoint y: 317, endPoint x: 405, endPoint y: 310, distance: 139.6
click at [520, 205] on textarea "250506900898" at bounding box center [594, 199] width 324 height 28
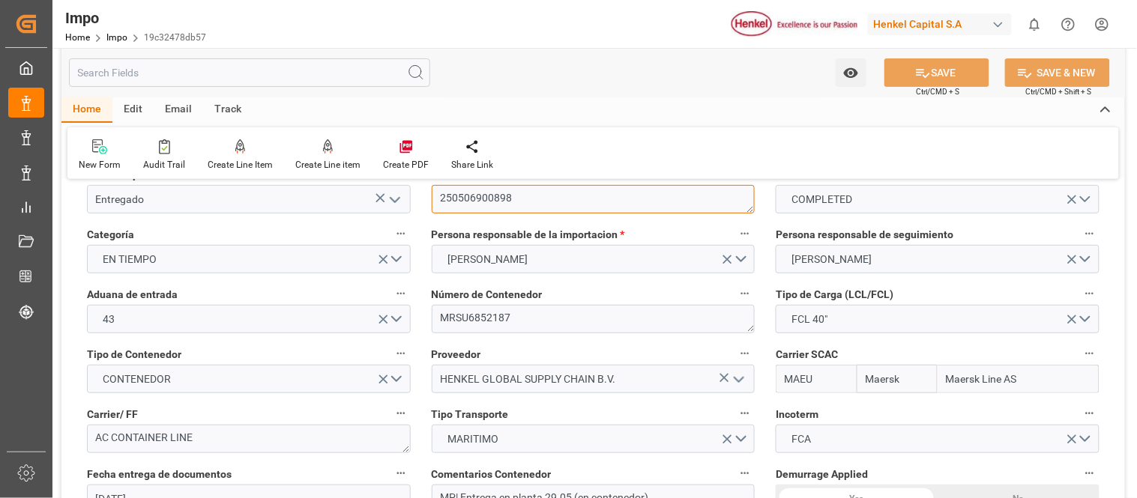
drag, startPoint x: 533, startPoint y: 200, endPoint x: 417, endPoint y: 193, distance: 116.4
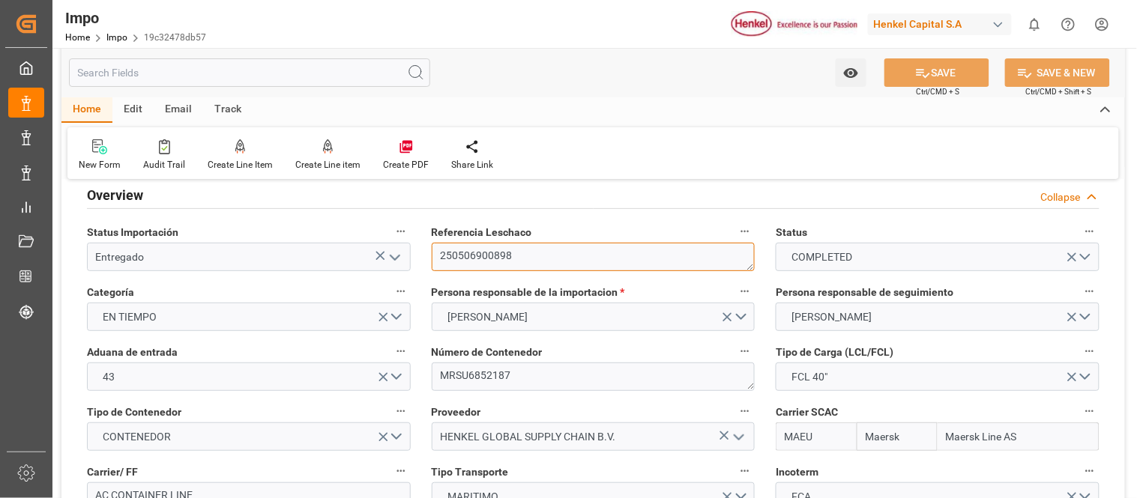
scroll to position [0, 0]
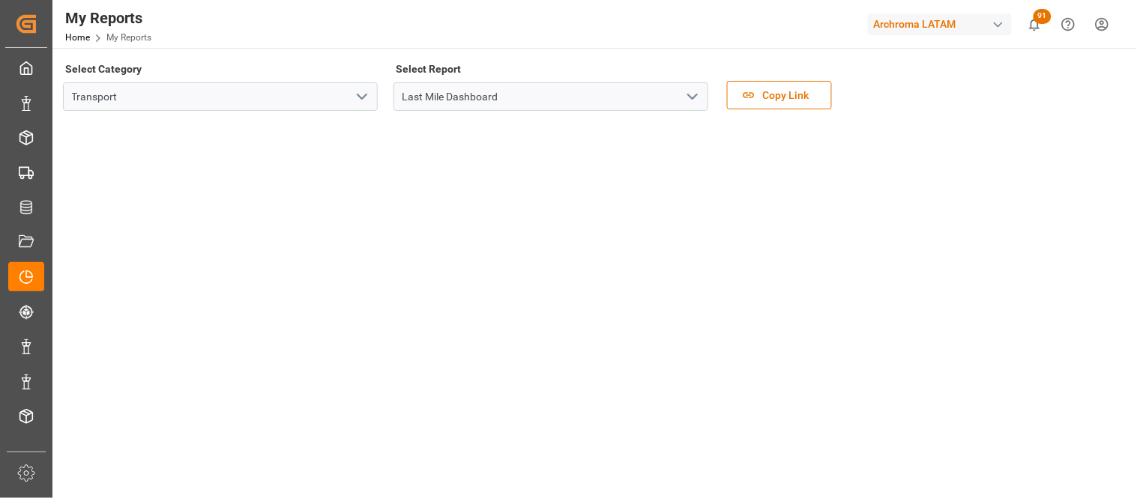
click at [688, 99] on icon "open menu" at bounding box center [693, 97] width 18 height 18
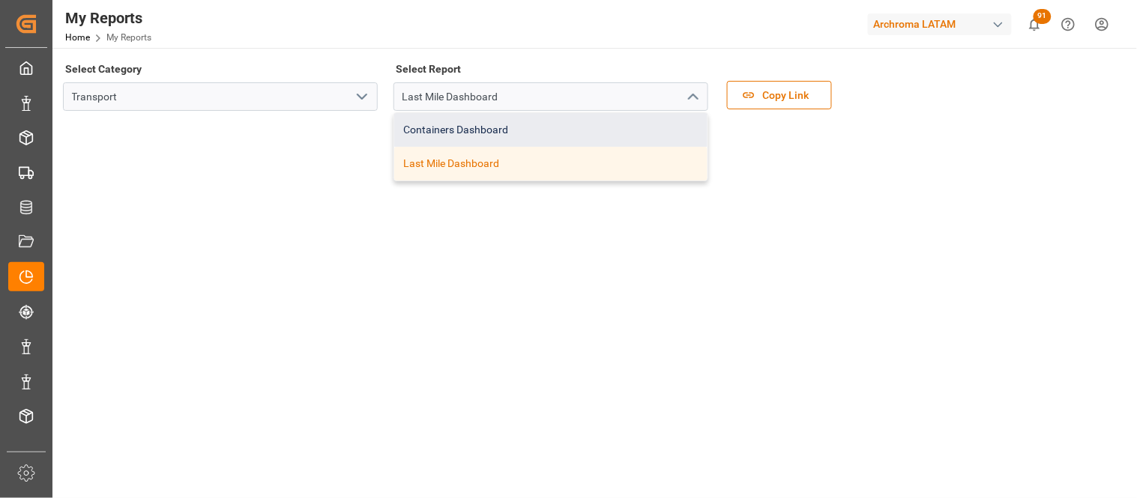
click at [490, 129] on div "Containers Dashboard" at bounding box center [550, 130] width 313 height 34
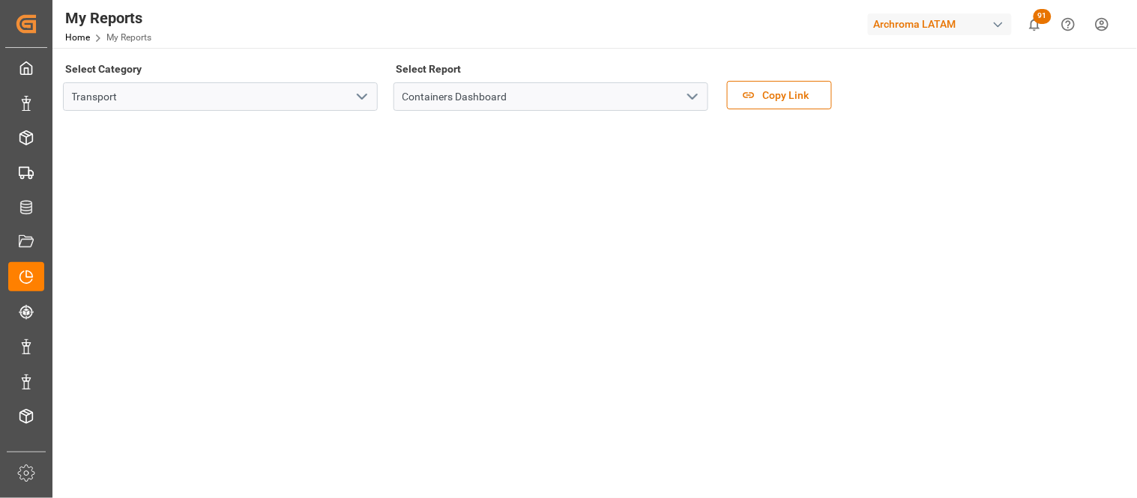
click at [355, 97] on icon "open menu" at bounding box center [362, 97] width 18 height 18
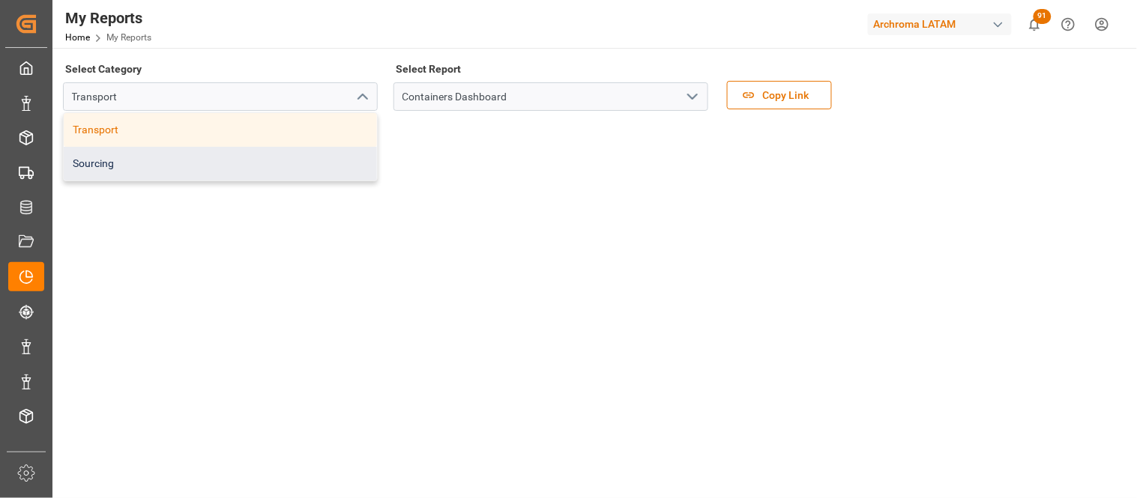
click at [79, 169] on div "Sourcing" at bounding box center [220, 164] width 313 height 34
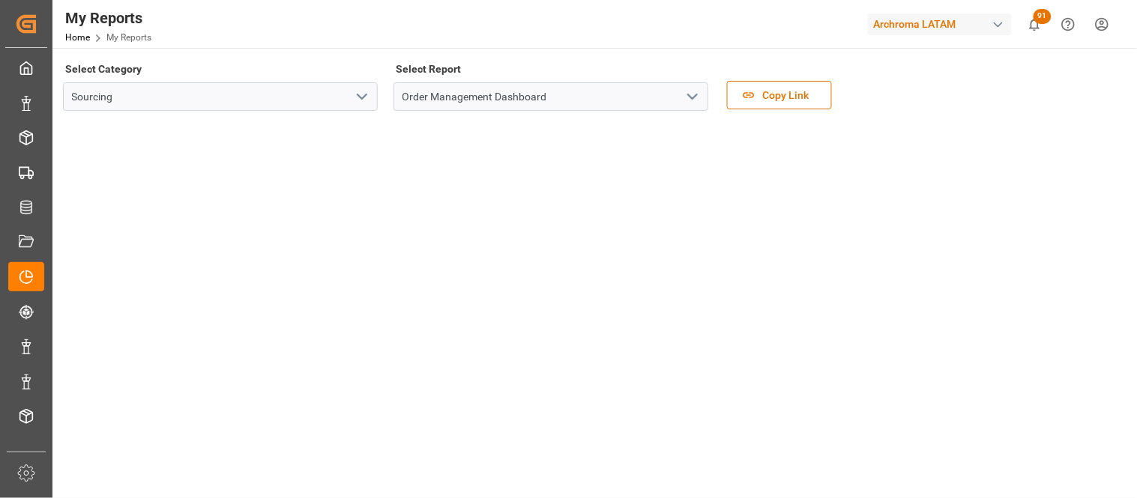
click at [971, 16] on div "Archroma LATAM" at bounding box center [940, 24] width 144 height 22
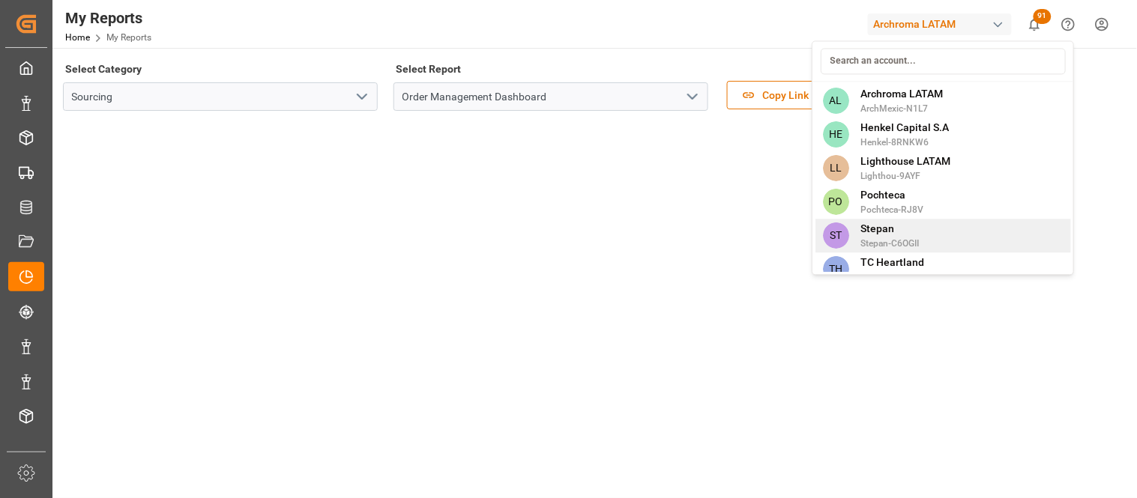
click at [916, 242] on span "Stepan-C6OGII" at bounding box center [890, 243] width 58 height 13
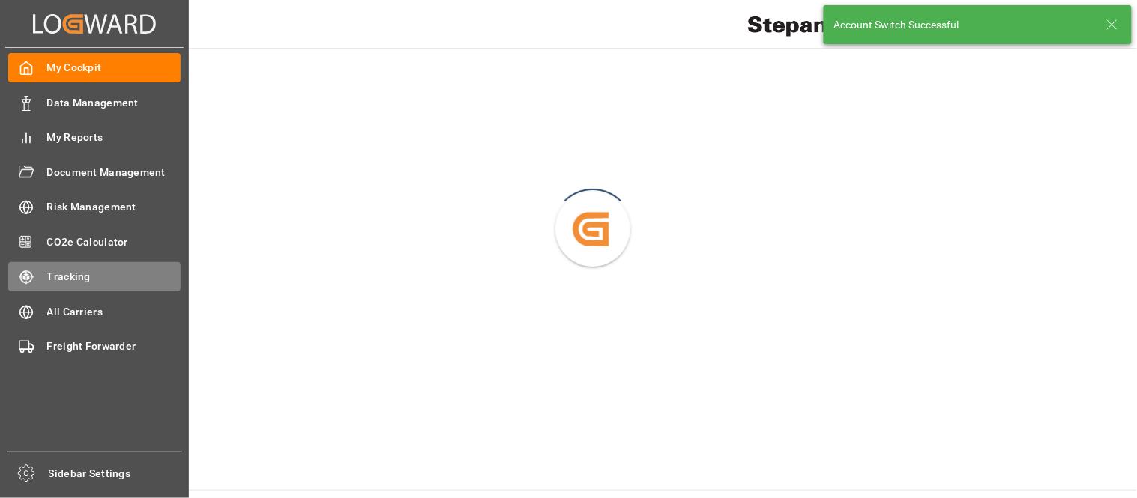
click at [67, 274] on span "Tracking" at bounding box center [114, 277] width 134 height 16
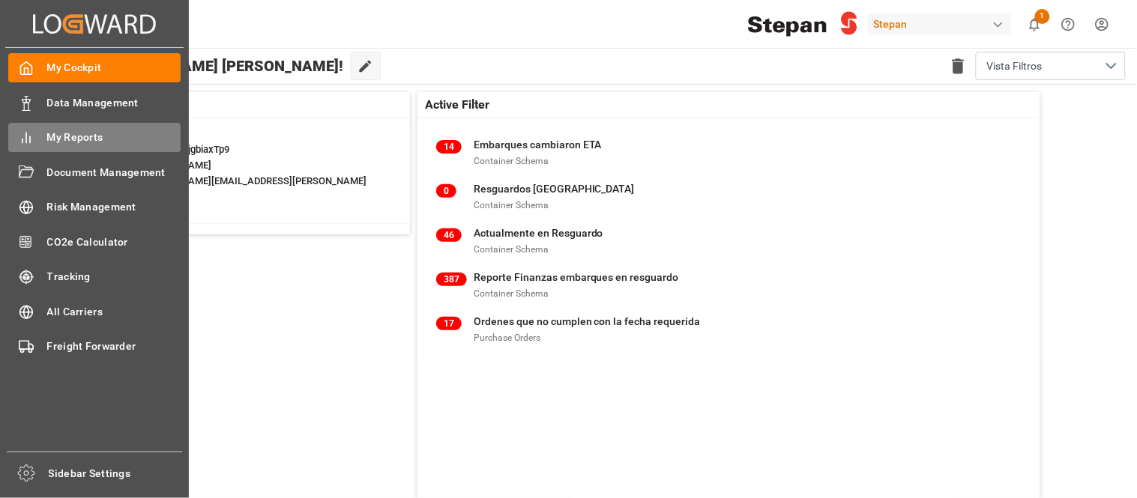
click at [49, 137] on span "My Reports" at bounding box center [114, 138] width 134 height 16
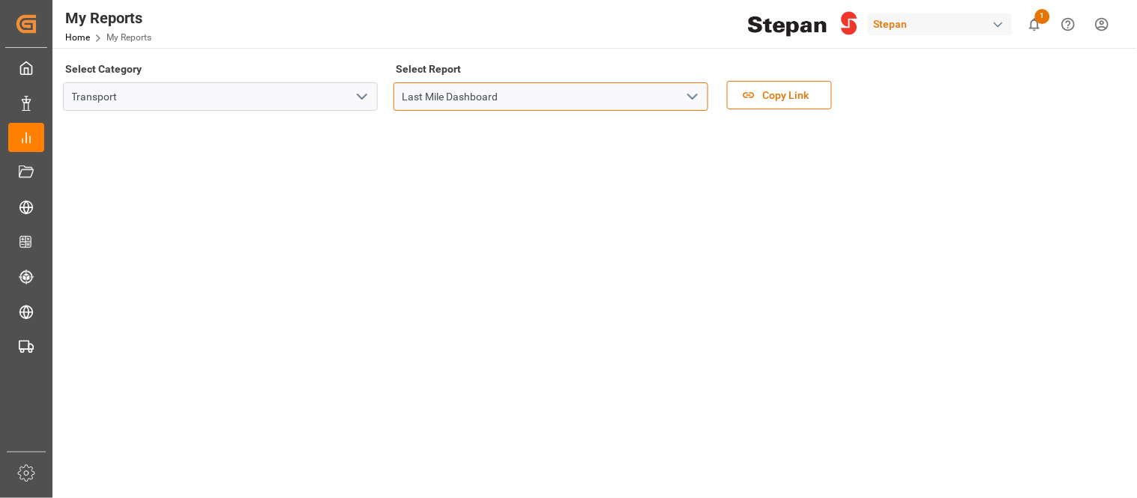
click at [678, 106] on input "Last Mile Dashboard" at bounding box center [550, 96] width 315 height 28
click at [698, 100] on icon "open menu" at bounding box center [693, 97] width 18 height 18
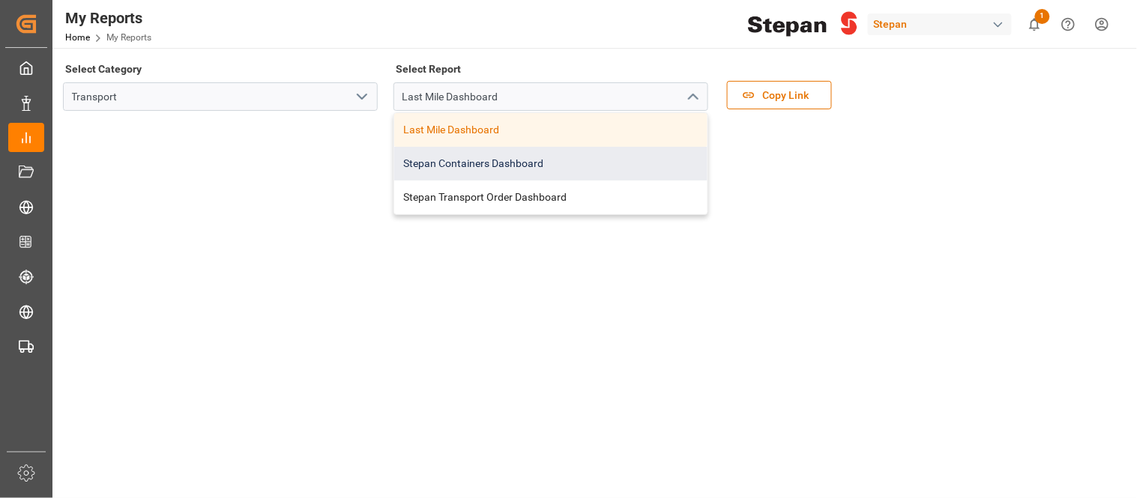
click at [563, 160] on div "Stepan Containers Dashboard" at bounding box center [550, 164] width 313 height 34
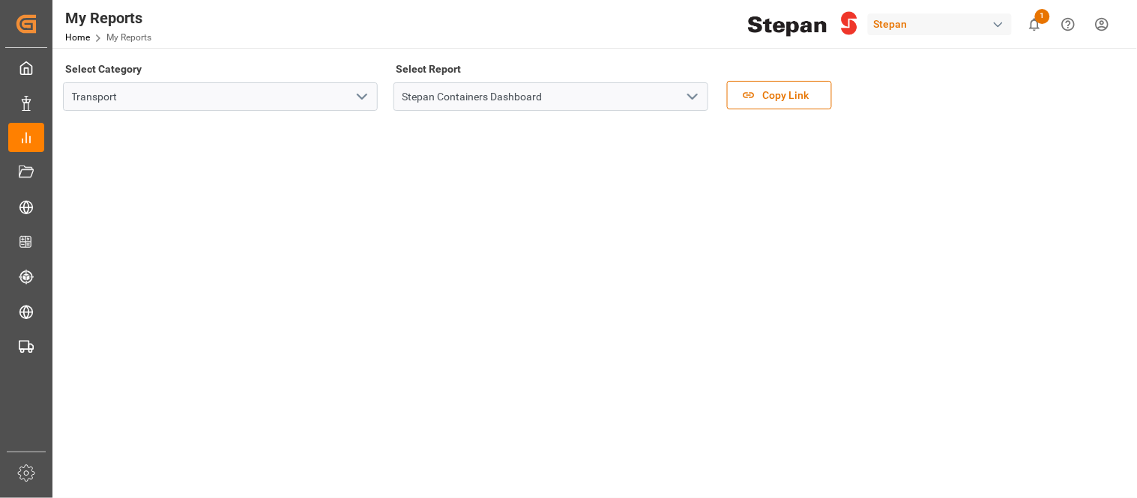
click at [684, 95] on icon "open menu" at bounding box center [693, 97] width 18 height 18
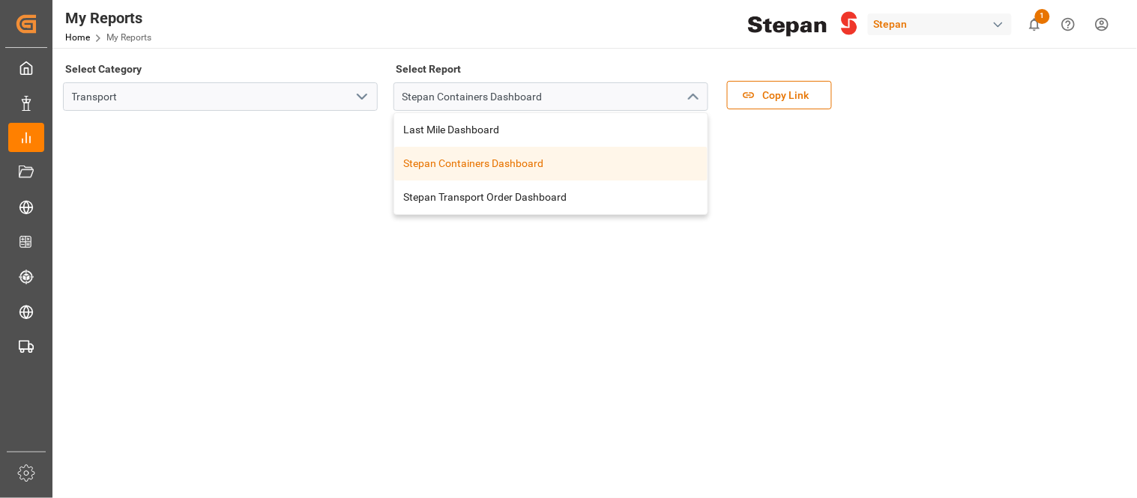
click at [953, 23] on div "Stepan" at bounding box center [940, 24] width 144 height 22
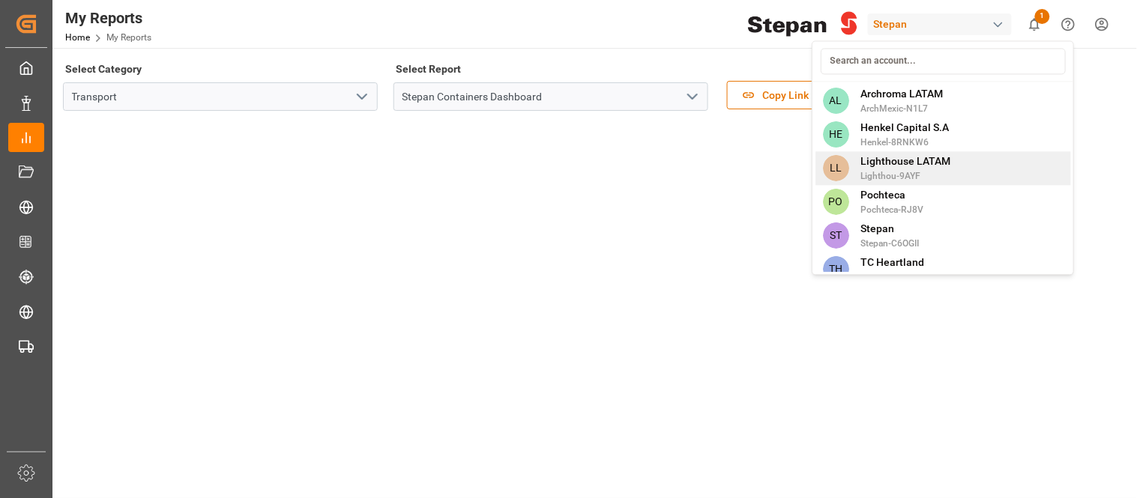
scroll to position [15, 0]
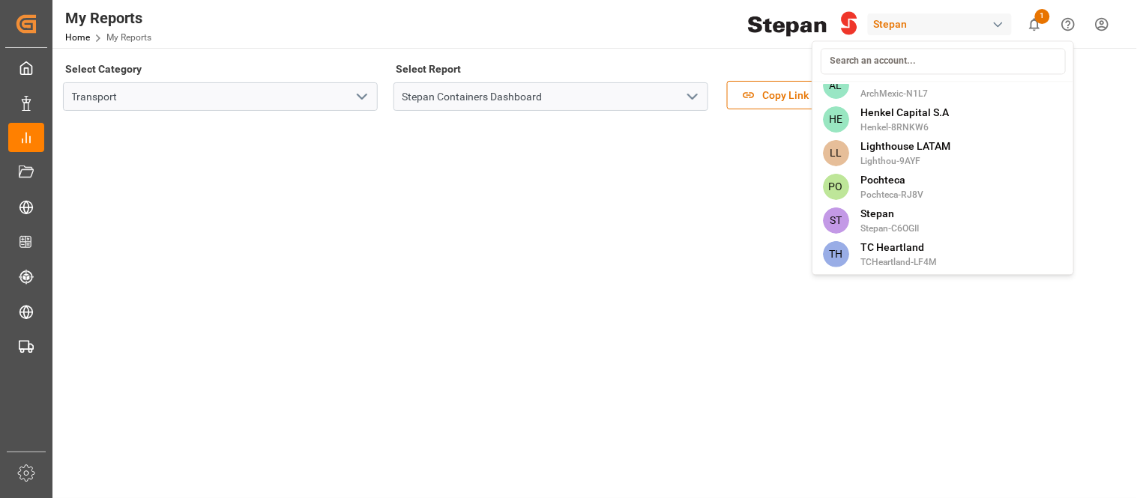
click at [349, 25] on html "Created by potrace 1.15, written by Peter Selinger 2001-2017 Created by potrace…" at bounding box center [568, 249] width 1137 height 498
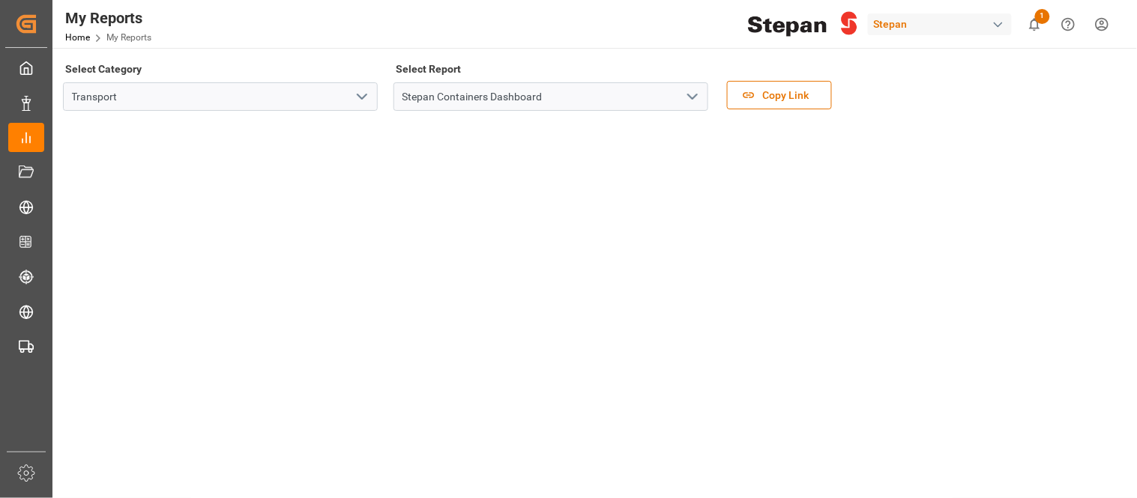
click at [1097, 22] on html "Created by potrace 1.15, written by Peter Selinger 2001-2017 Created by potrace…" at bounding box center [568, 249] width 1137 height 498
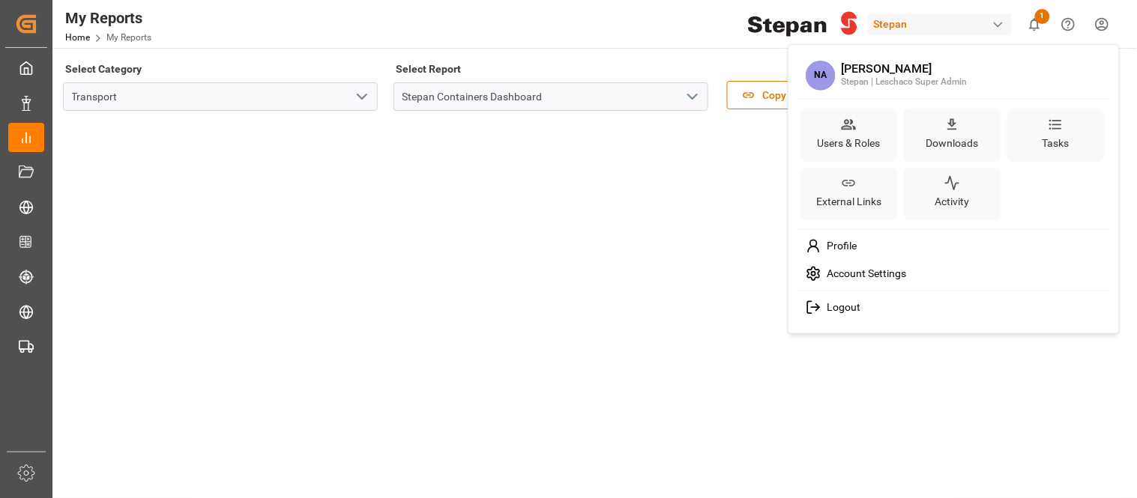
click at [839, 310] on span "Logout" at bounding box center [841, 307] width 40 height 13
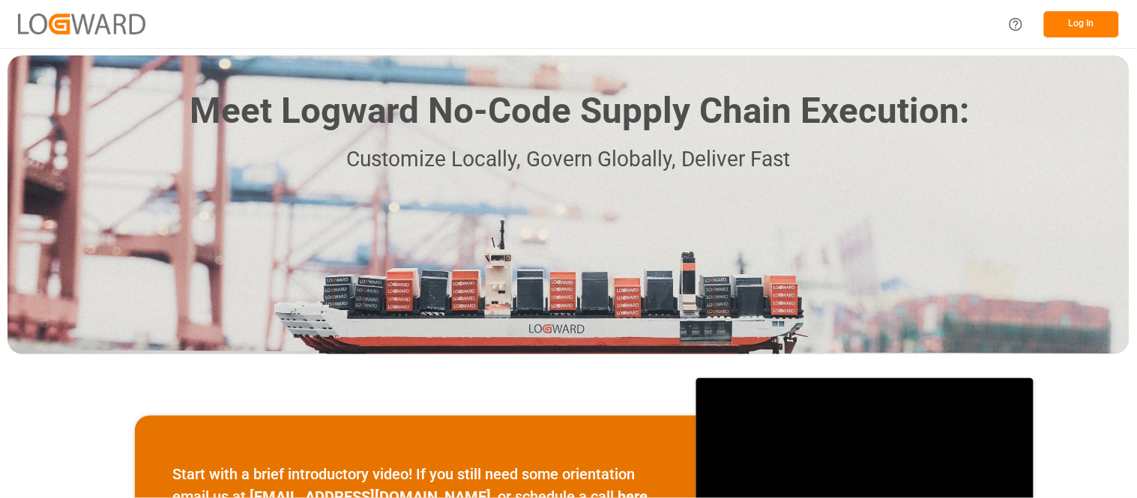
click at [1083, 21] on button "Log In" at bounding box center [1081, 24] width 75 height 26
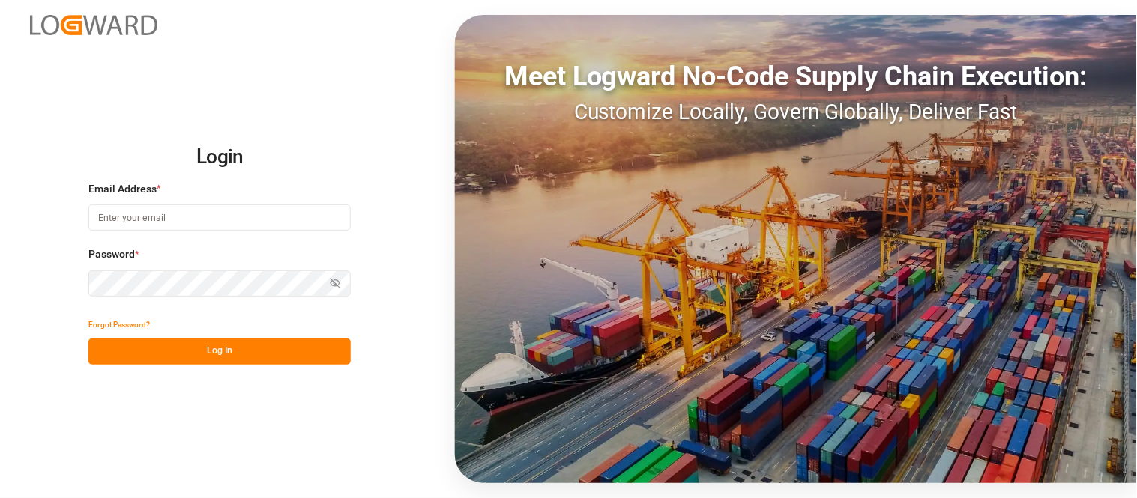
click at [199, 220] on input at bounding box center [219, 218] width 262 height 26
click at [199, 216] on input at bounding box center [219, 218] width 262 height 26
type input "[PERSON_NAME][EMAIL_ADDRESS][PERSON_NAME][DOMAIN_NAME]"
click at [288, 349] on button "Log In" at bounding box center [219, 352] width 262 height 26
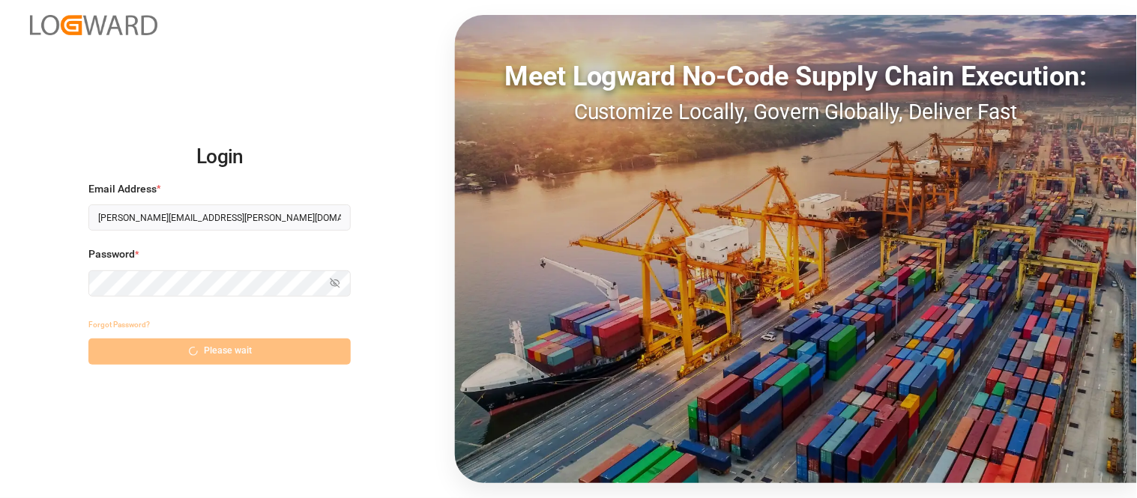
click at [278, 112] on div "Login Email Address * nancy.cervantes@leschaco.com Password * Show password For…" at bounding box center [568, 249] width 1137 height 498
click at [251, 355] on div "Forgot Password? Please wait" at bounding box center [219, 339] width 262 height 52
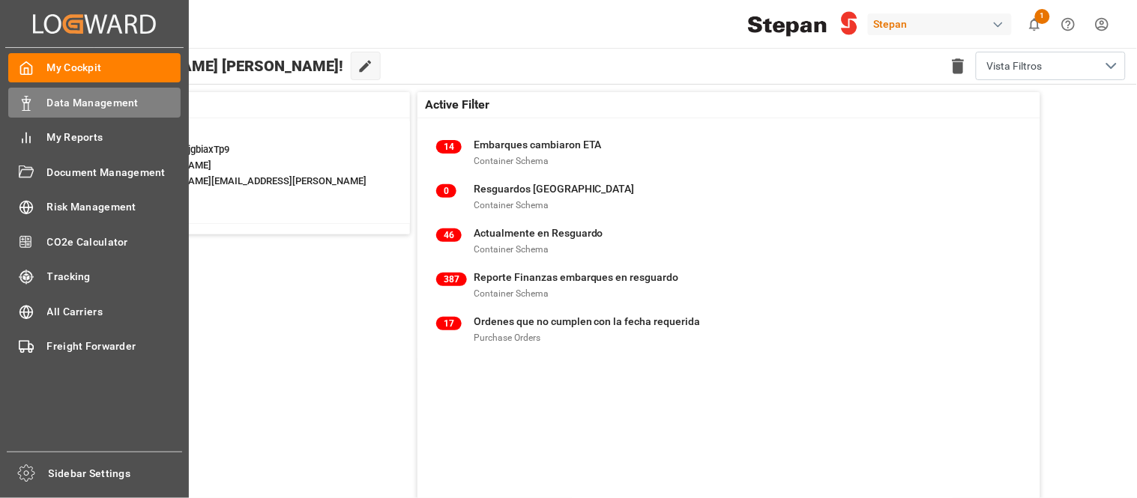
click at [91, 112] on div "Data Management Data Management" at bounding box center [94, 102] width 172 height 29
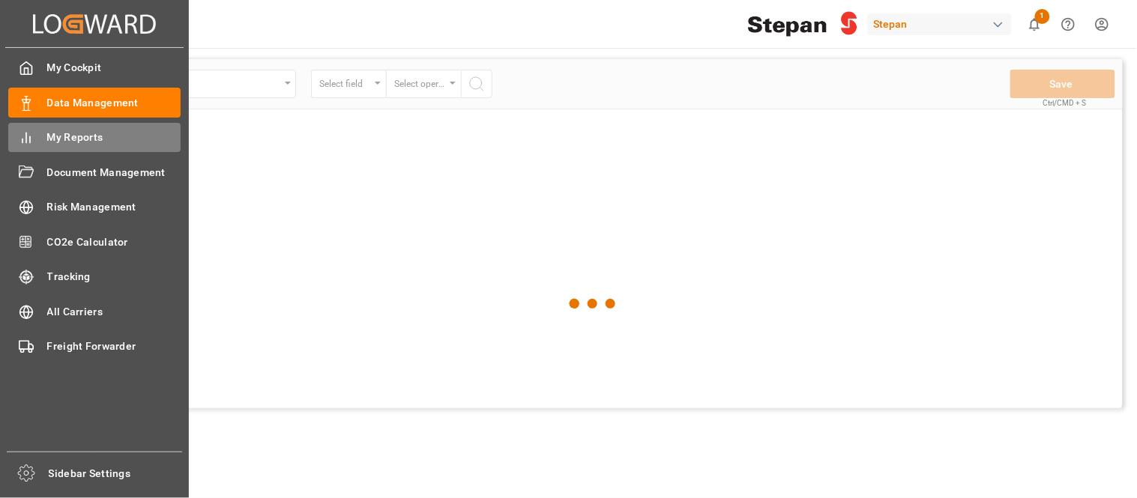
click at [31, 139] on icon at bounding box center [26, 137] width 15 height 15
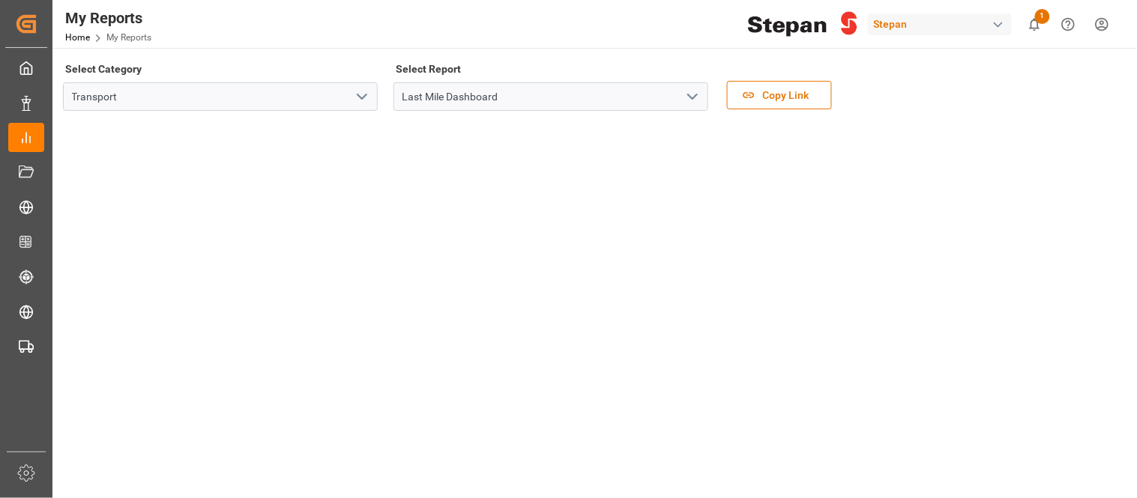
click at [548, 9] on div "My Reports Home My Reports Stepan 1 Notifications Only show unread All Mark all…" at bounding box center [589, 24] width 1095 height 48
click at [995, 24] on div "button" at bounding box center [998, 24] width 15 height 15
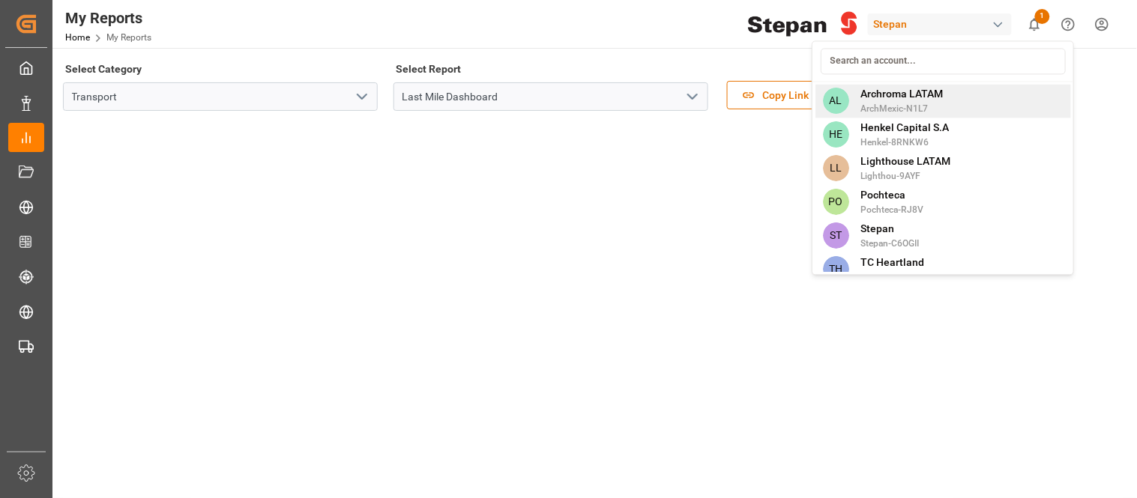
click at [904, 95] on span "Archroma LATAM" at bounding box center [902, 94] width 82 height 16
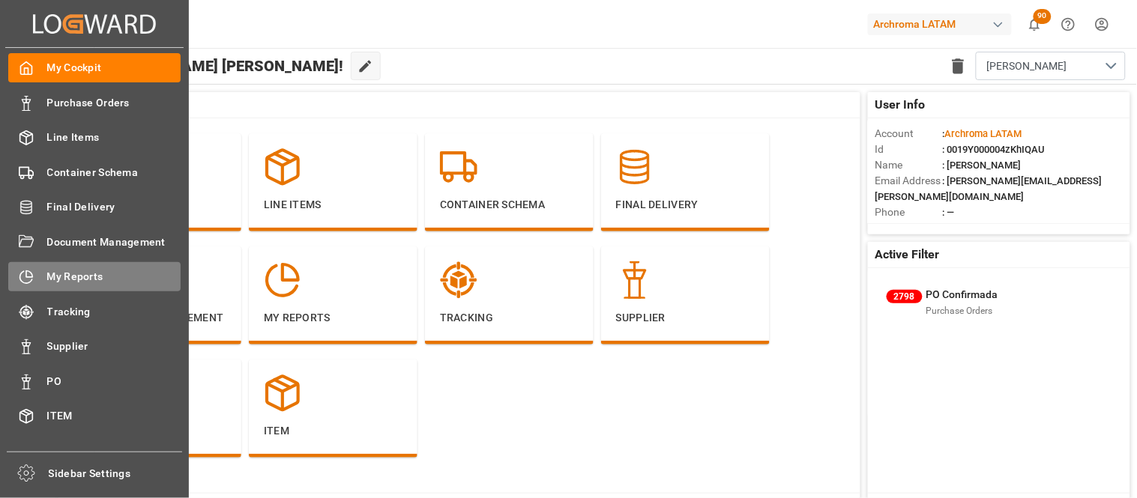
click at [99, 274] on span "My Reports" at bounding box center [114, 277] width 134 height 16
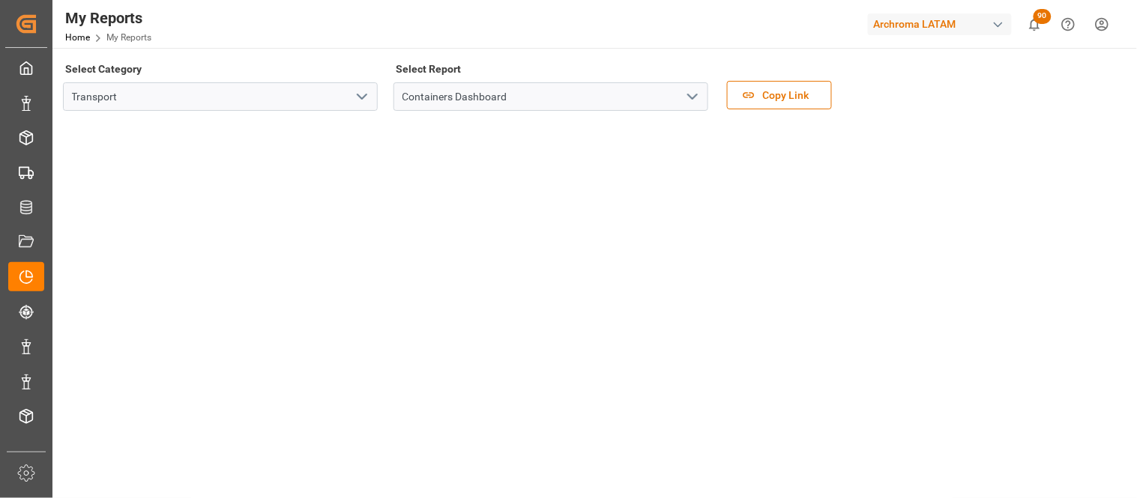
click at [244, 229] on iframe at bounding box center [364, 348] width 600 height 450
